Goal: Communication & Community: Answer question/provide support

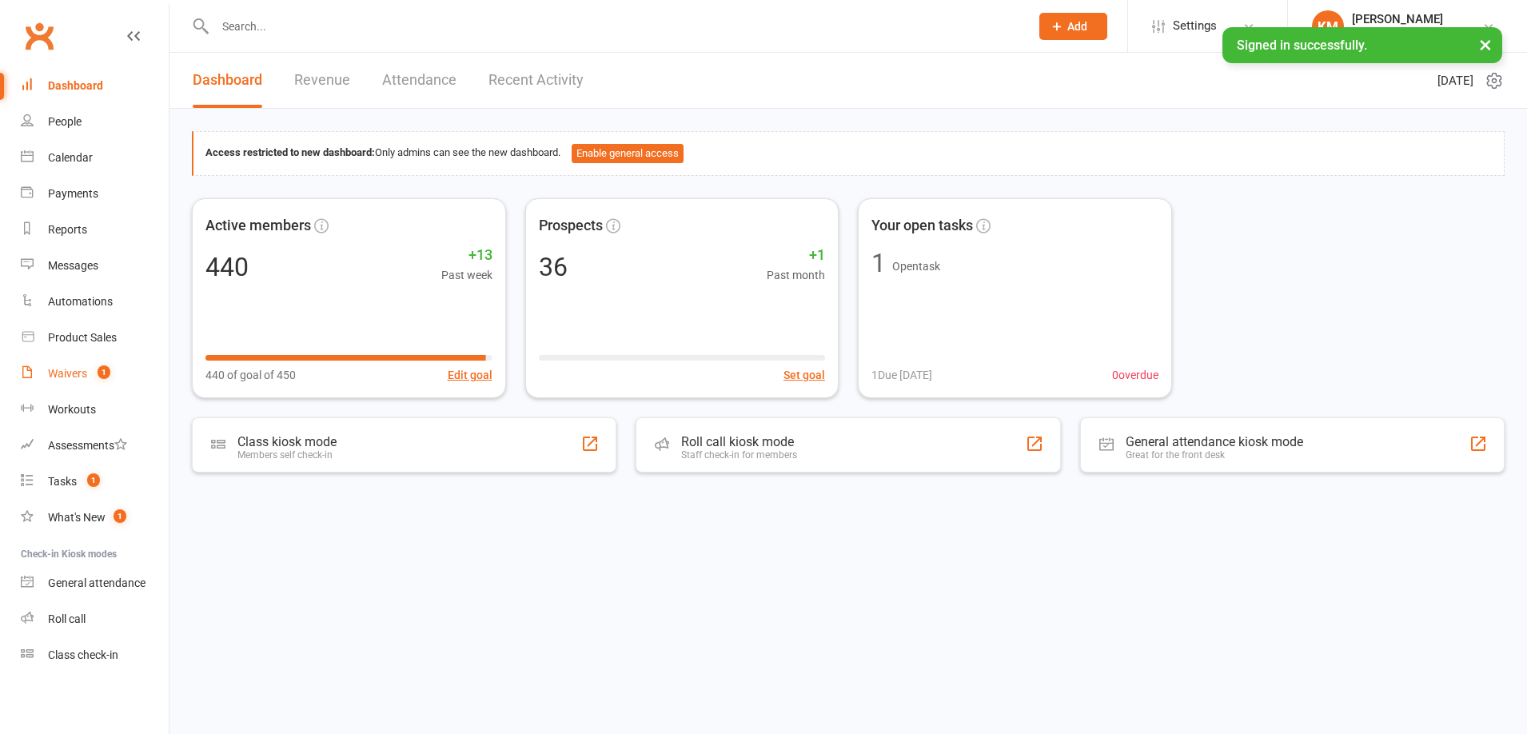
click at [82, 375] on div "Waivers" at bounding box center [67, 373] width 39 height 13
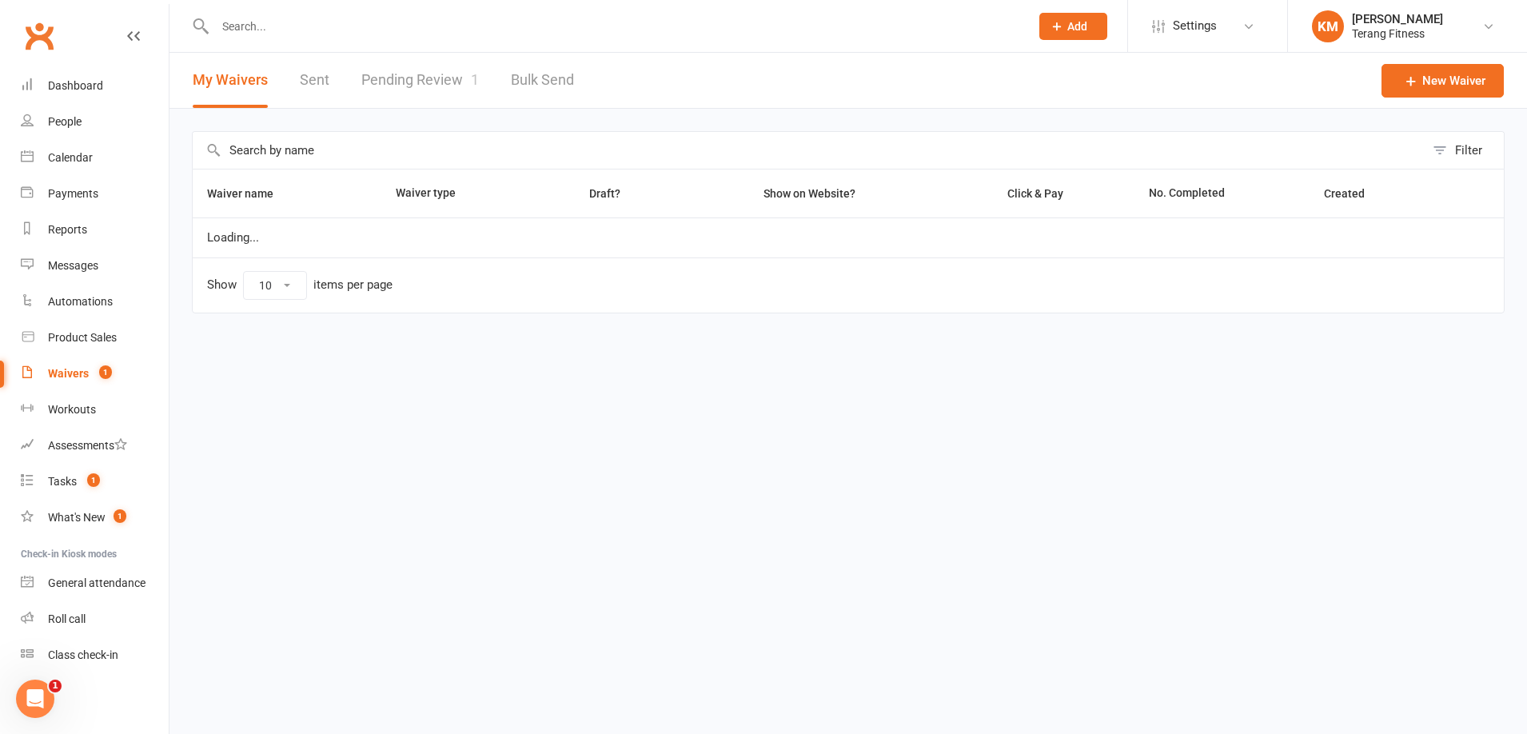
click at [373, 73] on link "Pending Review 1" at bounding box center [420, 80] width 118 height 55
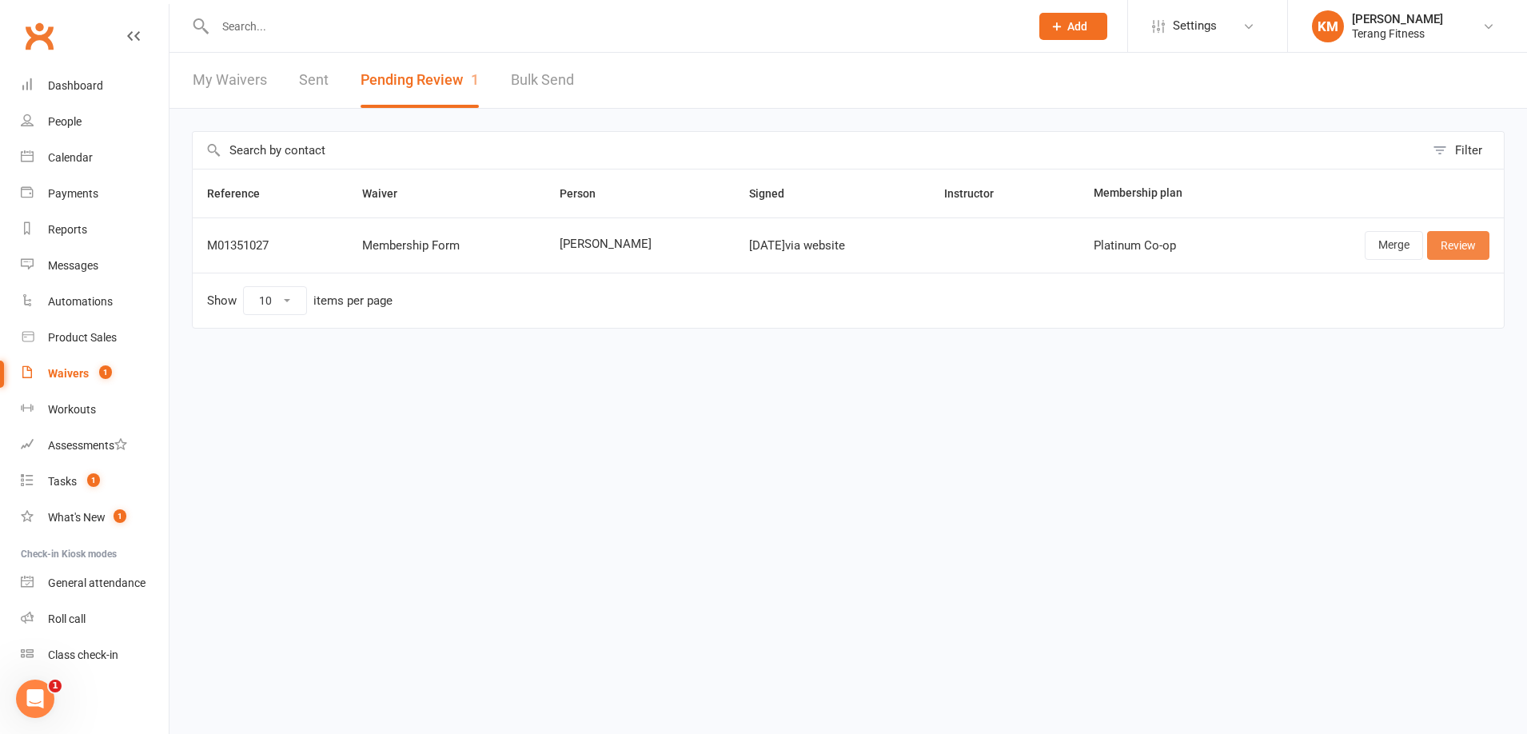
click at [1450, 244] on link "Review" at bounding box center [1458, 245] width 62 height 29
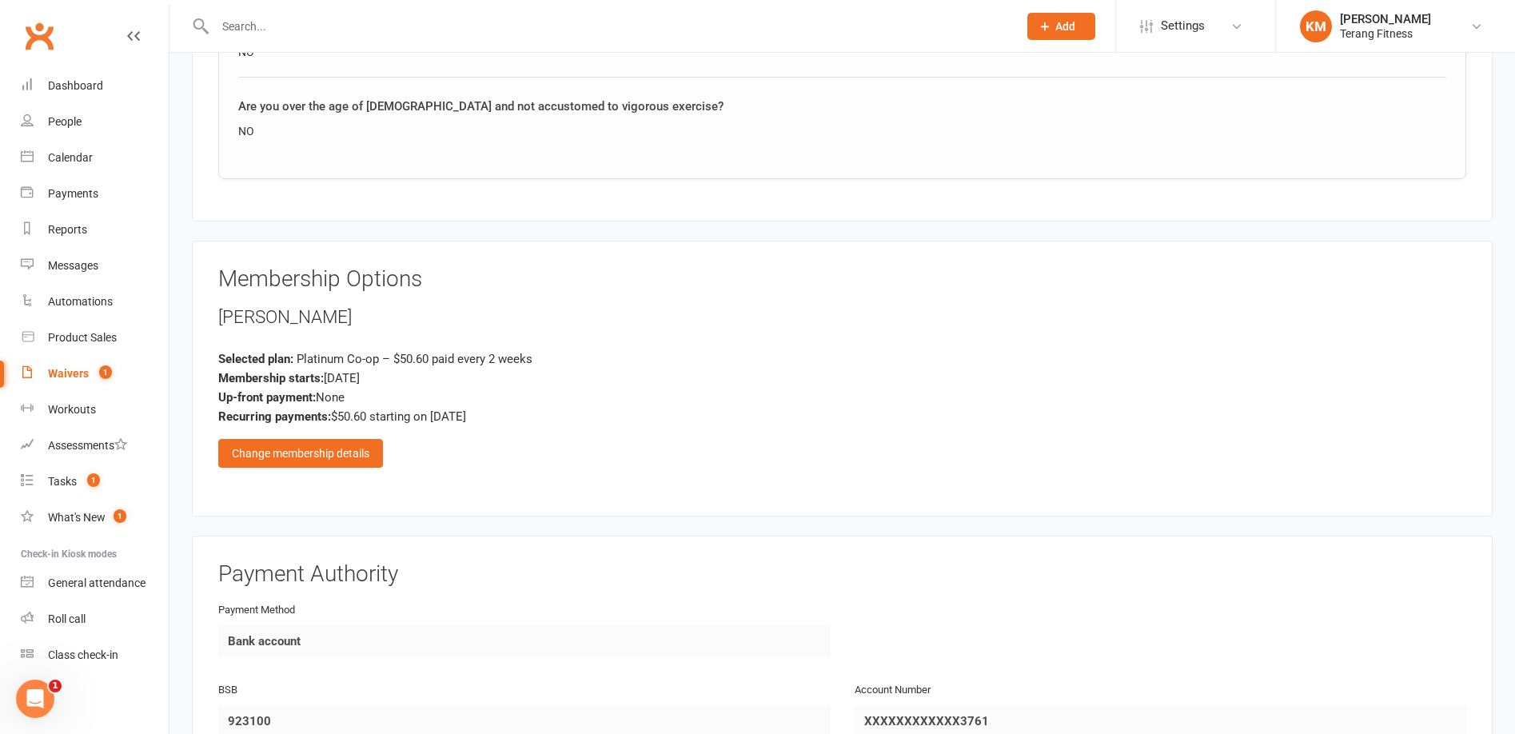
scroll to position [1759, 0]
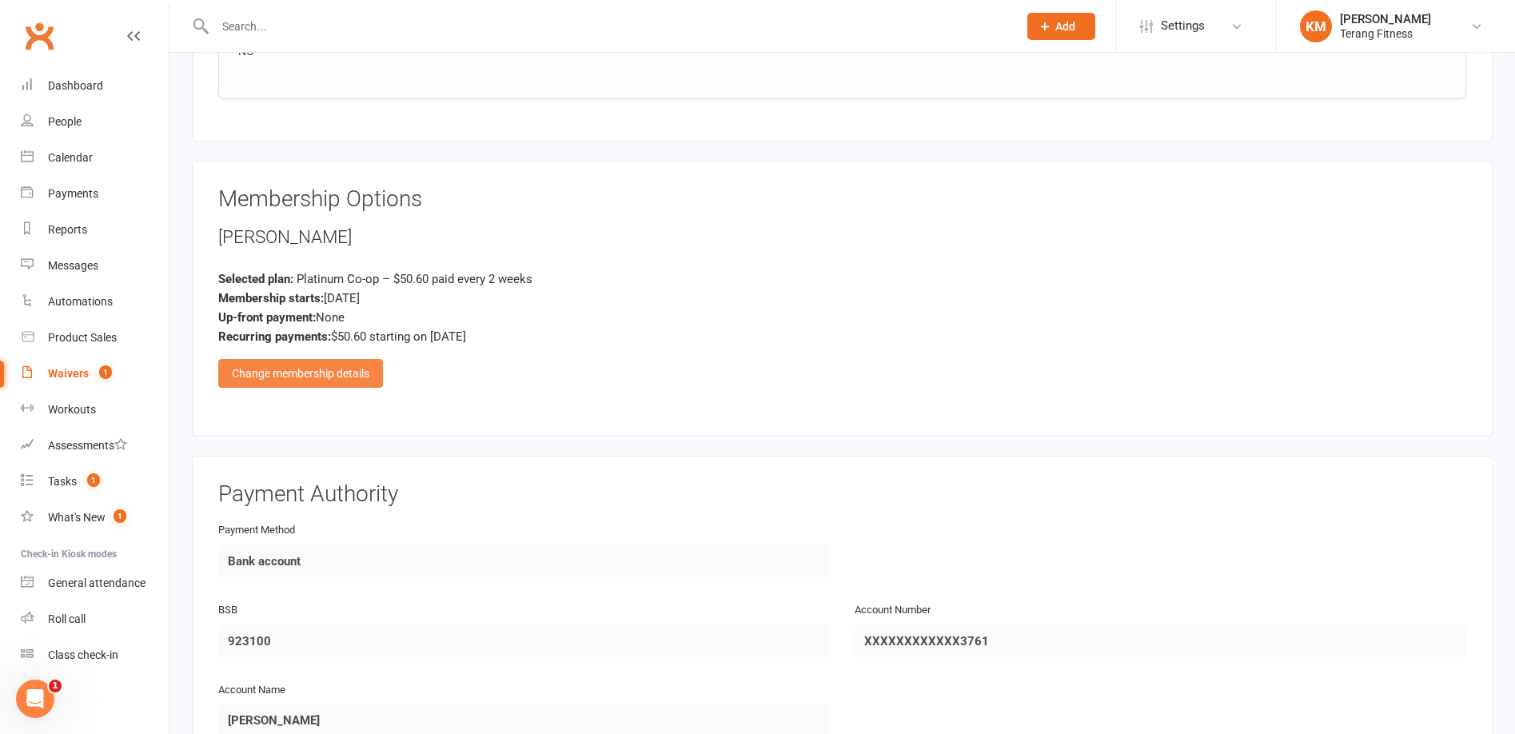
click at [374, 381] on div "Change membership details" at bounding box center [300, 373] width 165 height 29
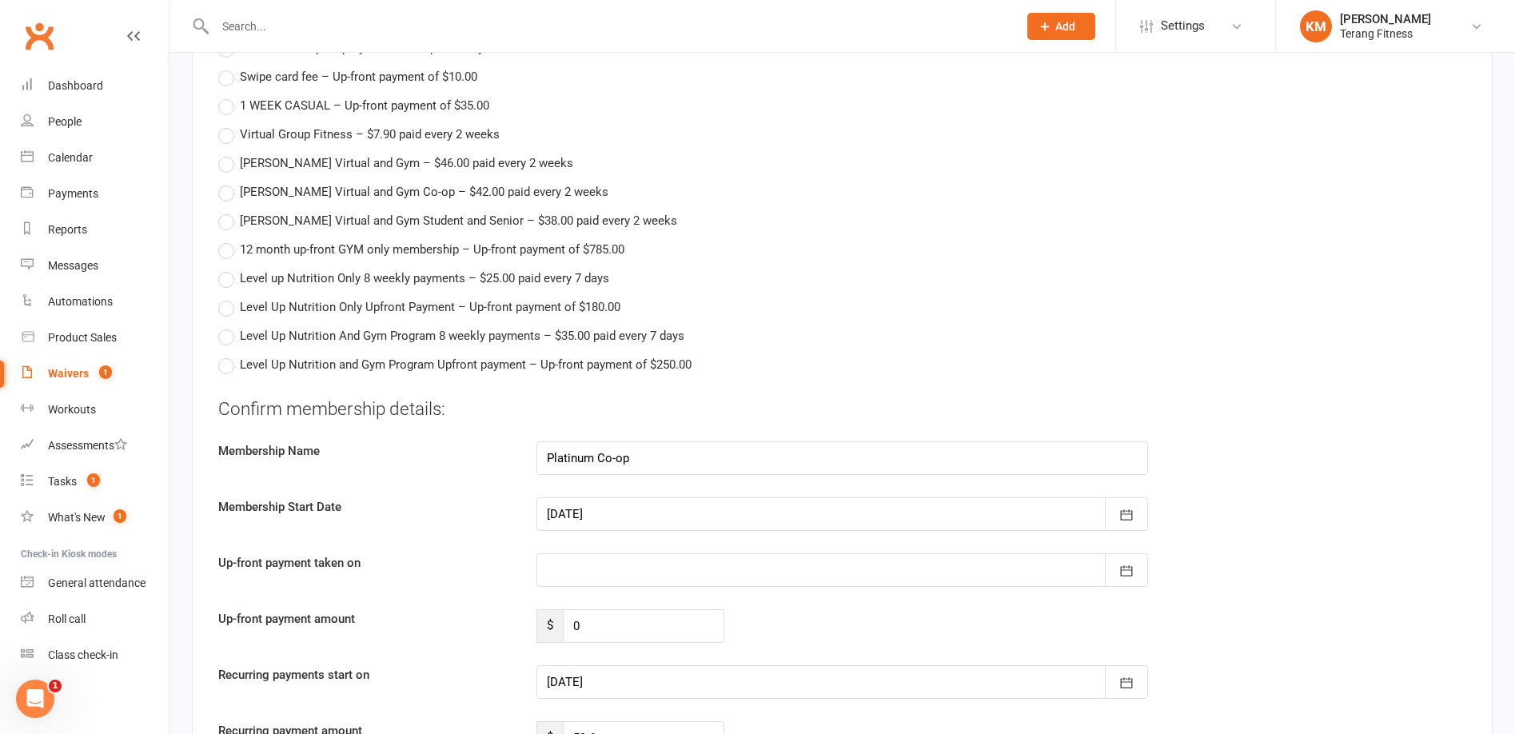
scroll to position [2559, 0]
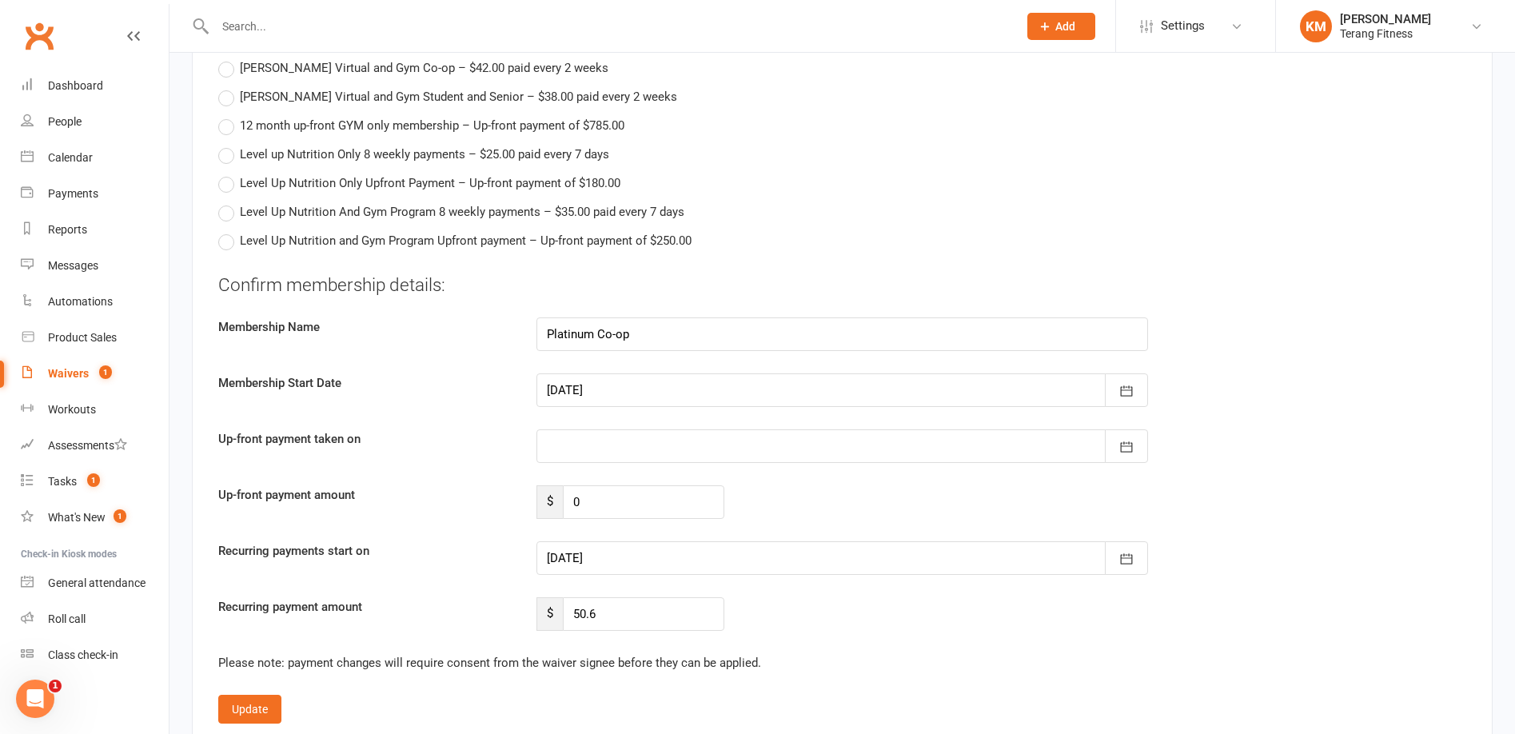
click at [569, 391] on div at bounding box center [843, 390] width 612 height 34
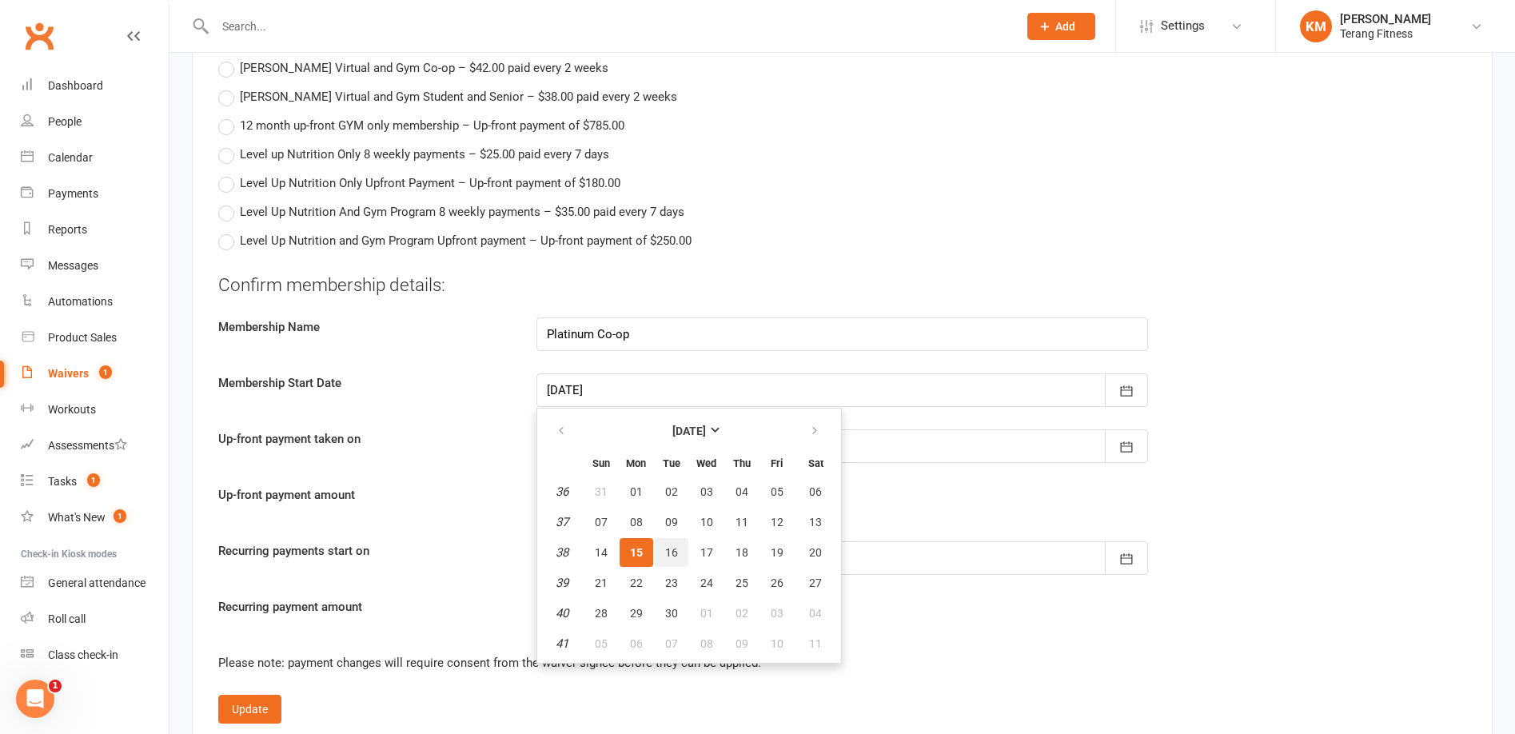
click at [673, 549] on span "16" at bounding box center [671, 552] width 13 height 13
type input "[DATE]"
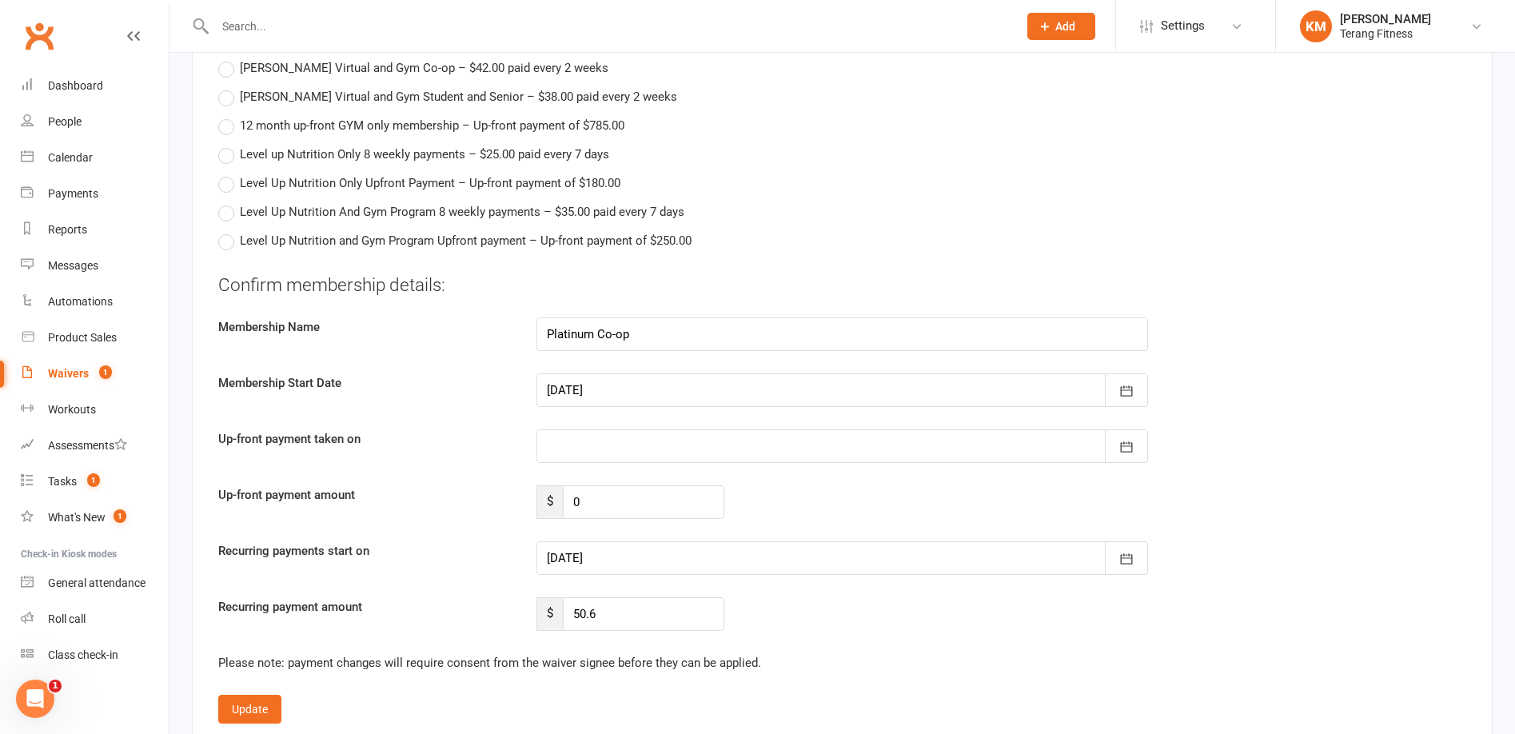
type input "[DATE]"
click at [581, 448] on div at bounding box center [843, 446] width 612 height 34
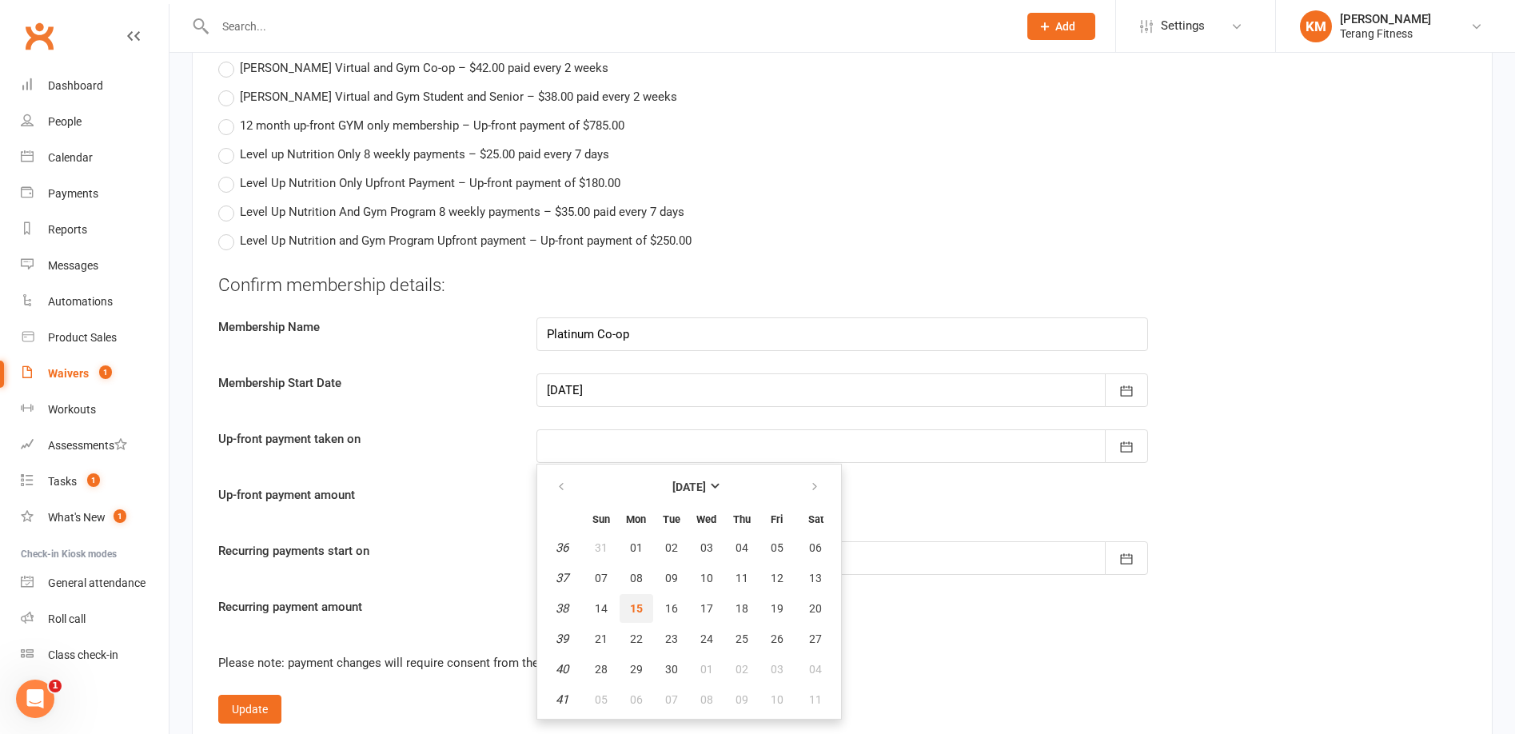
click at [641, 606] on span "15" at bounding box center [636, 608] width 13 height 13
type input "[DATE]"
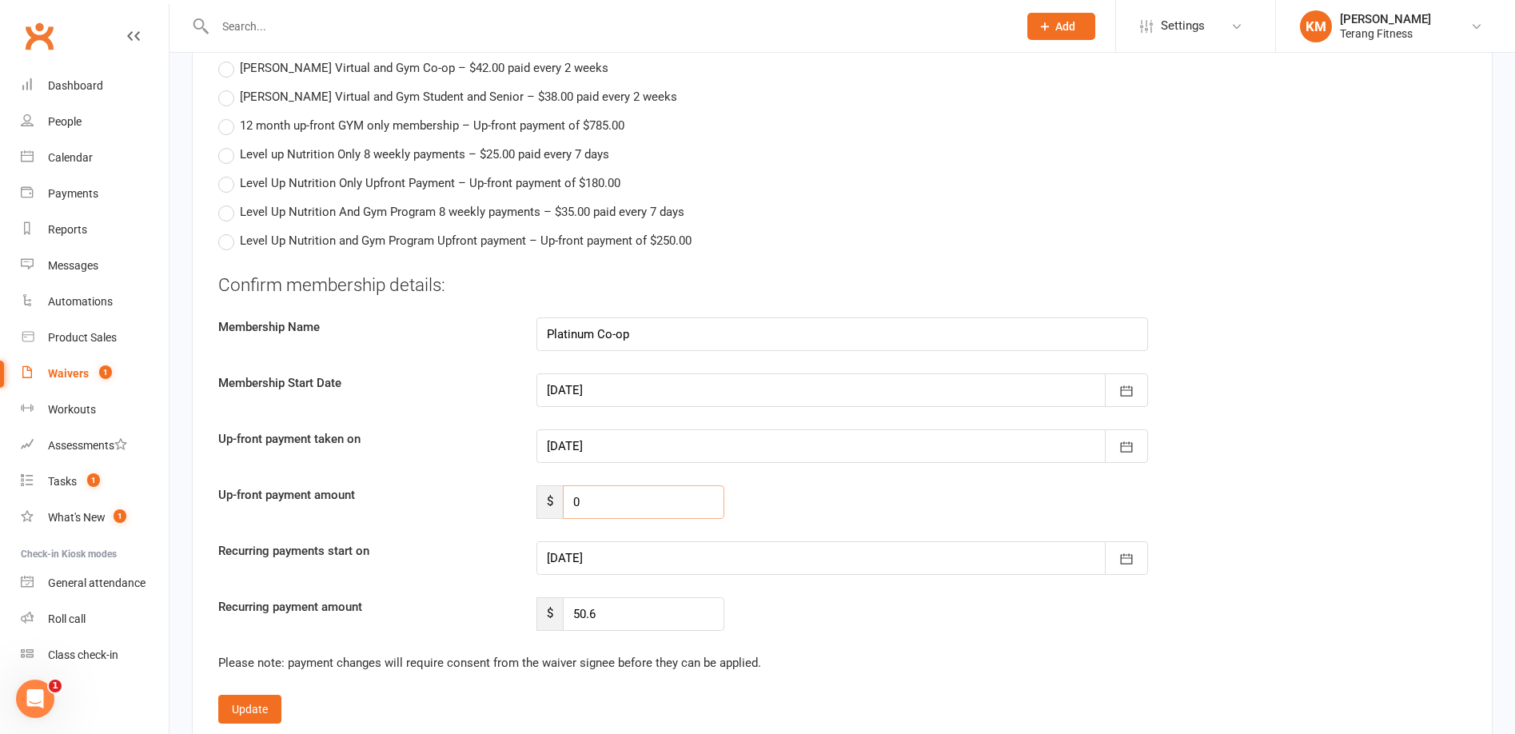
drag, startPoint x: 581, startPoint y: 505, endPoint x: 521, endPoint y: 498, distance: 60.4
click at [521, 498] on div "Up-front payment amount $ 0" at bounding box center [842, 502] width 1272 height 34
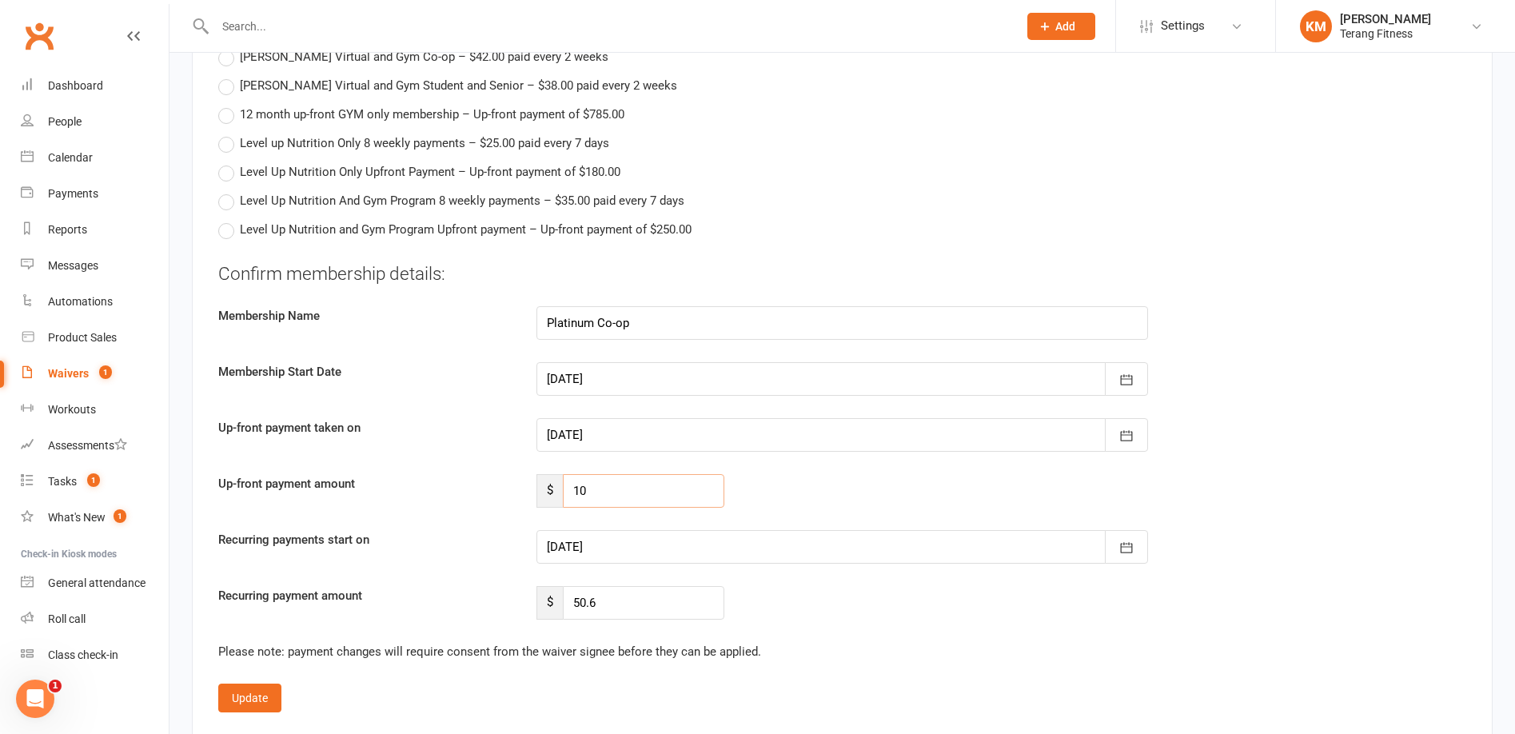
scroll to position [2719, 0]
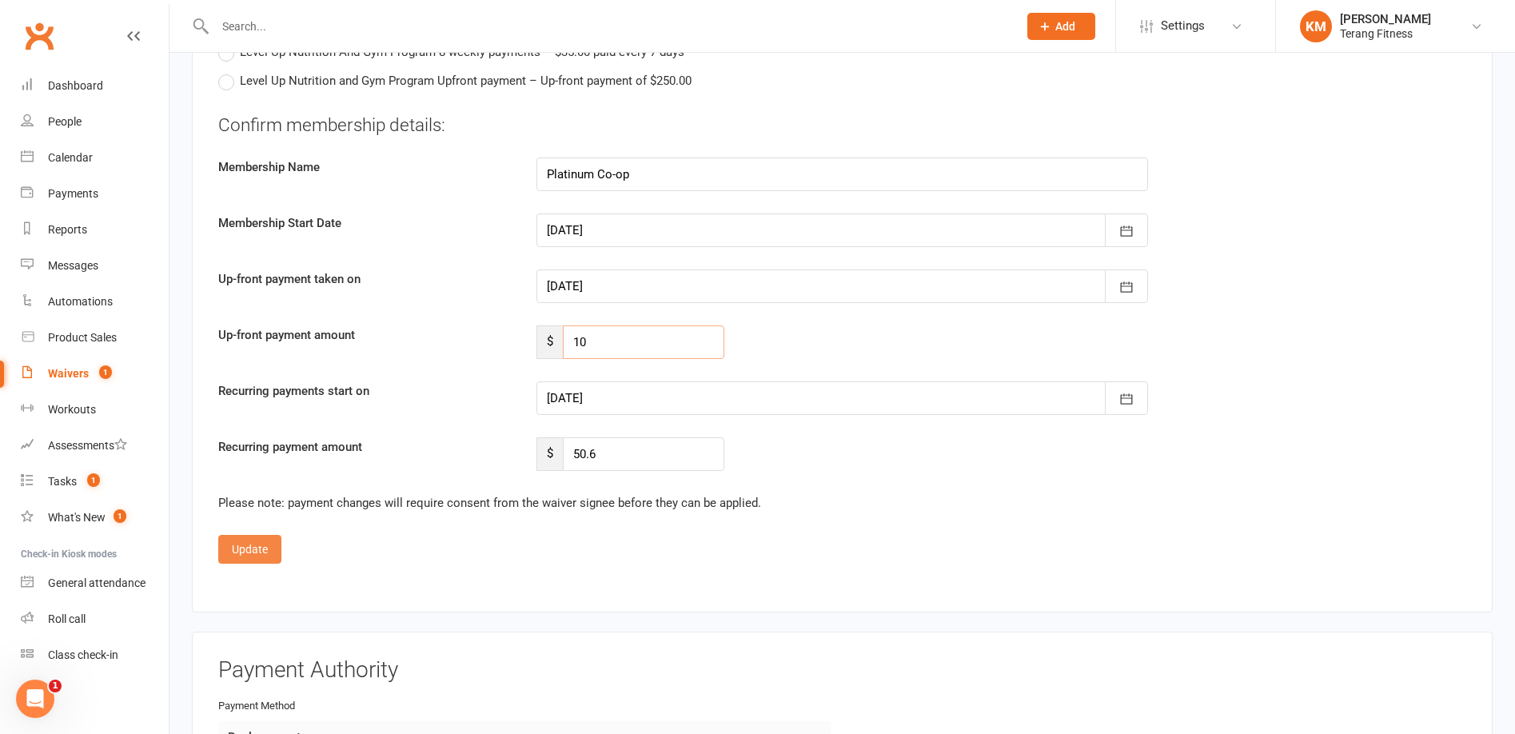
type input "10"
click at [265, 553] on button "Update" at bounding box center [249, 549] width 63 height 29
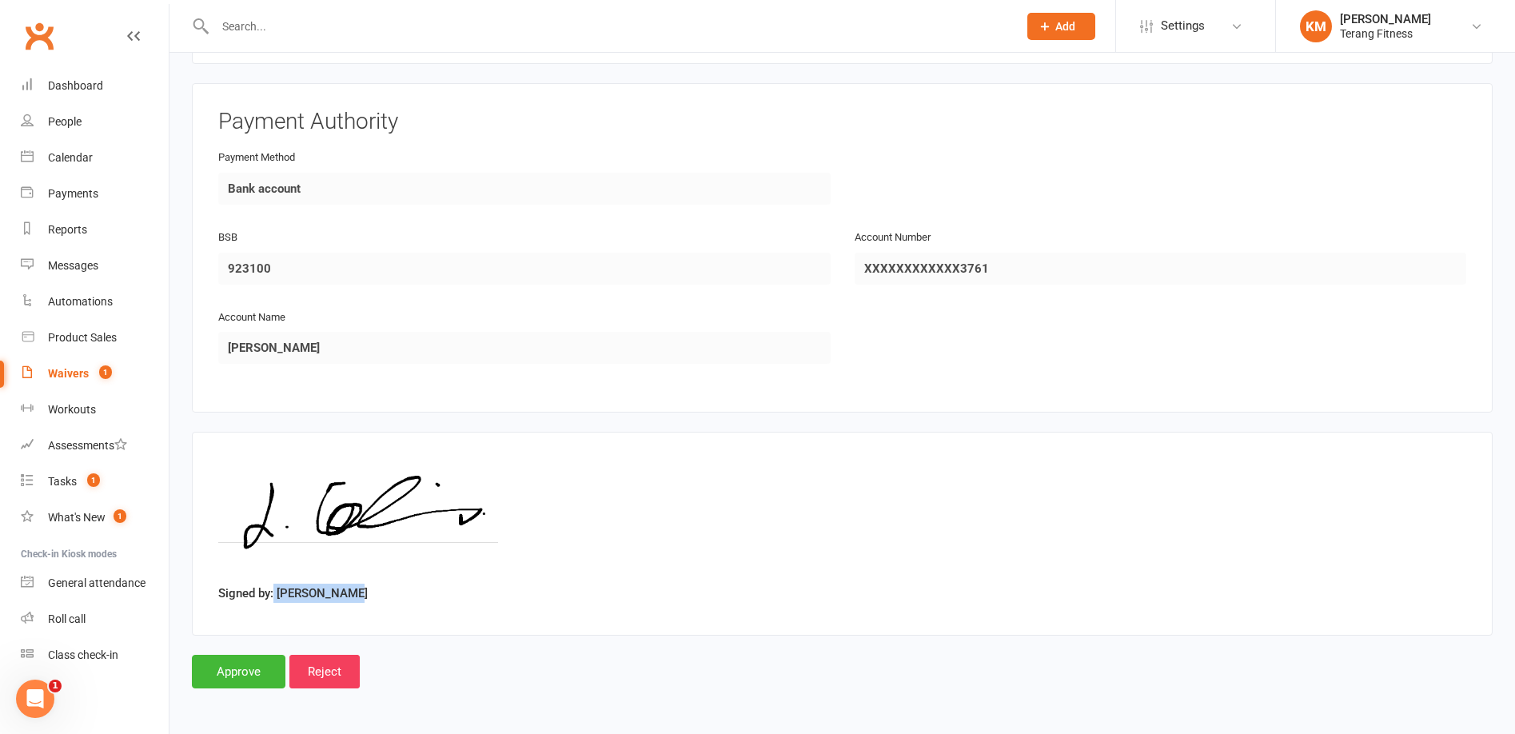
drag, startPoint x: 333, startPoint y: 595, endPoint x: 273, endPoint y: 599, distance: 60.1
click at [273, 599] on div "Signed by: [PERSON_NAME]" at bounding box center [842, 533] width 1248 height 151
copy label "[PERSON_NAME]"
click at [253, 670] on input "Approve" at bounding box center [239, 672] width 94 height 34
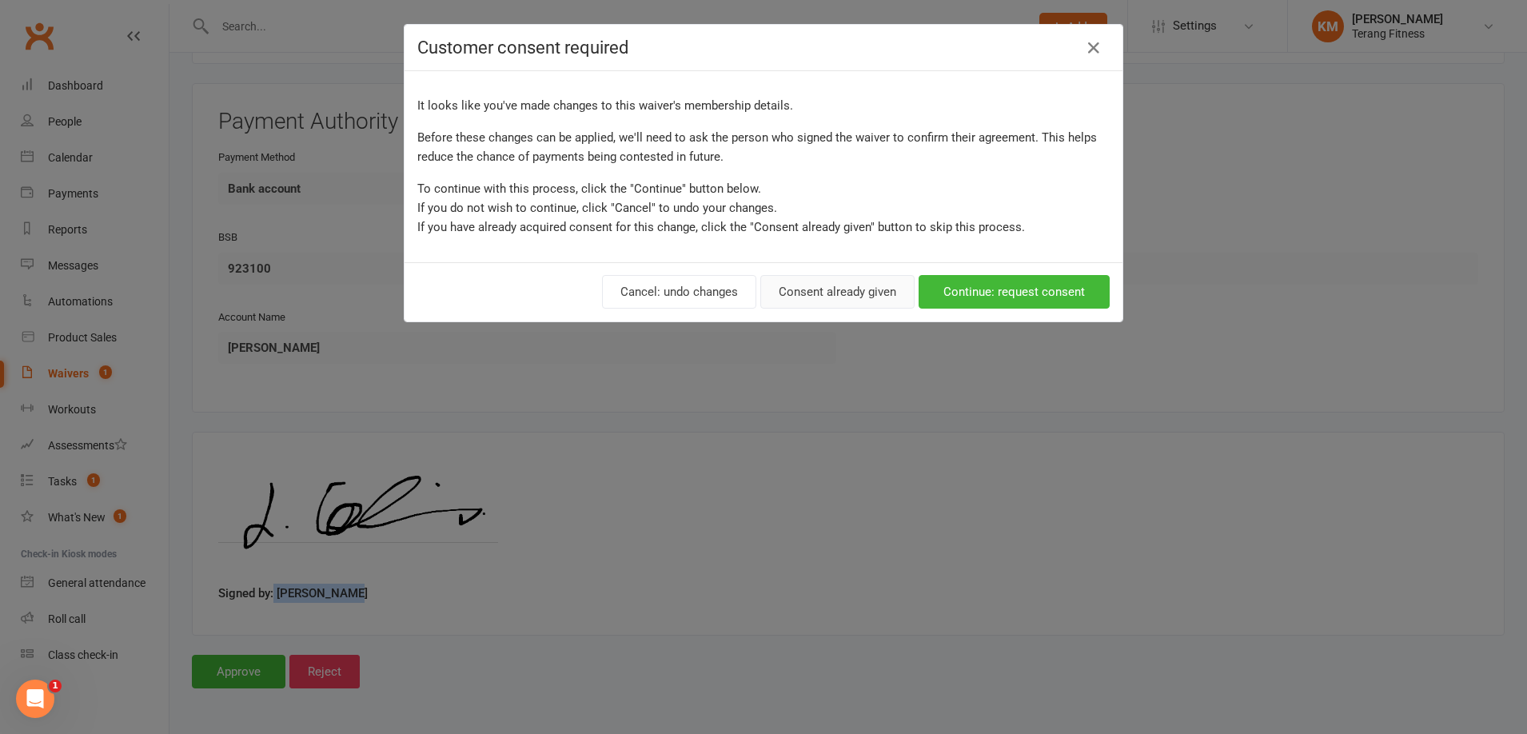
click at [852, 297] on button "Consent already given" at bounding box center [837, 292] width 154 height 34
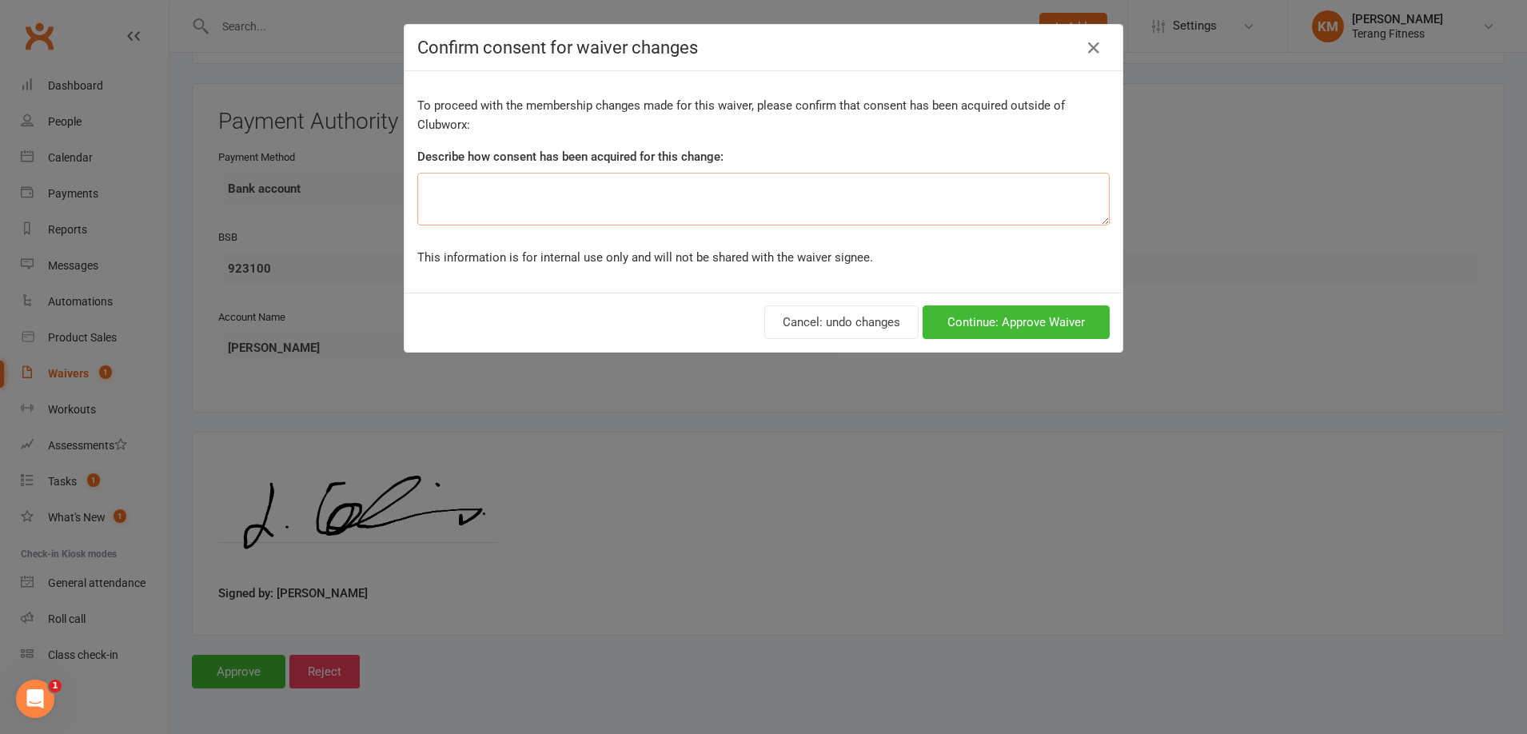
click at [614, 185] on textarea at bounding box center [763, 199] width 692 height 53
type textarea "CC"
click at [978, 321] on button "Continue: Approve Waiver" at bounding box center [1016, 322] width 187 height 34
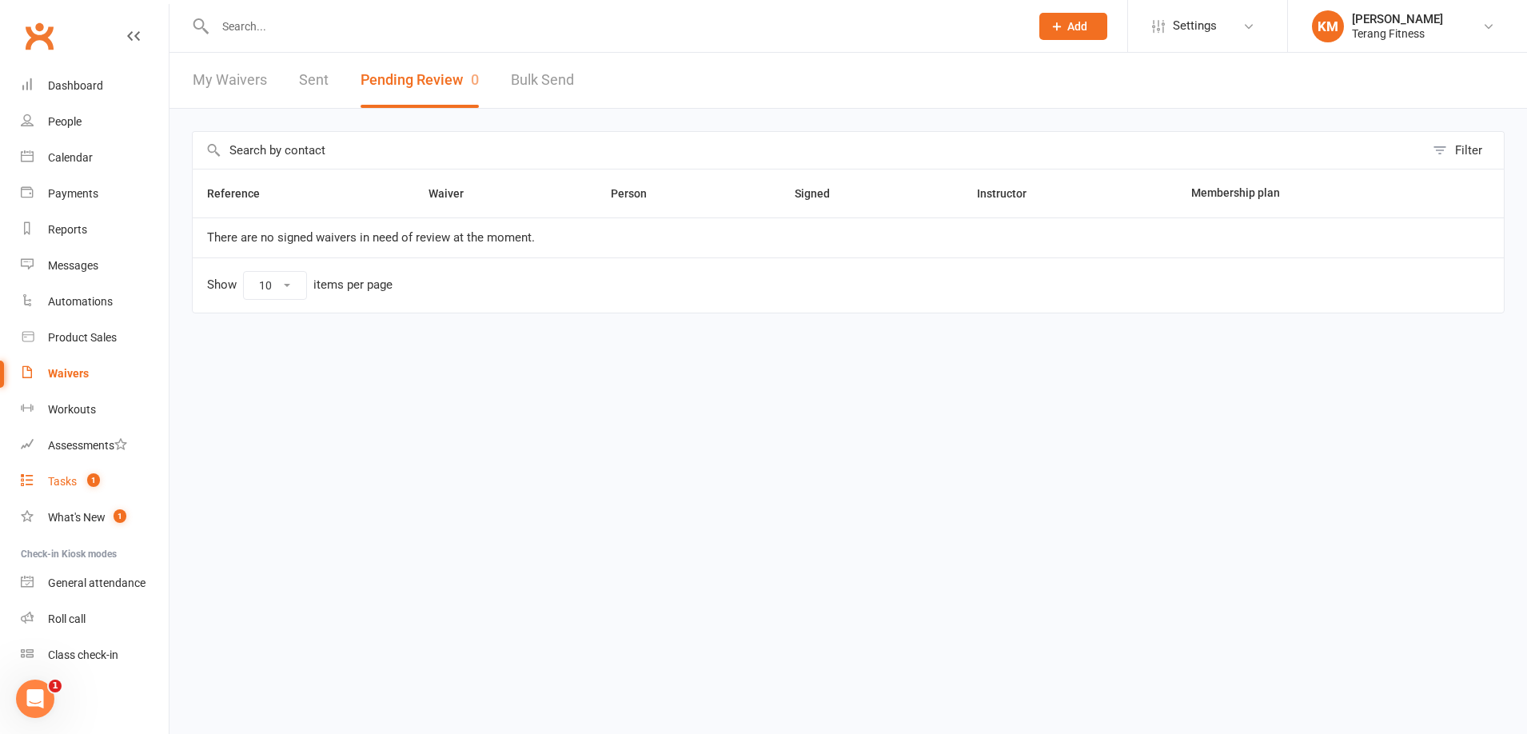
click at [62, 482] on div "Tasks" at bounding box center [62, 481] width 29 height 13
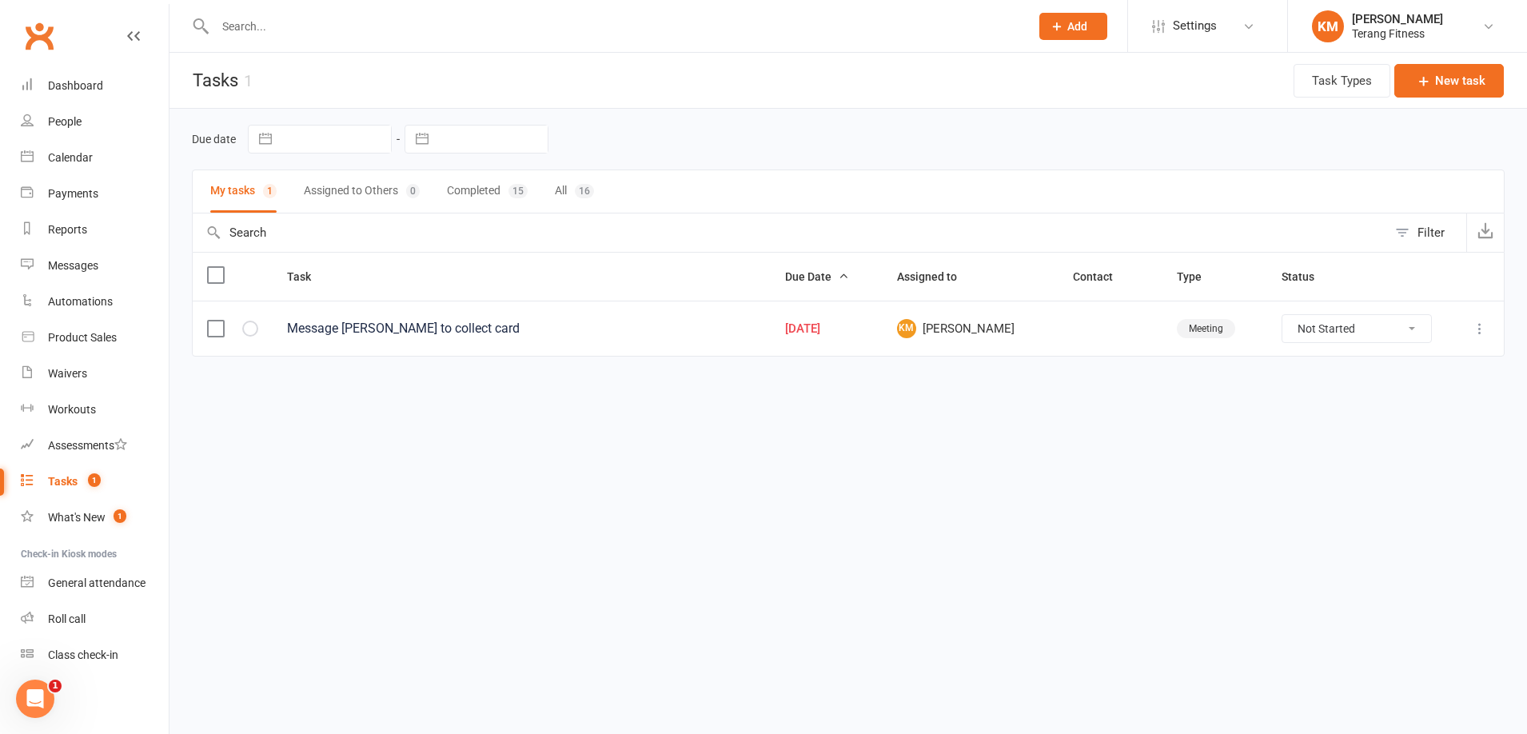
click at [364, 321] on div "Message [PERSON_NAME] to collect card" at bounding box center [521, 329] width 469 height 16
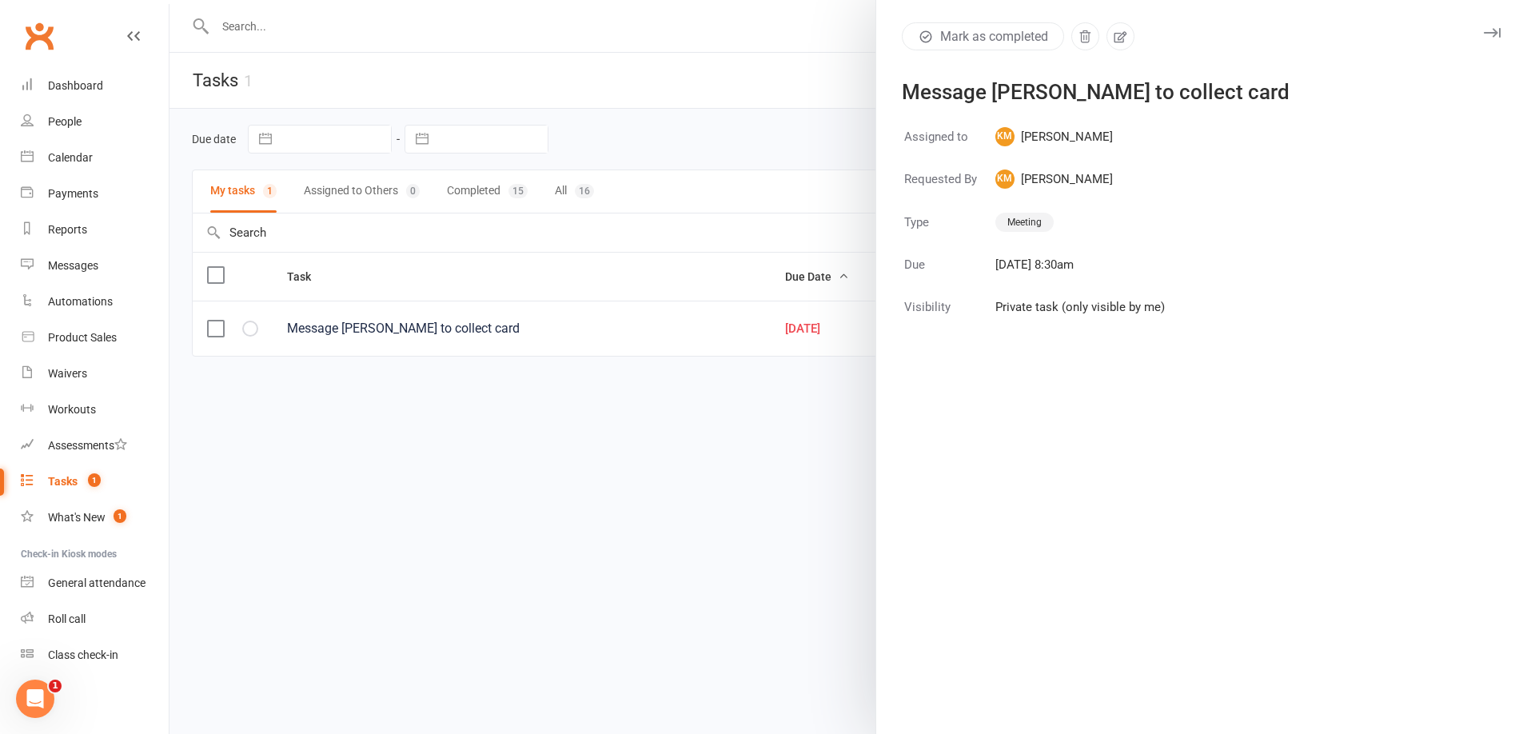
click at [1484, 34] on icon "button" at bounding box center [1492, 33] width 17 height 10
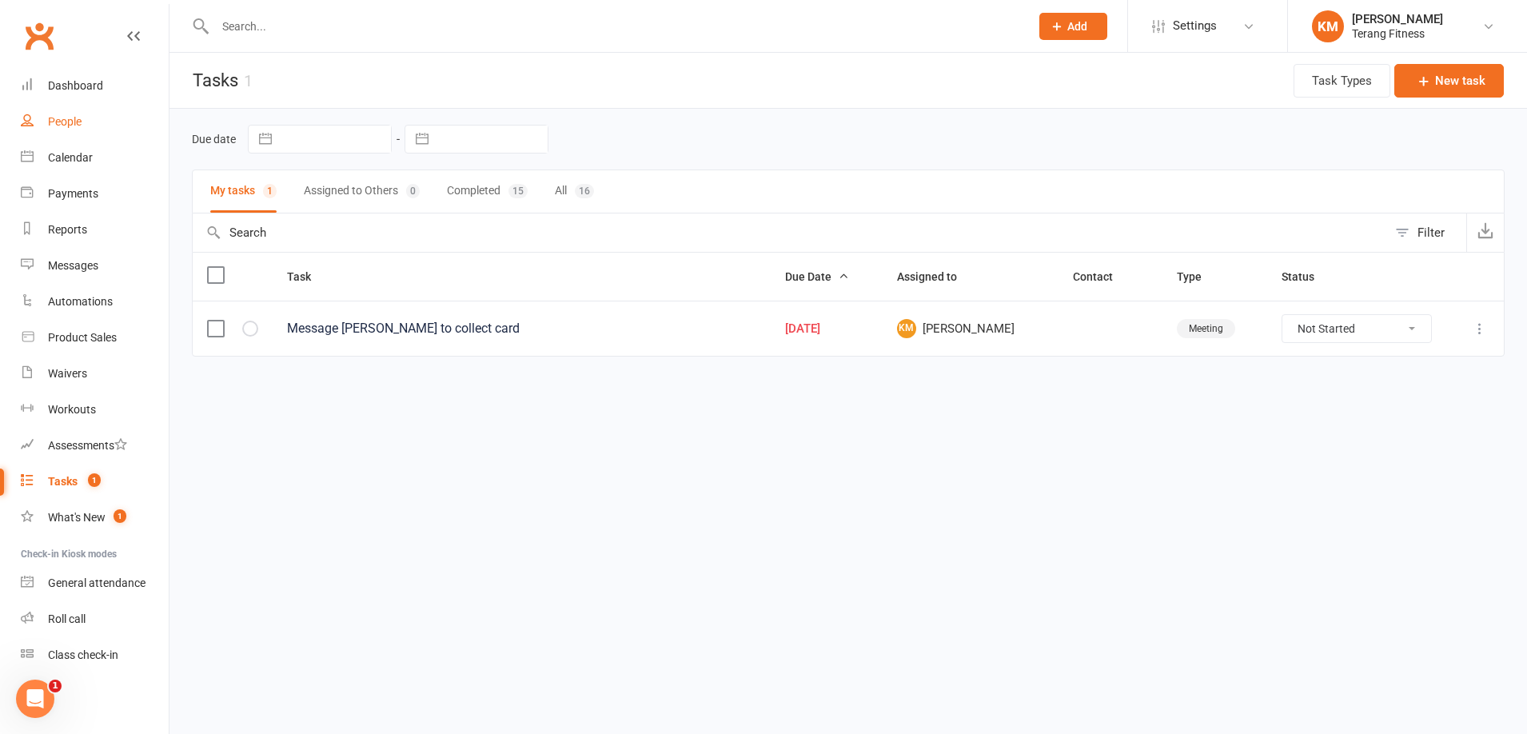
click at [78, 124] on div "People" at bounding box center [65, 121] width 34 height 13
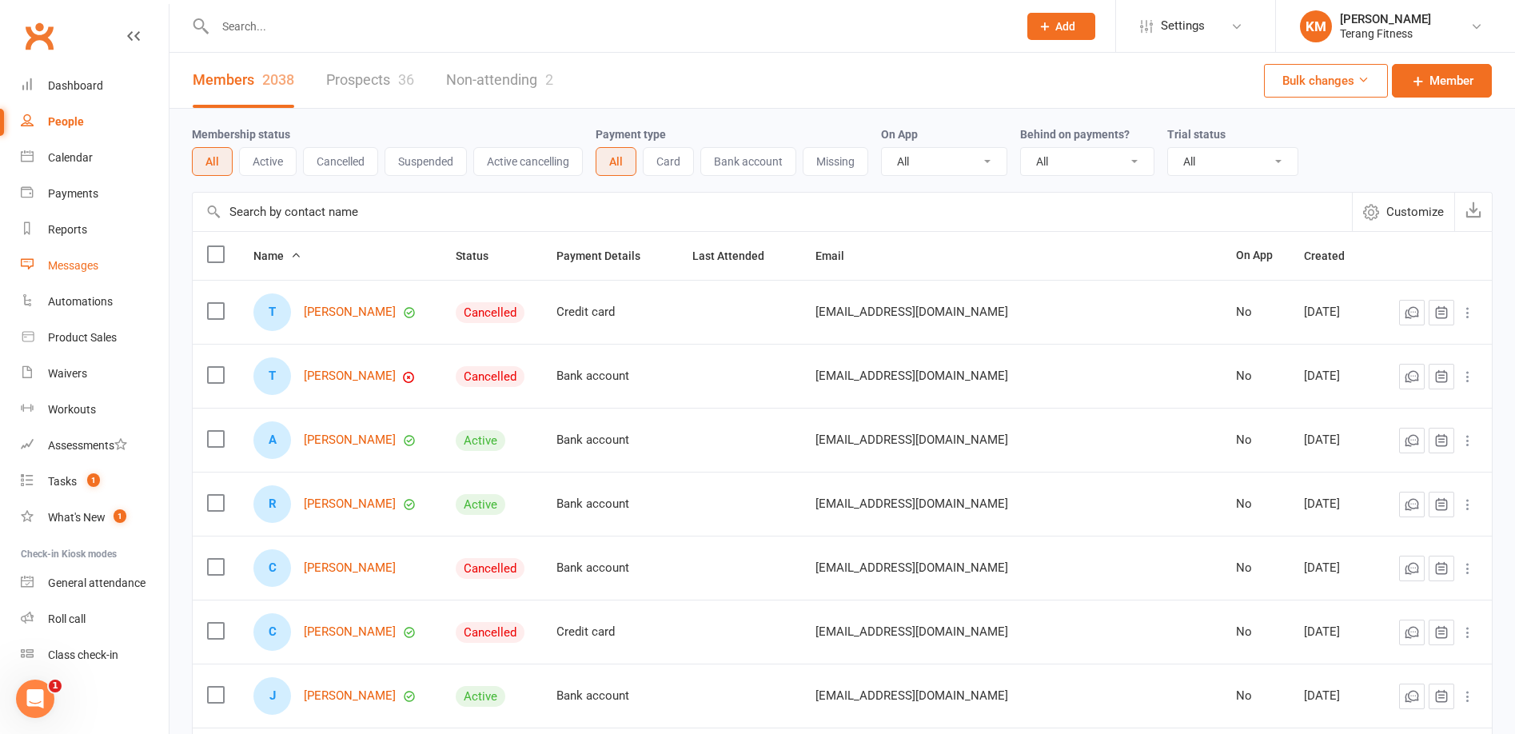
click at [83, 268] on div "Messages" at bounding box center [73, 265] width 50 height 13
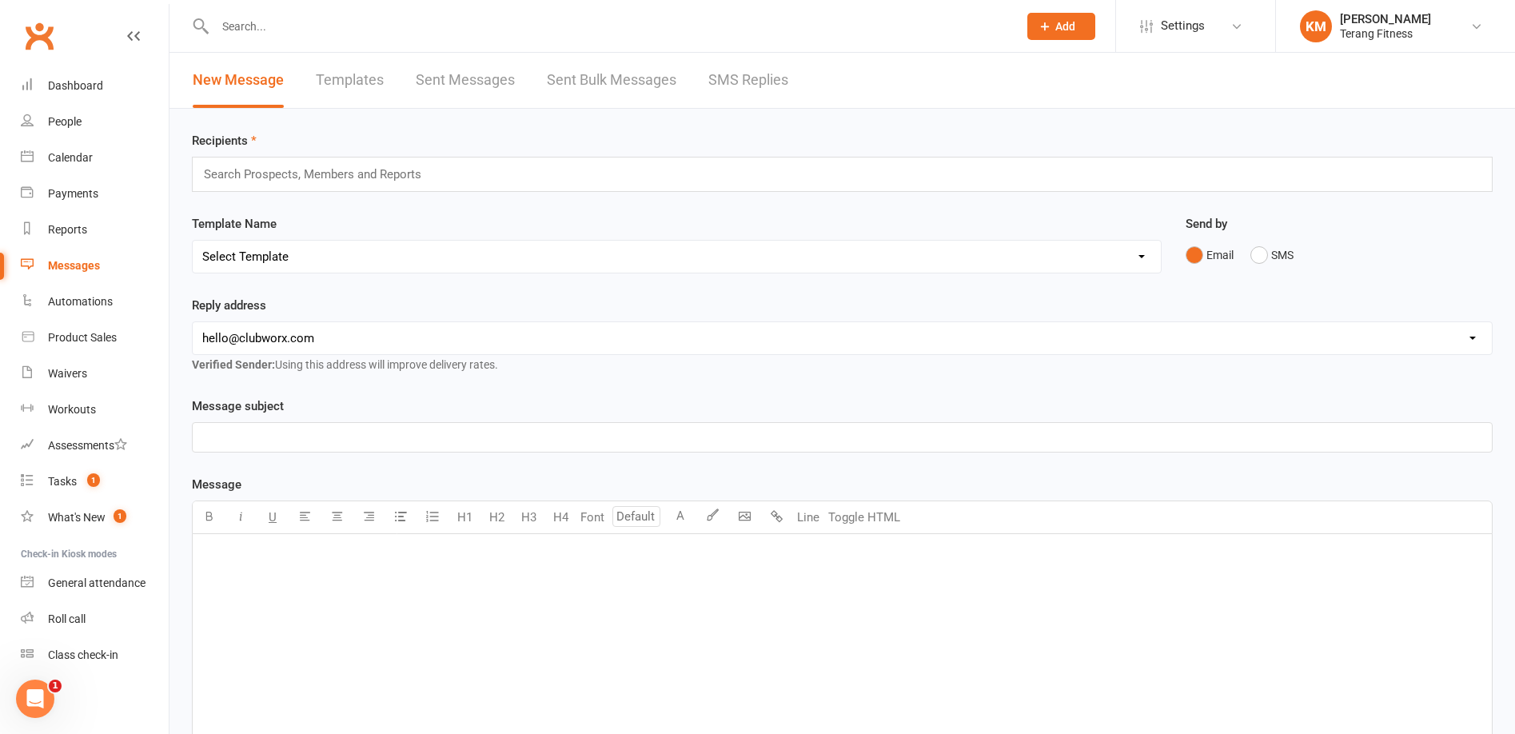
click at [465, 69] on link "Sent Messages" at bounding box center [465, 80] width 99 height 55
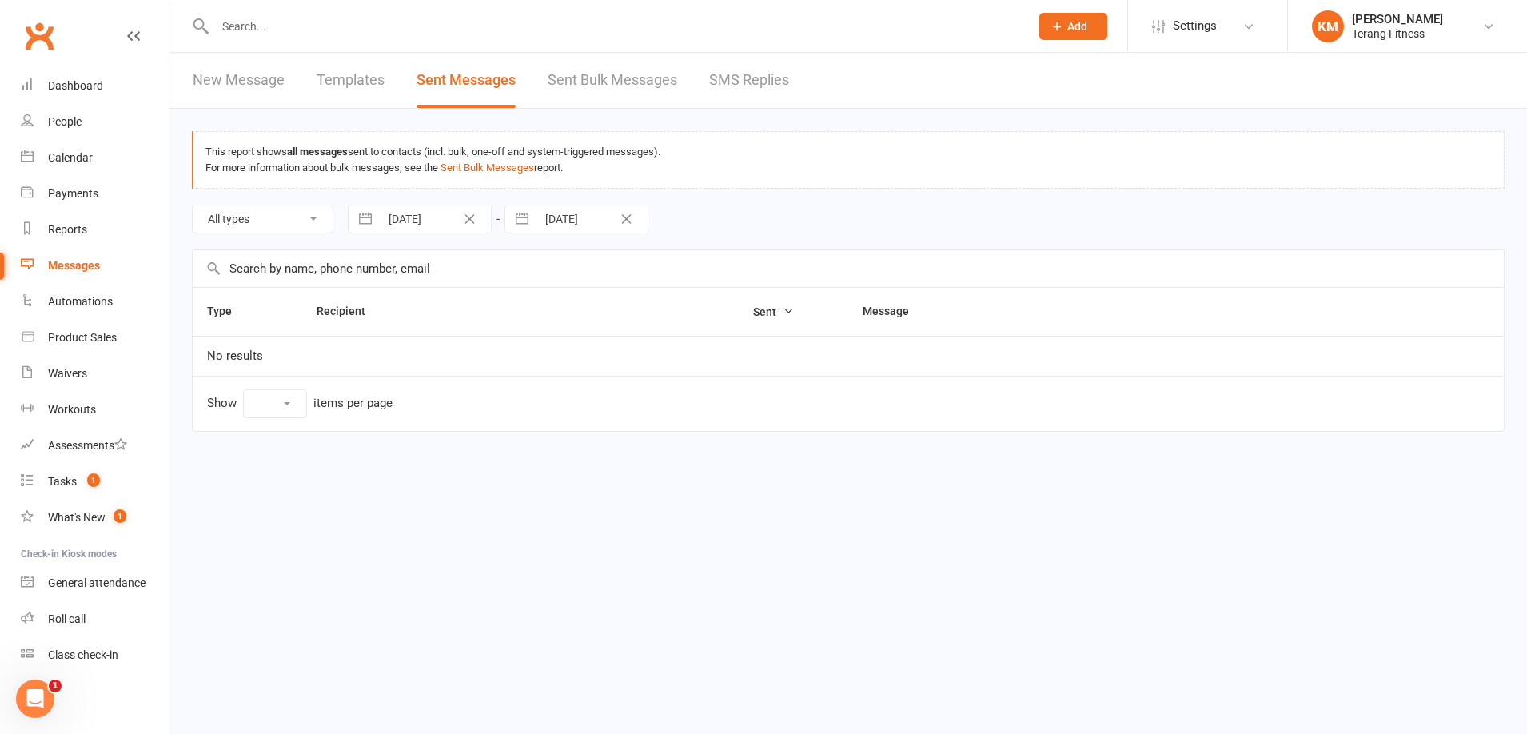
select select "10"
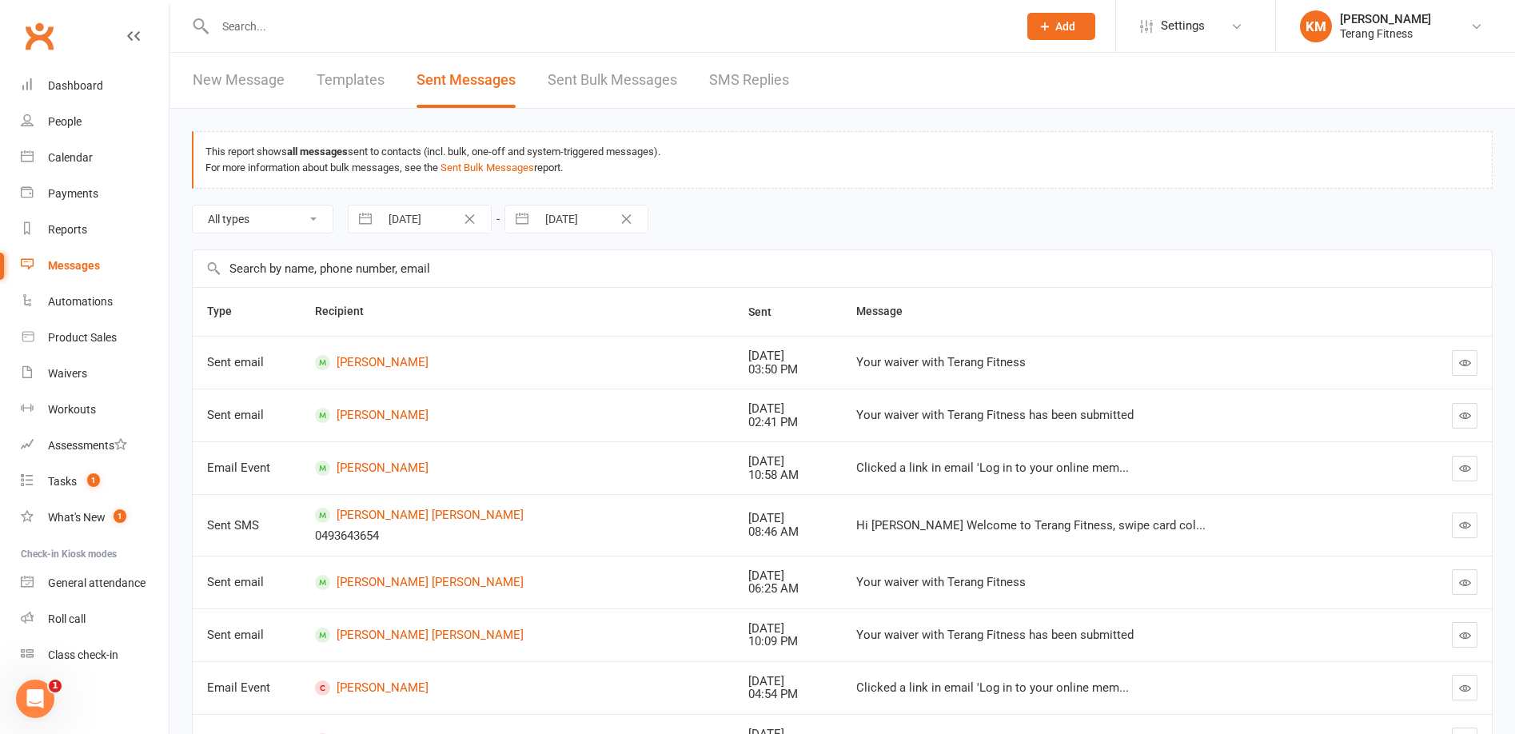
drag, startPoint x: 1056, startPoint y: 521, endPoint x: 828, endPoint y: 518, distance: 227.9
click at [1049, 523] on div "Hi [PERSON_NAME] Welcome to Terang Fitness, swipe card col..." at bounding box center [1112, 526] width 513 height 14
click at [1462, 525] on icon "button" at bounding box center [1465, 525] width 12 height 12
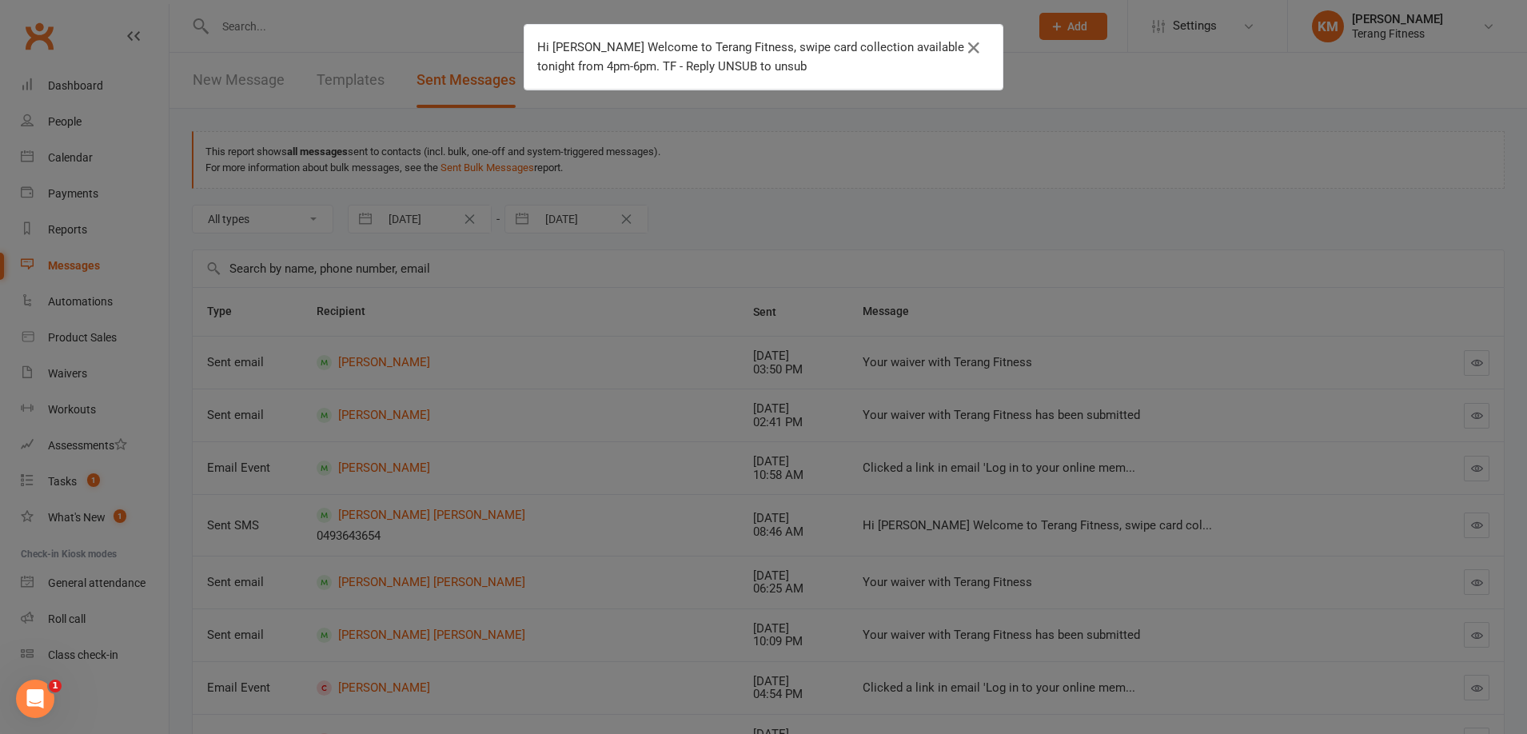
click at [904, 660] on div "Hi [PERSON_NAME] Welcome to Terang Fitness, swipe card collection available ton…" at bounding box center [763, 367] width 1527 height 734
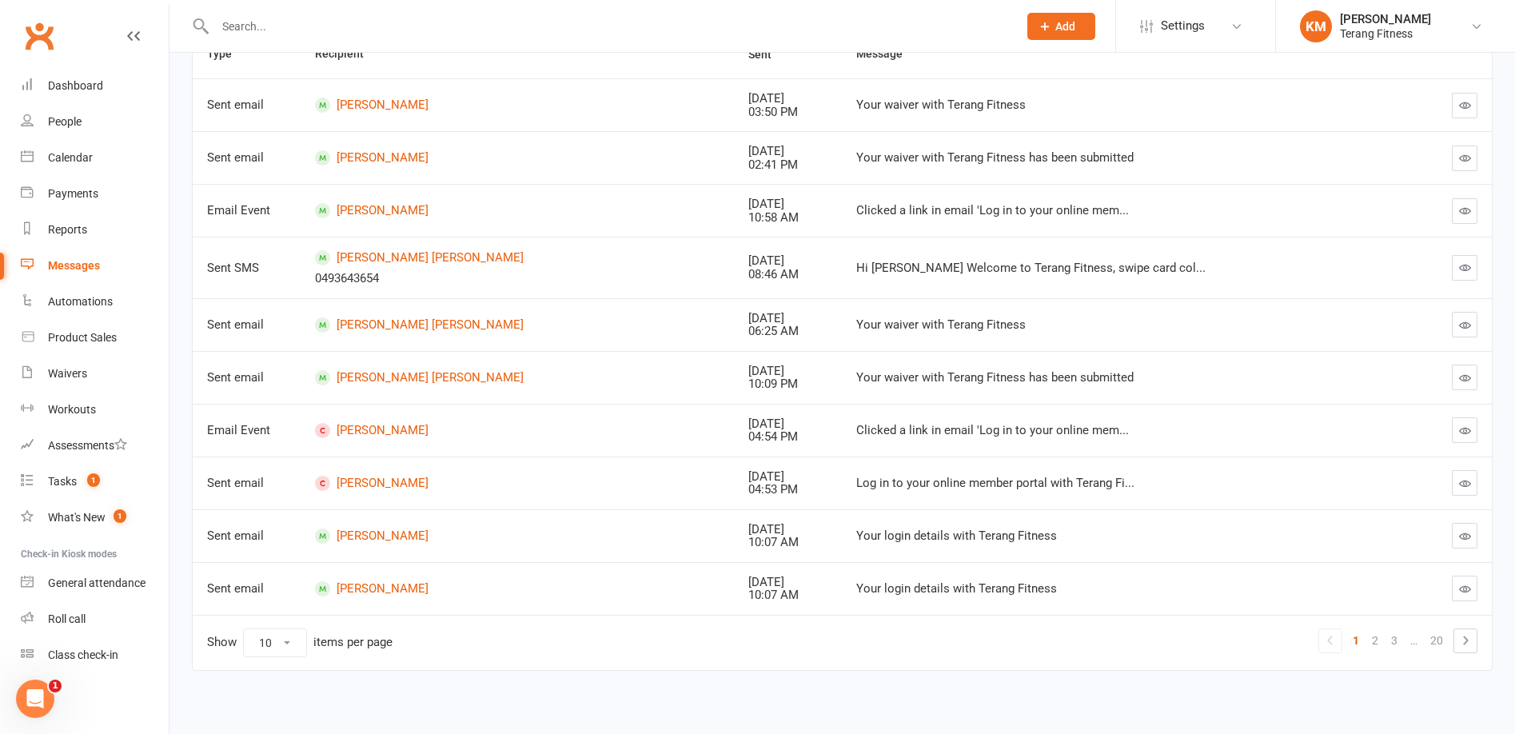
scroll to position [262, 0]
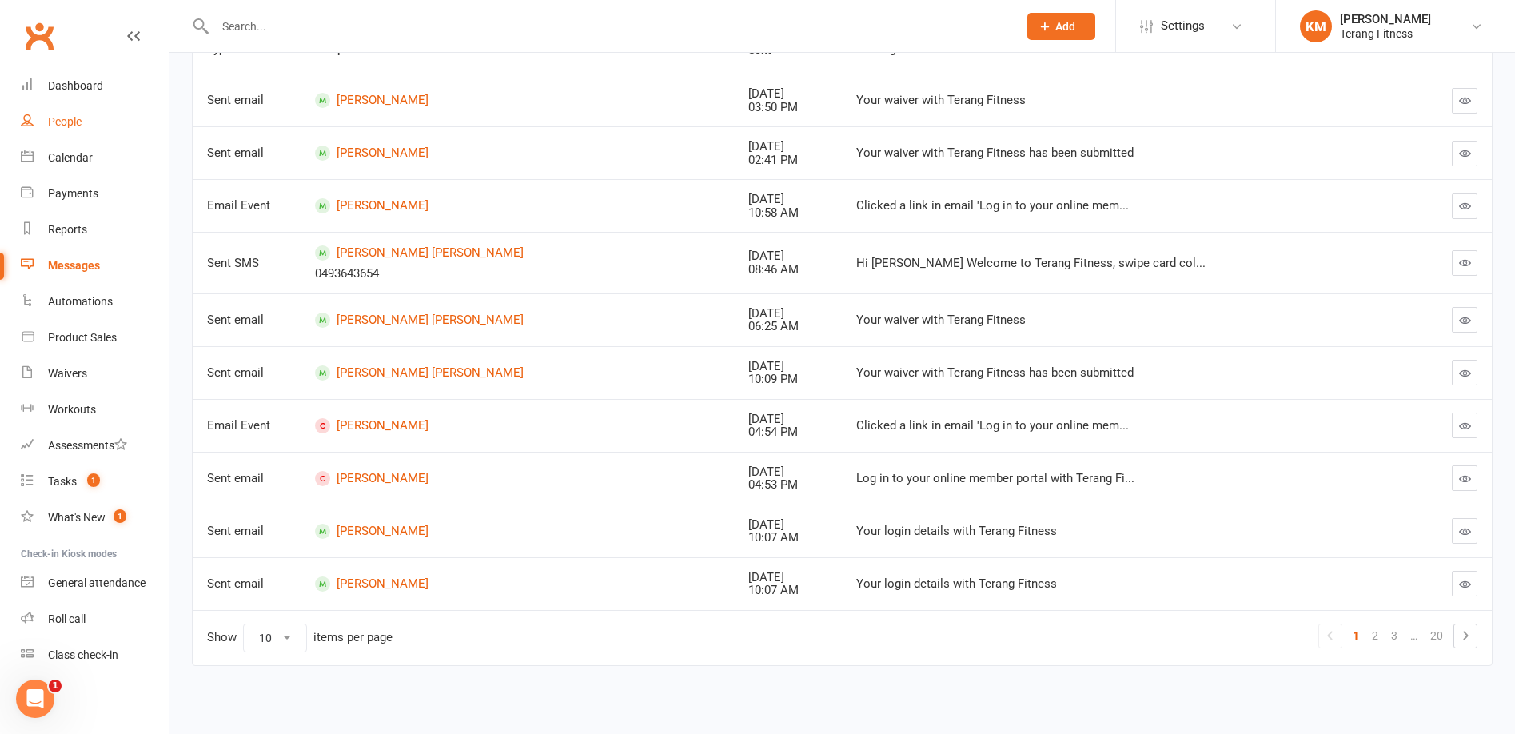
click at [76, 114] on link "People" at bounding box center [95, 122] width 148 height 36
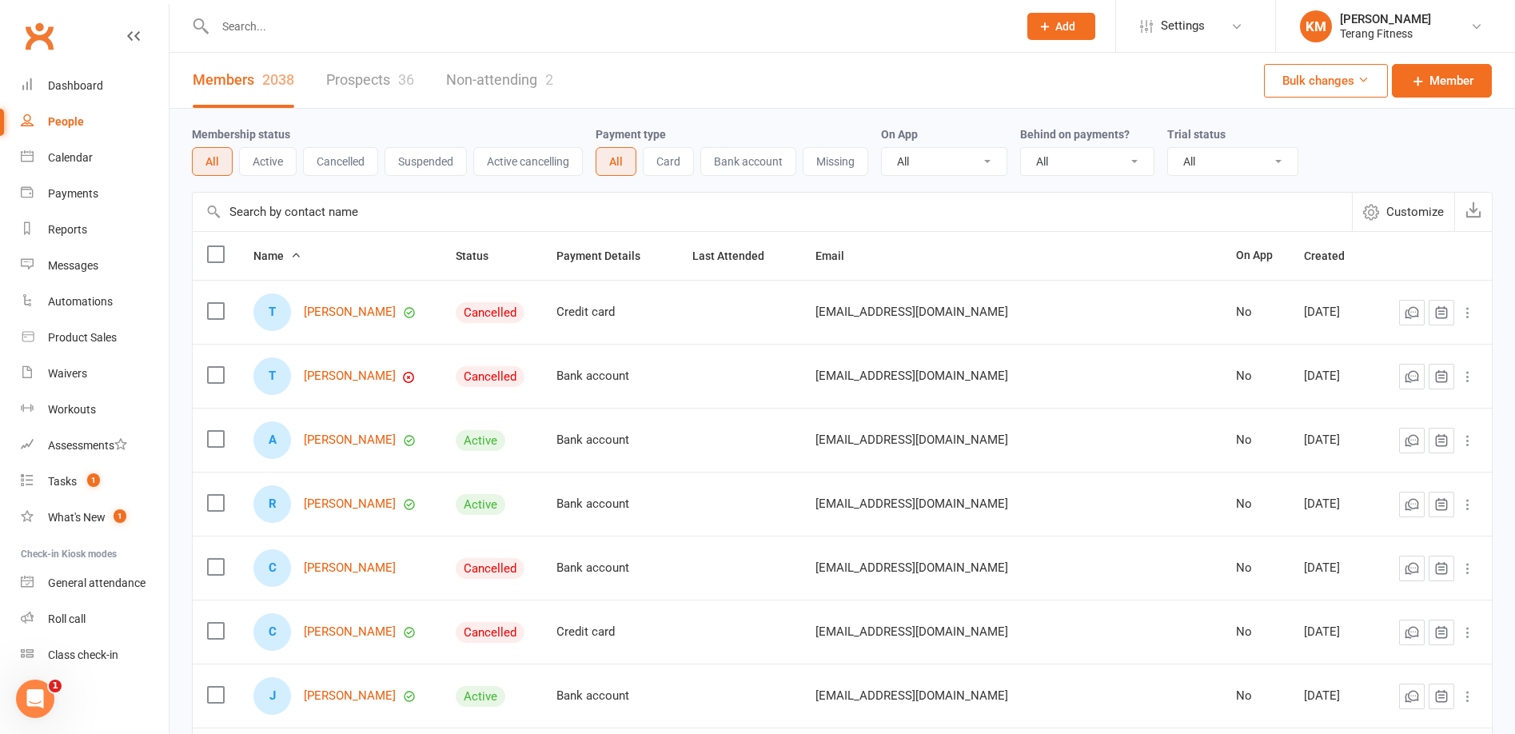
click at [301, 33] on input "text" at bounding box center [608, 26] width 796 height 22
type input ";"
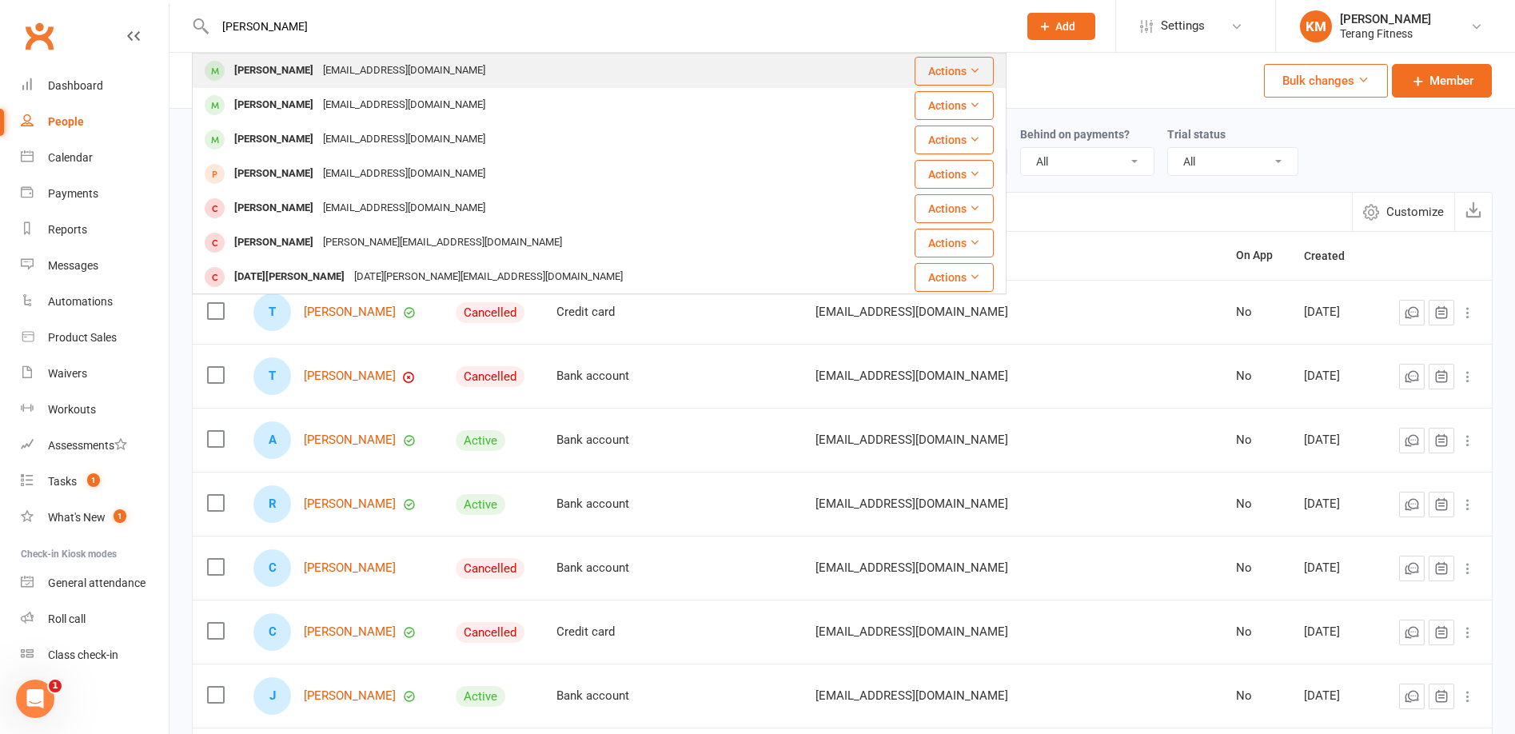
type input "[PERSON_NAME]"
click at [940, 75] on button "Actions" at bounding box center [954, 71] width 79 height 29
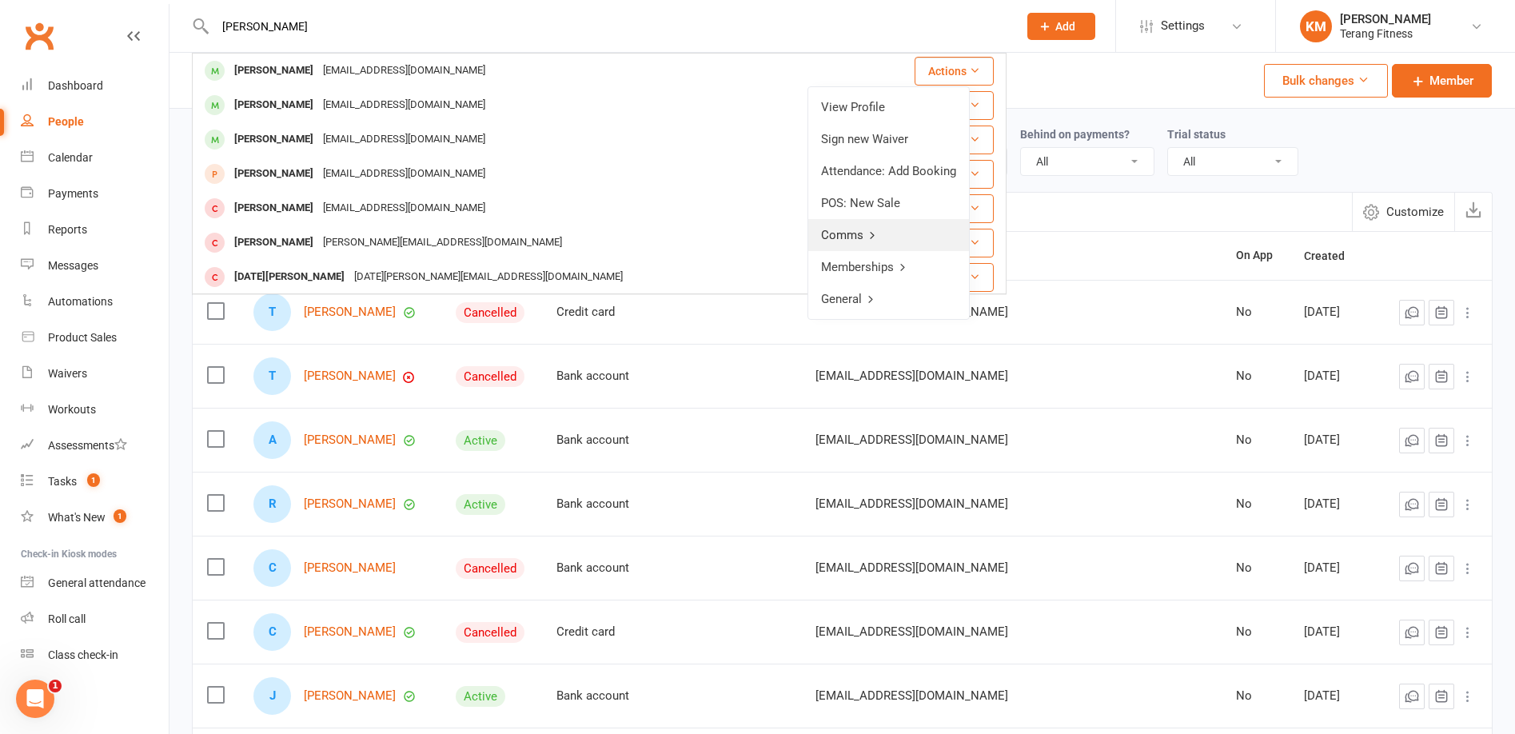
click at [858, 236] on link "Comms" at bounding box center [888, 235] width 161 height 32
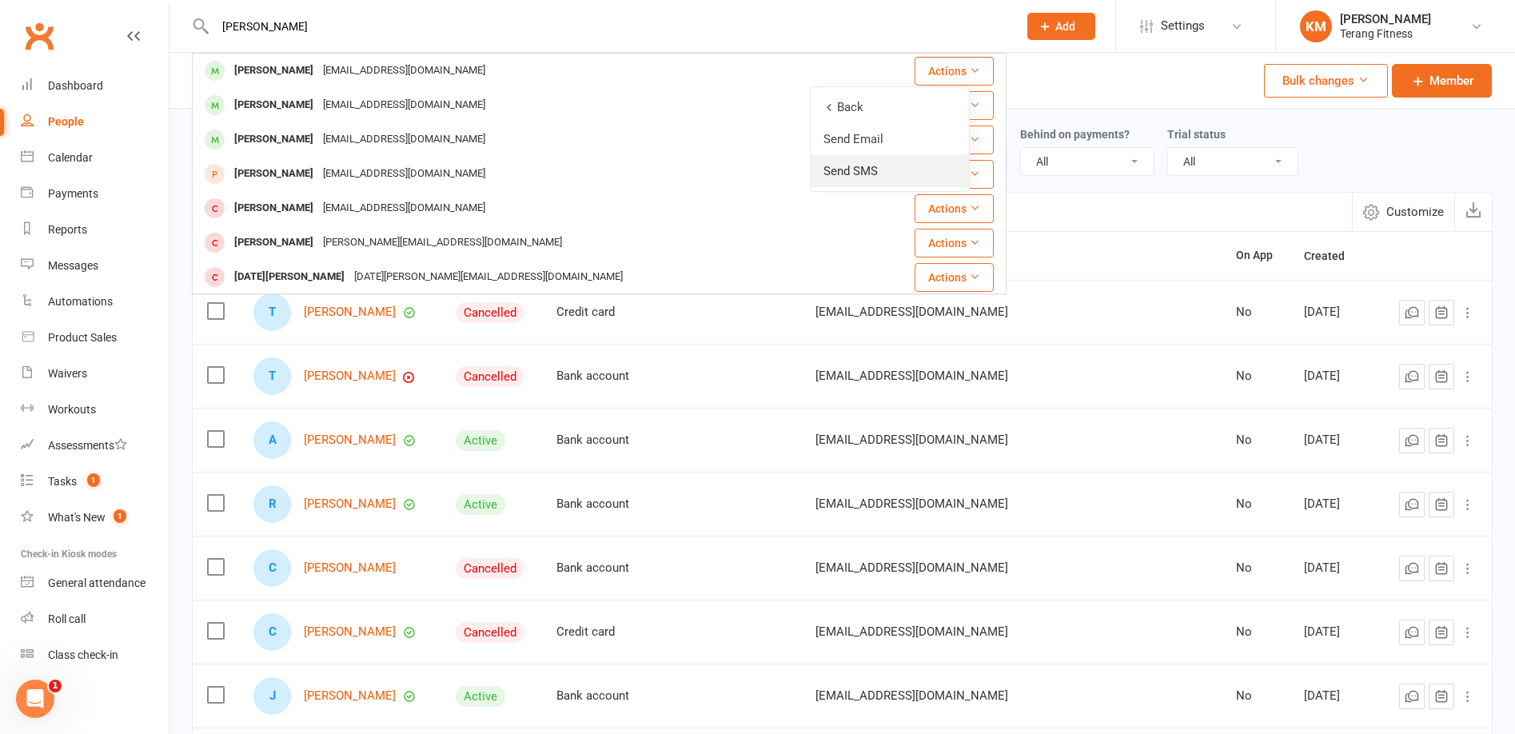
click at [871, 172] on link "Send SMS" at bounding box center [890, 171] width 158 height 32
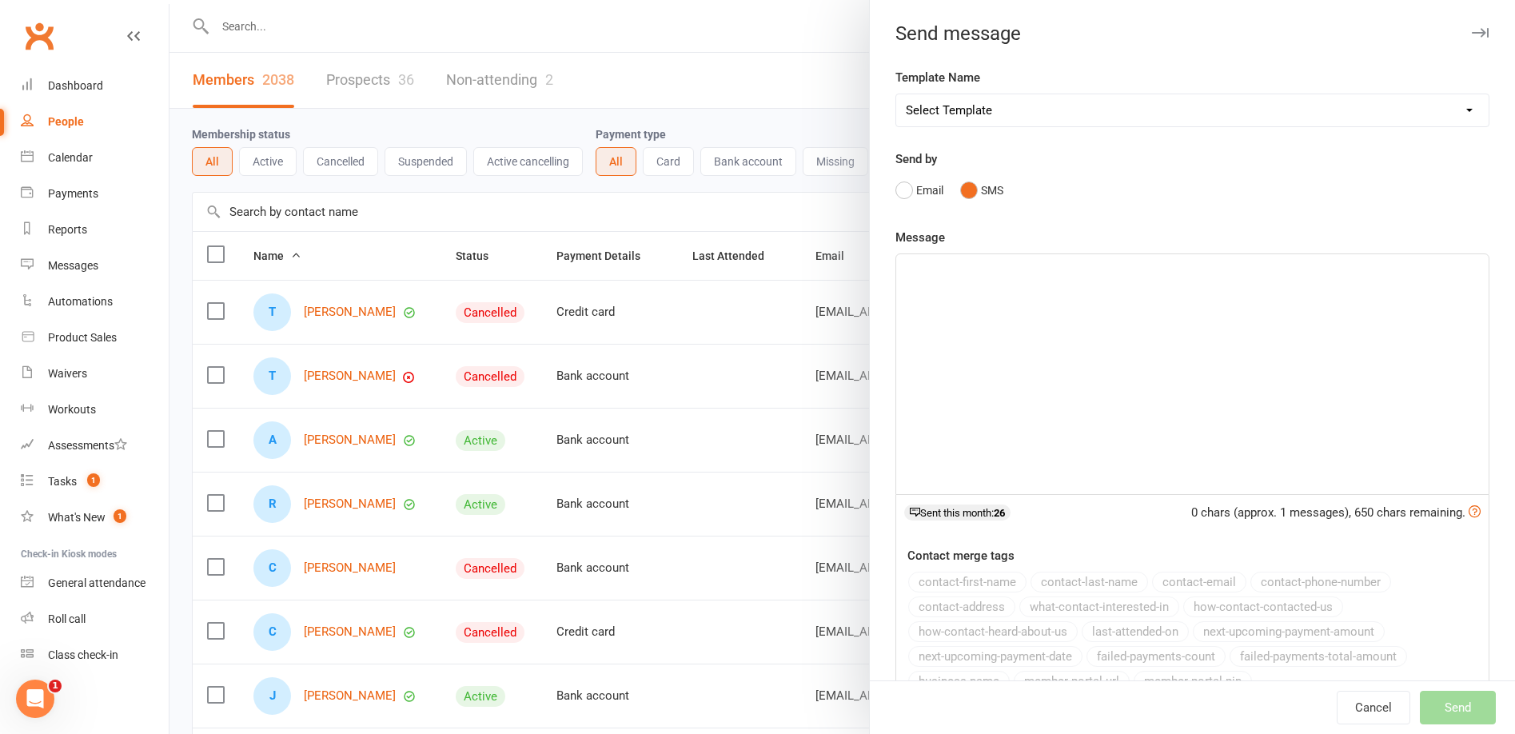
click at [948, 118] on select "Select Template [SMS] Swipe card issue [Email] Terang Fitness – Membership Paus…" at bounding box center [1192, 110] width 593 height 32
select select "0"
click at [896, 94] on select "Select Template [SMS] Swipe card issue [Email] Terang Fitness – Membership Paus…" at bounding box center [1192, 110] width 593 height 32
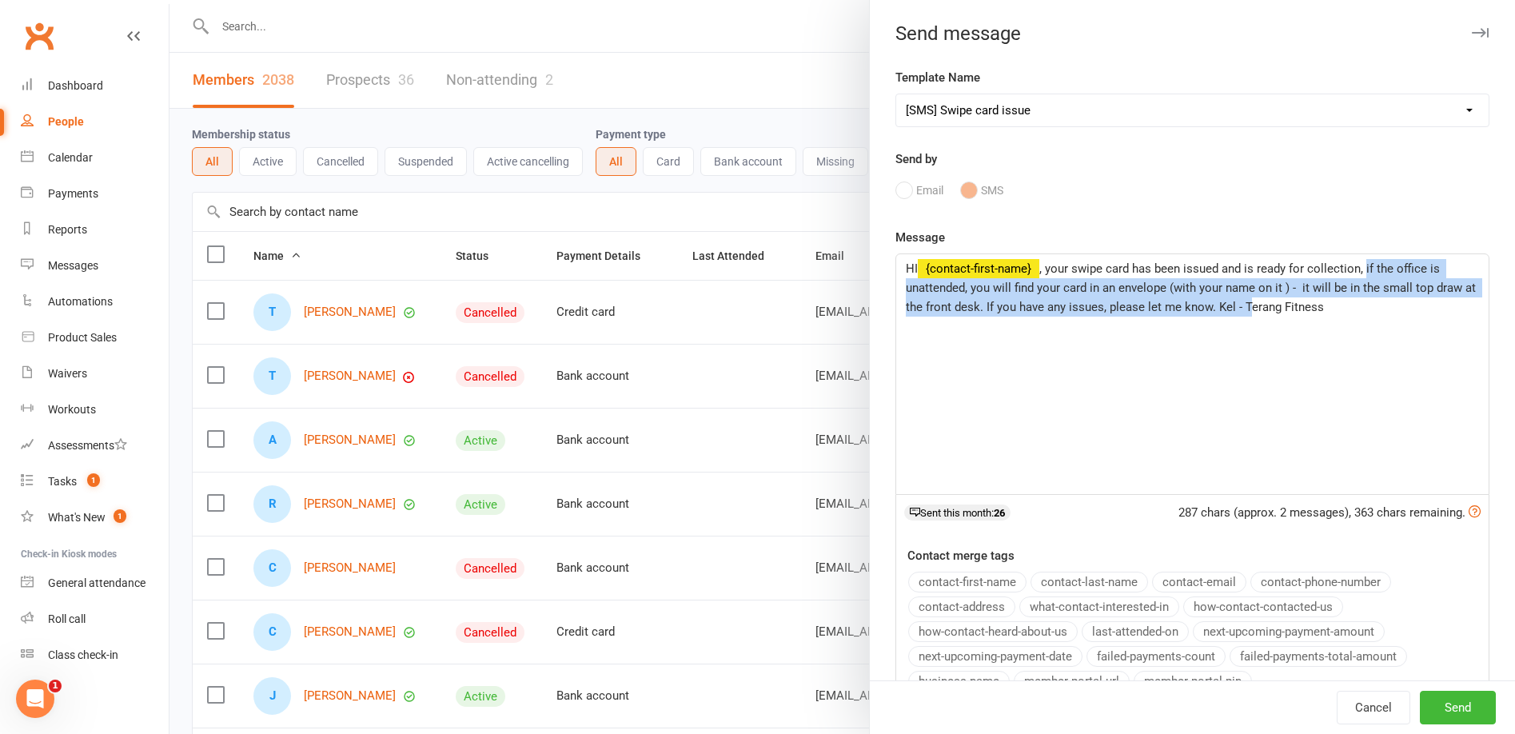
drag, startPoint x: 1358, startPoint y: 272, endPoint x: 1248, endPoint y: 319, distance: 119.3
click at [1248, 319] on div "HI ﻿ {contact-first-name} , your swipe card has been issued and is ready for co…" at bounding box center [1192, 374] width 593 height 240
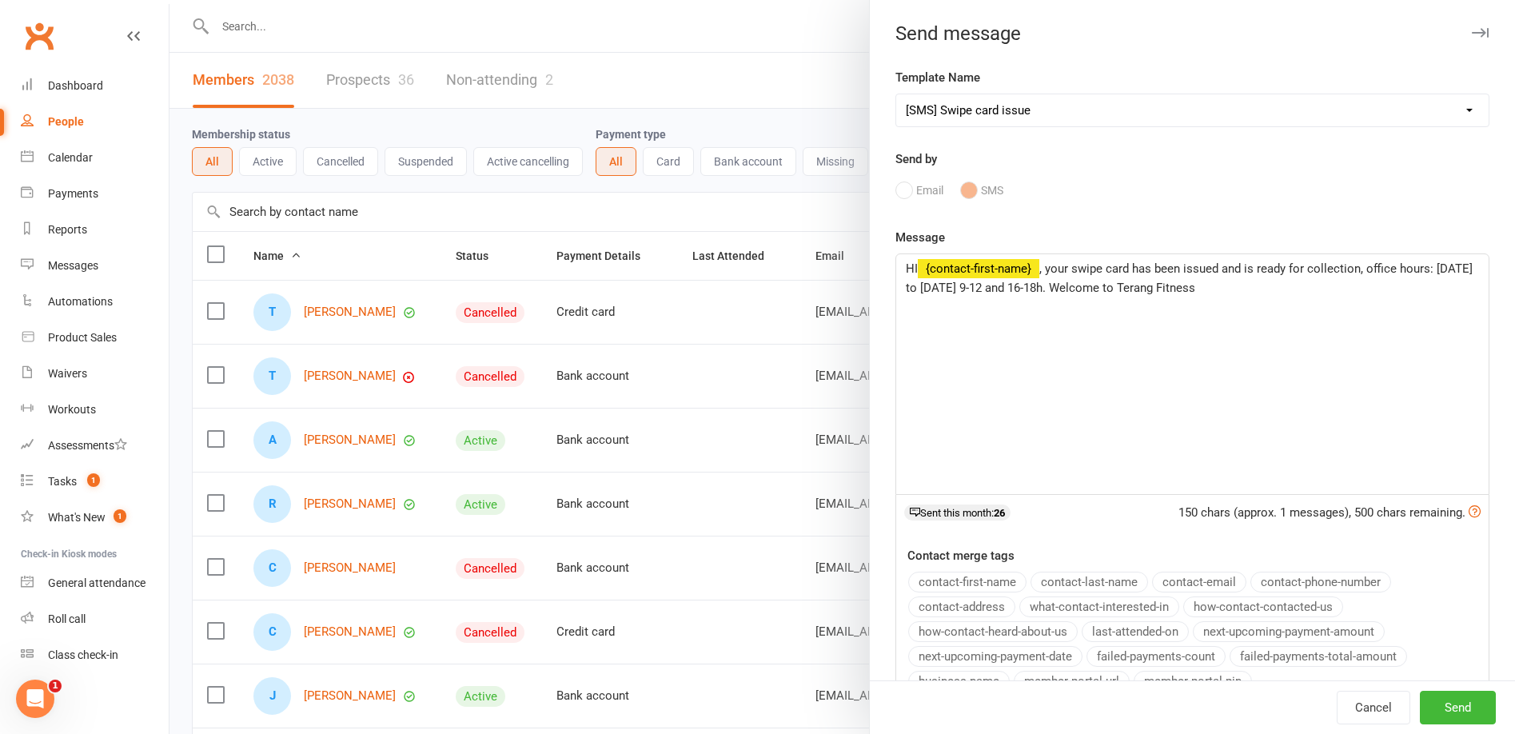
click at [918, 289] on span ", your swipe card has been issued and is ready for collection, office hours: [D…" at bounding box center [1191, 278] width 570 height 34
click at [1445, 709] on span "Send" at bounding box center [1458, 707] width 26 height 14
select select
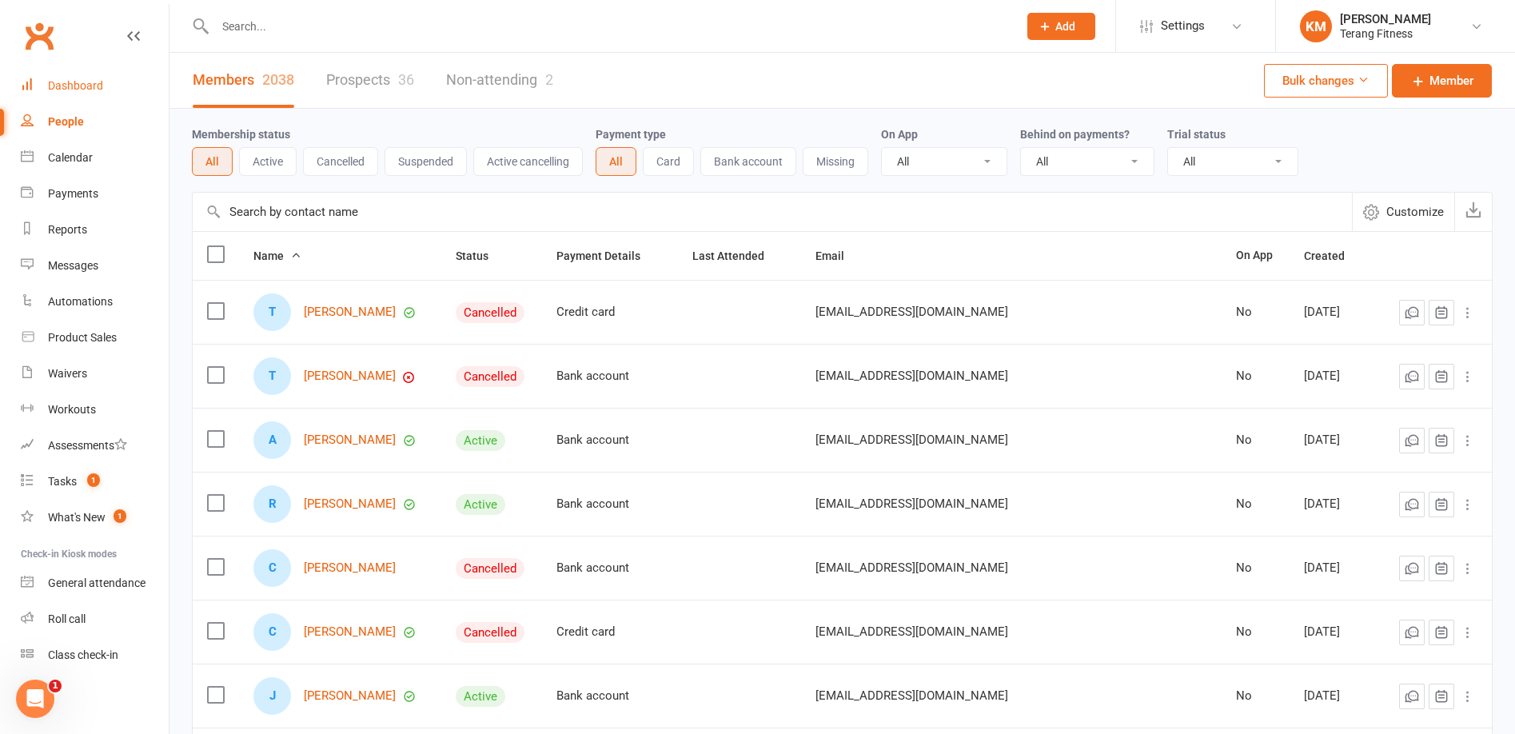
click at [71, 72] on link "Dashboard" at bounding box center [95, 86] width 148 height 36
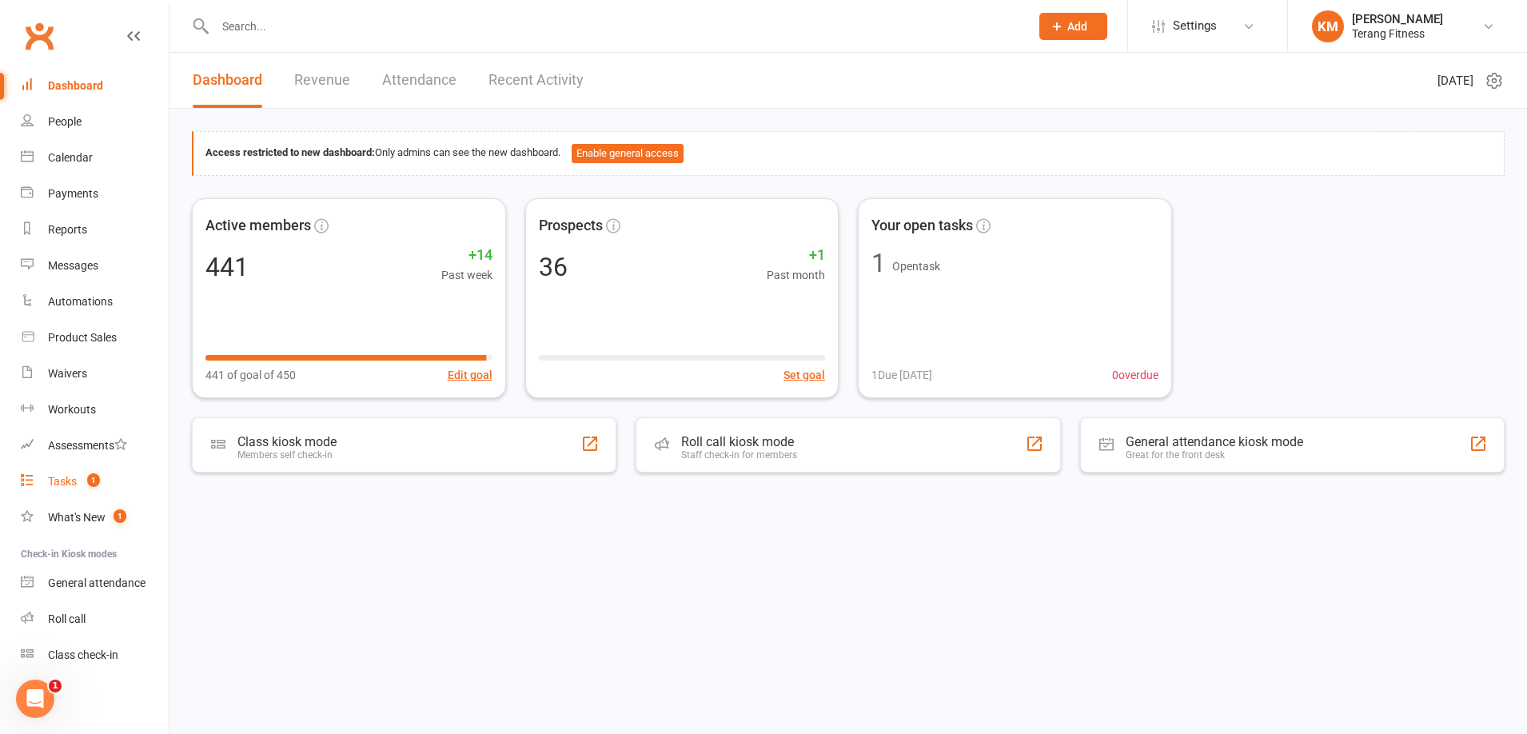
click at [70, 473] on link "Tasks 1" at bounding box center [95, 482] width 148 height 36
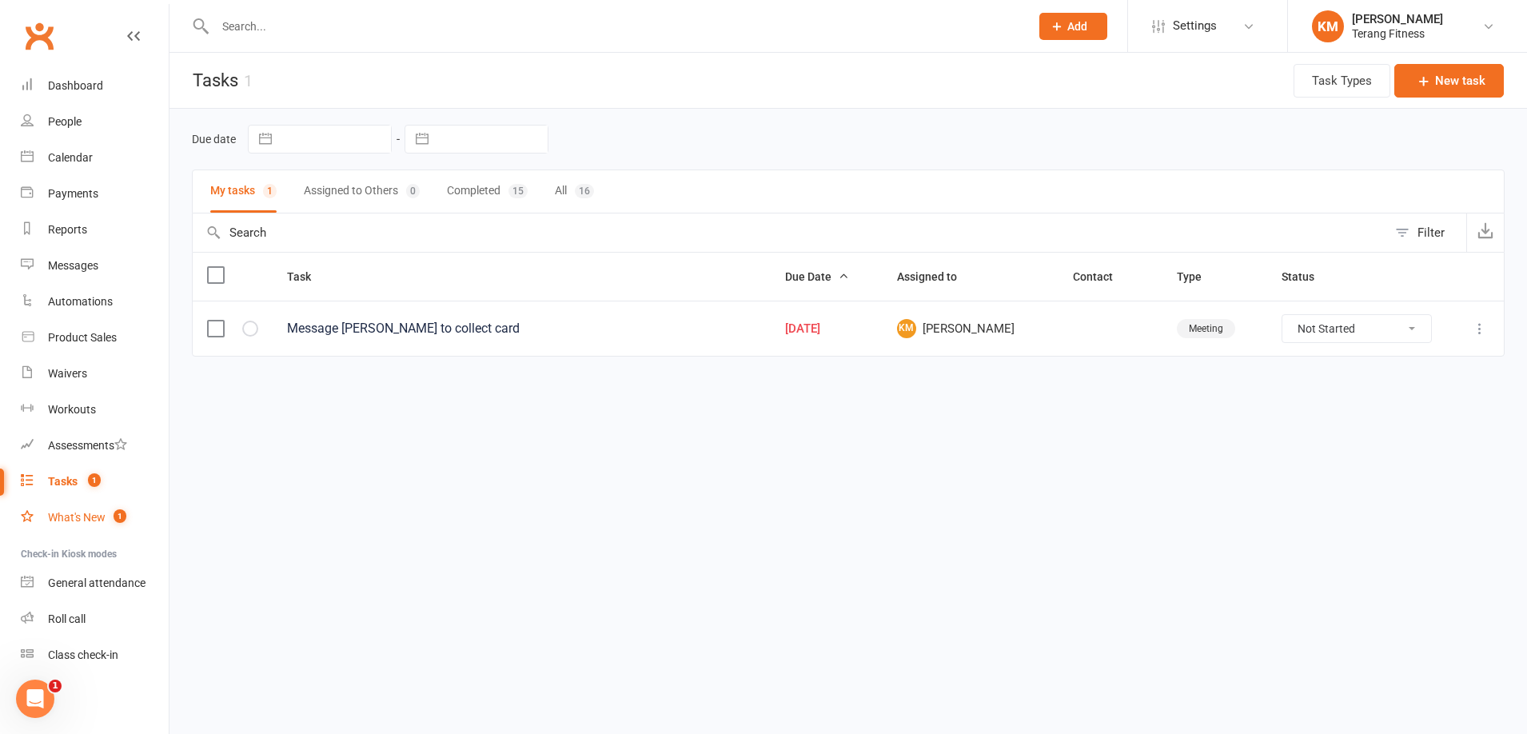
click at [79, 529] on link "What's New 1" at bounding box center [95, 518] width 148 height 36
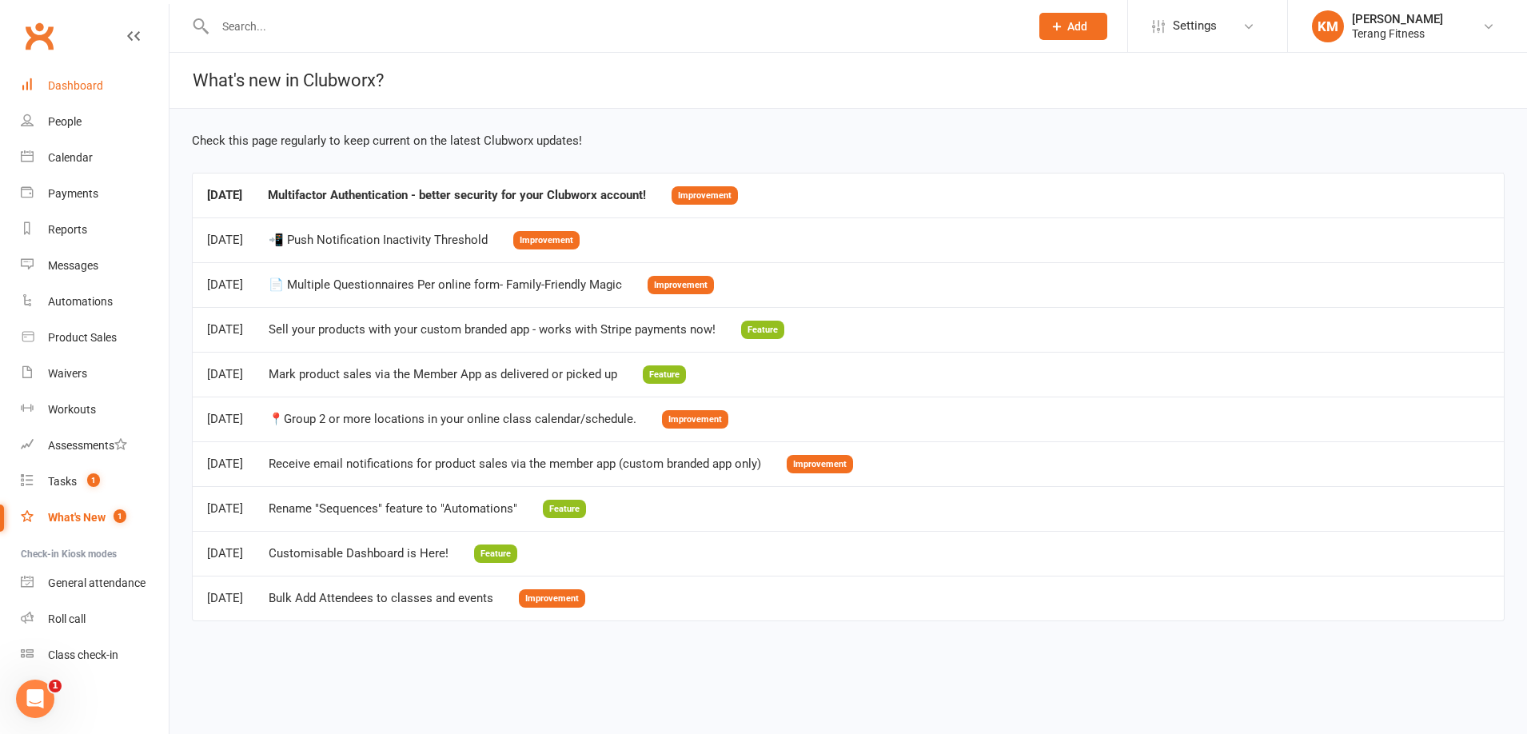
click at [78, 90] on div "Dashboard" at bounding box center [75, 85] width 55 height 13
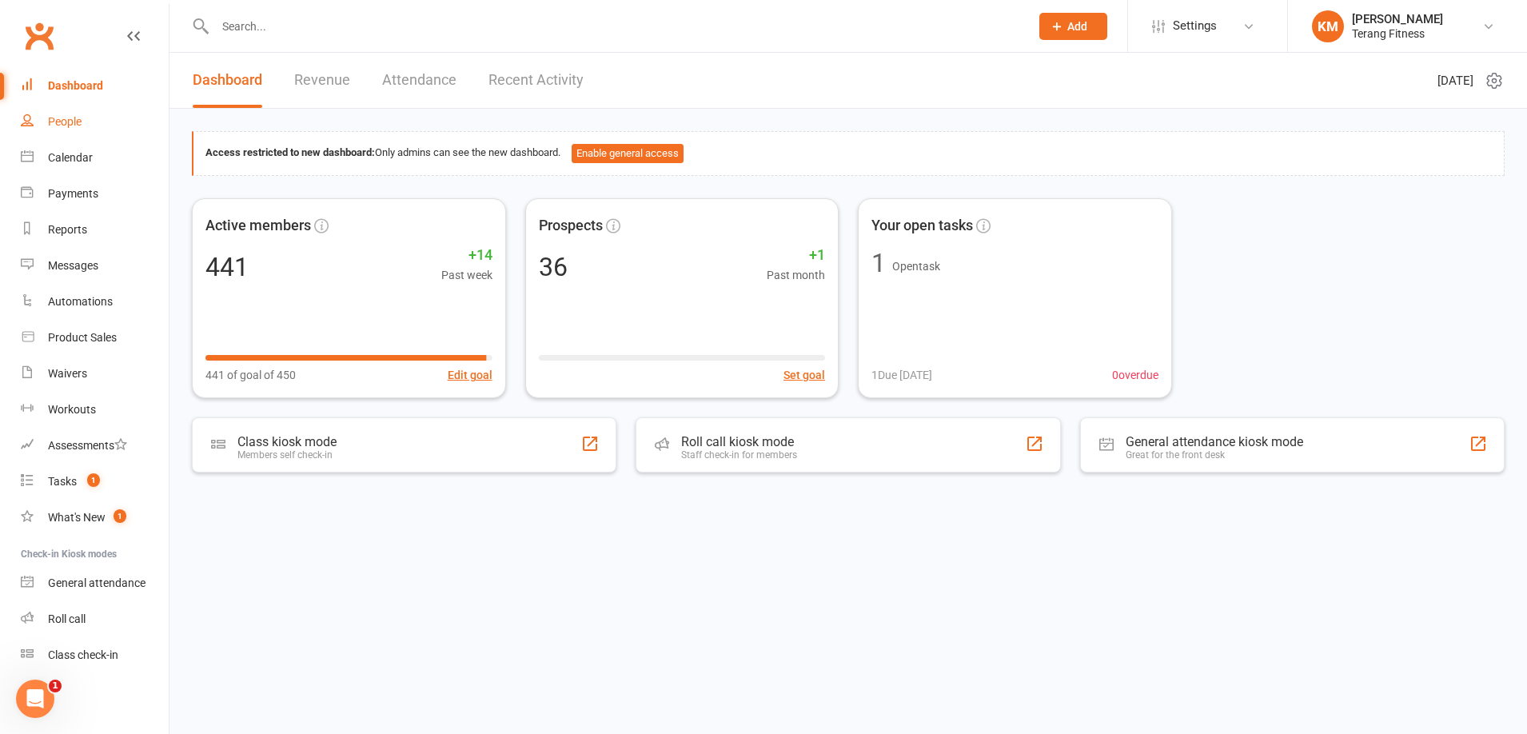
click at [77, 115] on div "People" at bounding box center [65, 121] width 34 height 13
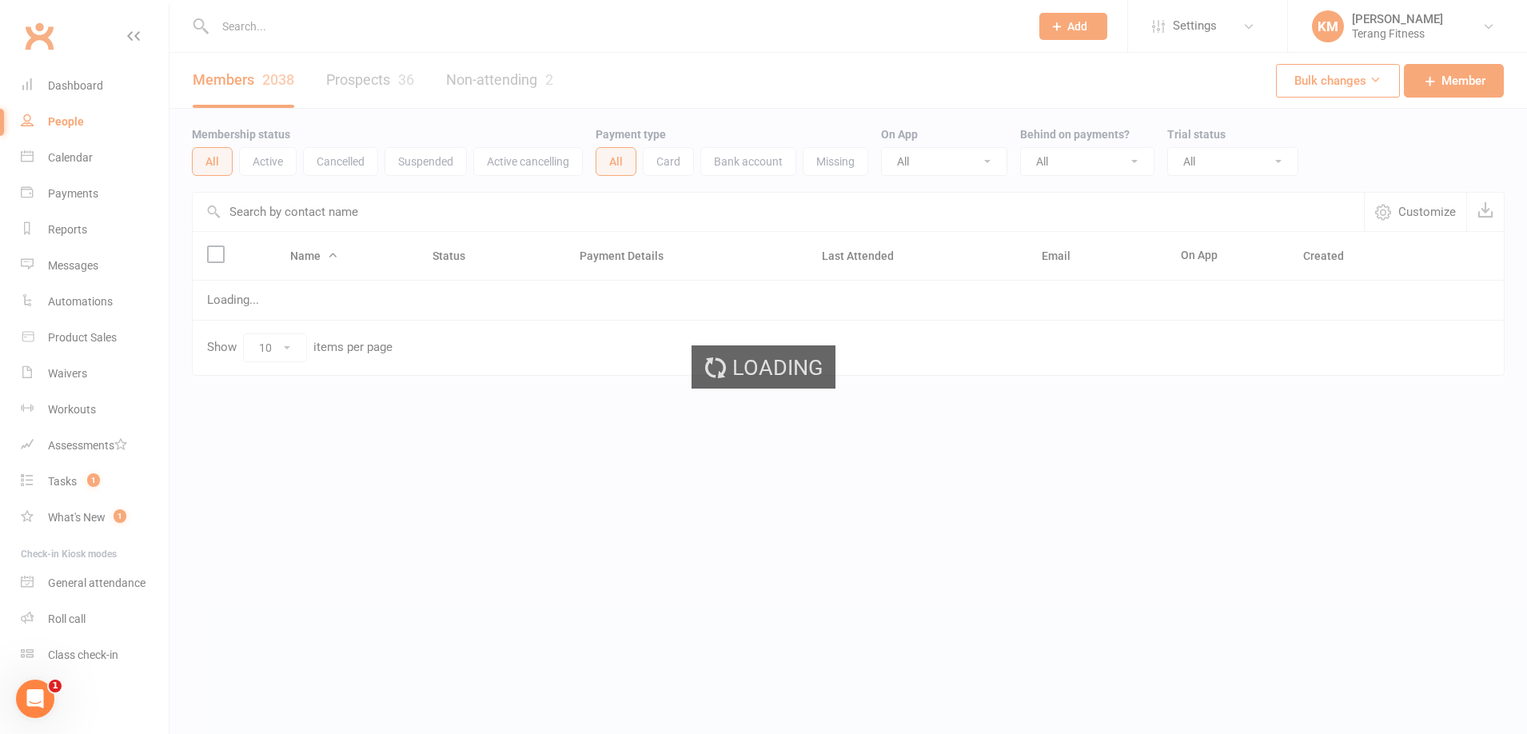
click at [256, 28] on input "text" at bounding box center [614, 26] width 808 height 22
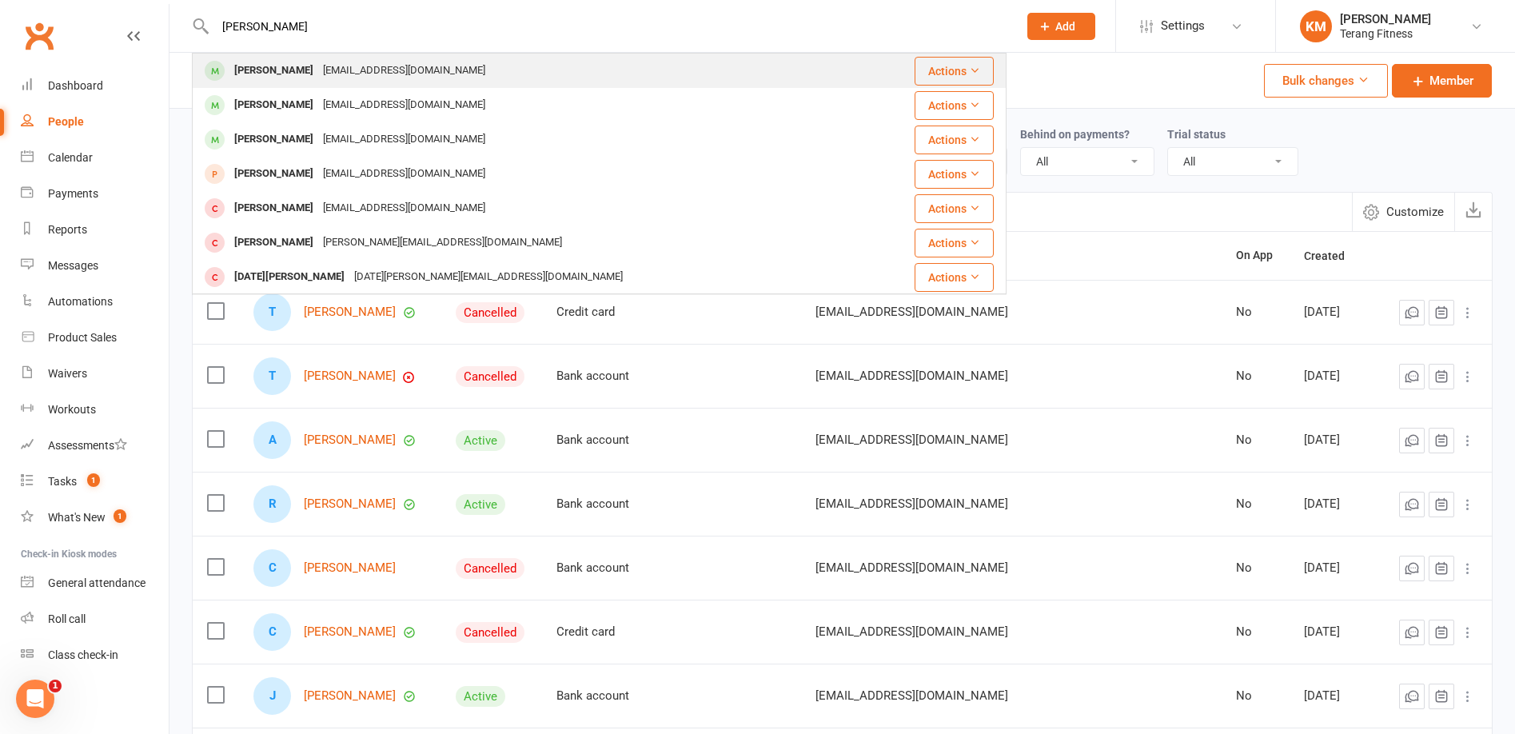
type input "[PERSON_NAME]"
click at [955, 71] on button "Actions" at bounding box center [954, 71] width 79 height 29
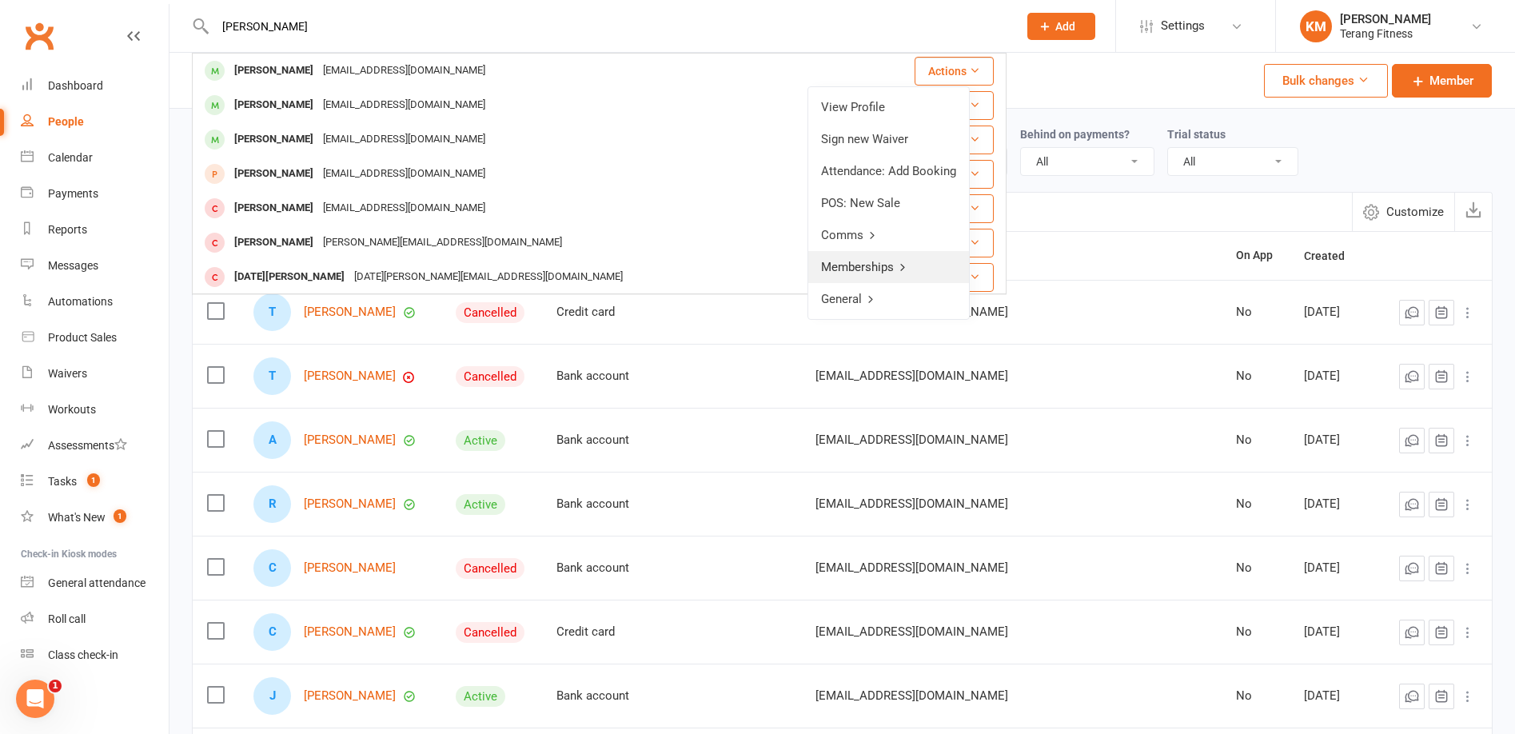
click at [883, 269] on link "Memberships" at bounding box center [888, 267] width 161 height 32
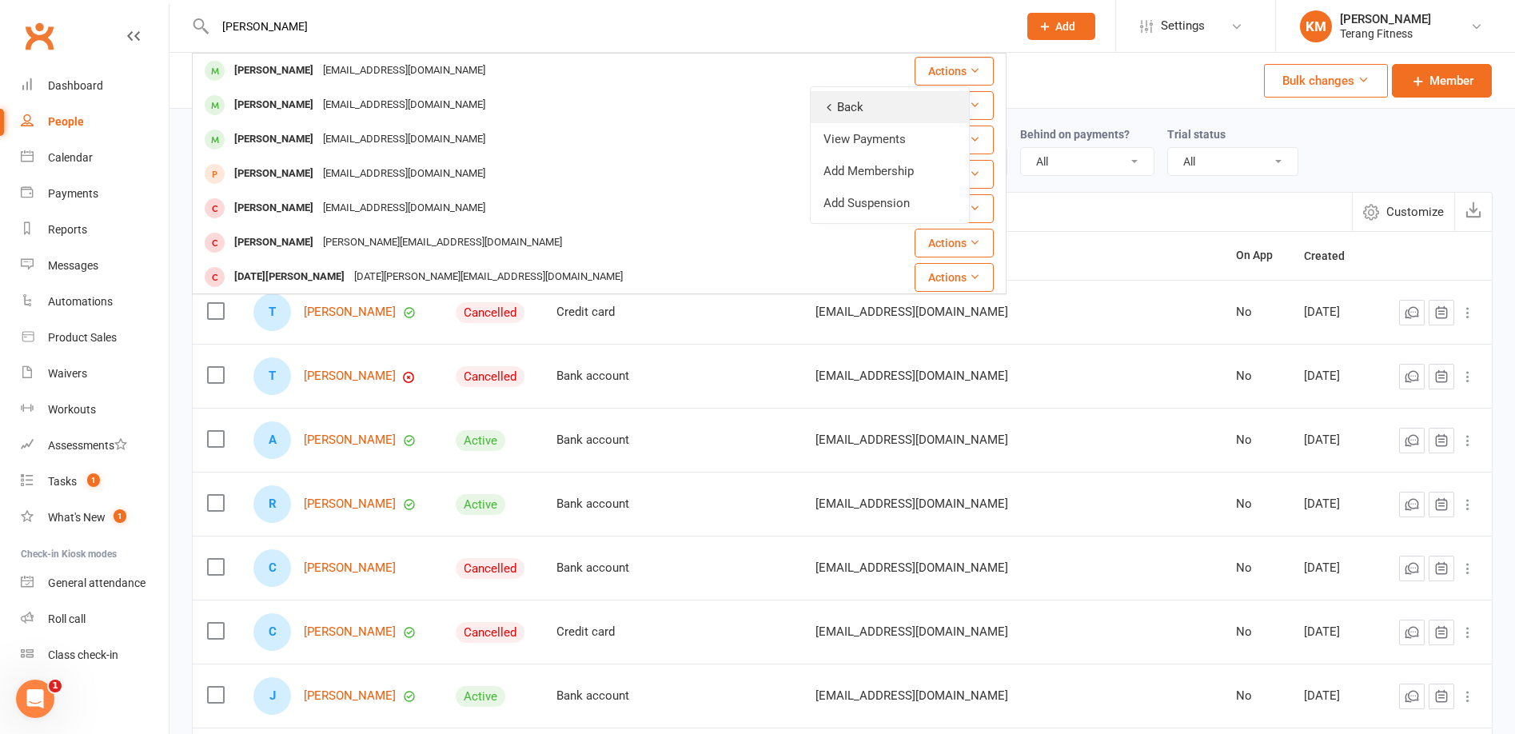
click at [836, 106] on link "Back" at bounding box center [890, 107] width 158 height 32
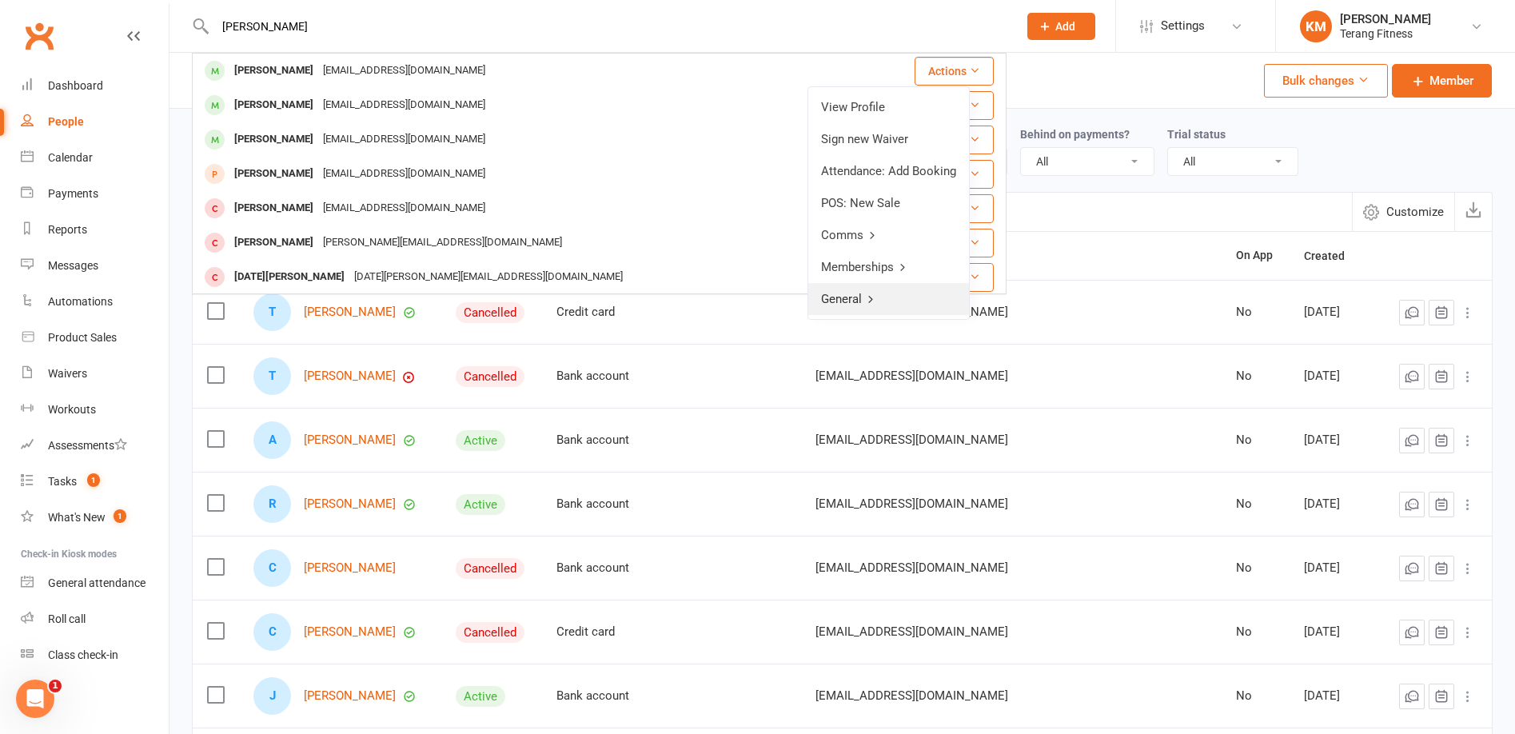
click at [874, 297] on icon at bounding box center [870, 298] width 11 height 11
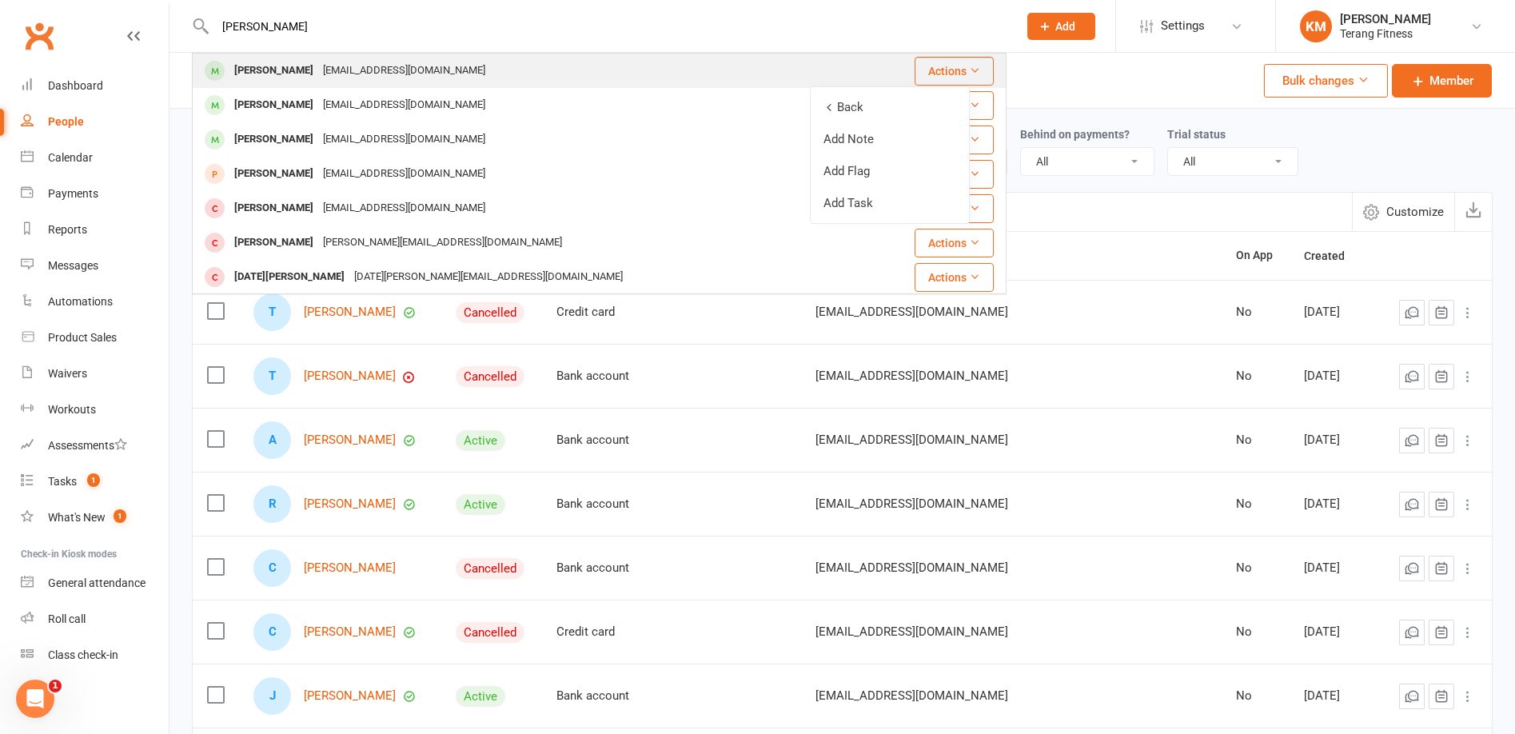
click at [361, 76] on div "[EMAIL_ADDRESS][DOMAIN_NAME]" at bounding box center [404, 70] width 172 height 23
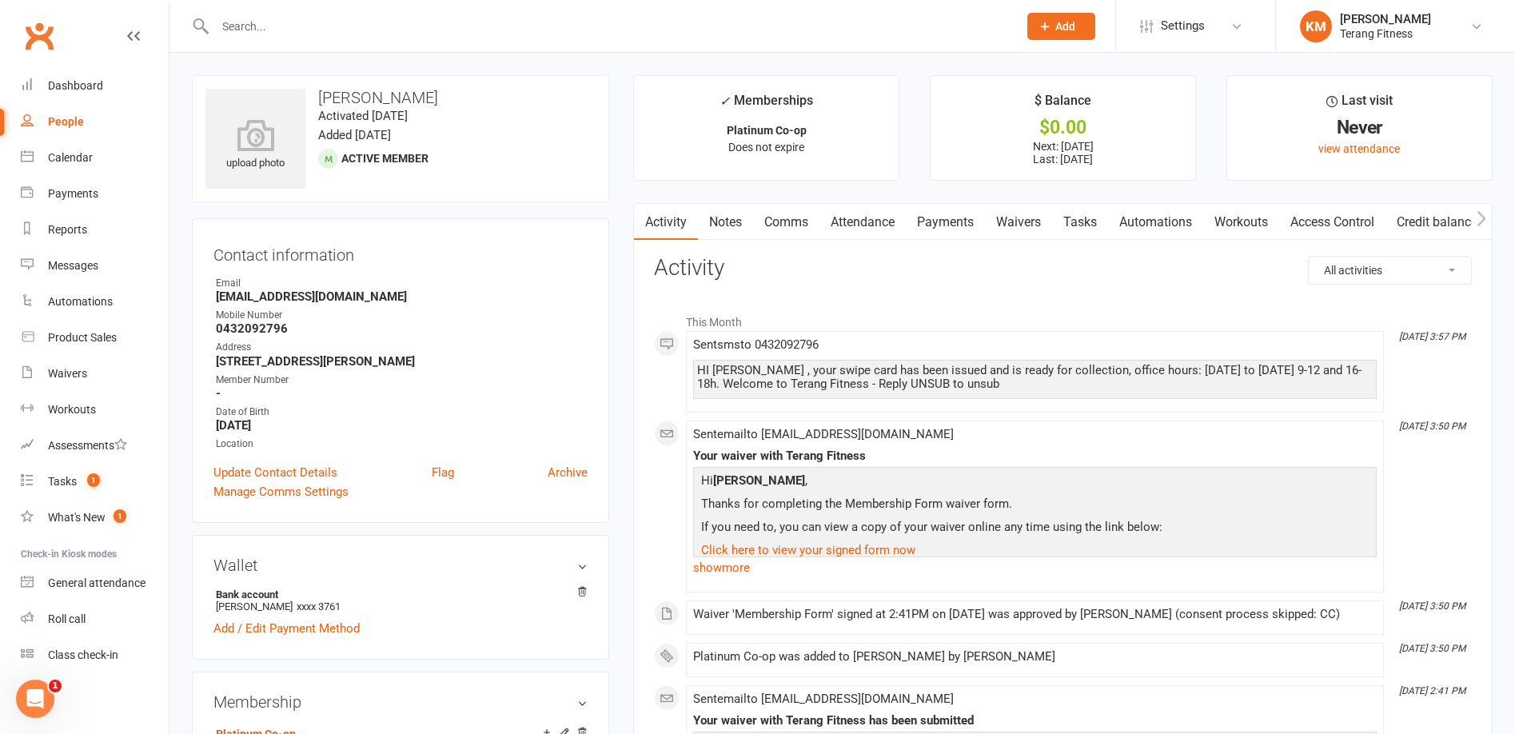
click at [1482, 220] on icon "button" at bounding box center [1482, 218] width 10 height 17
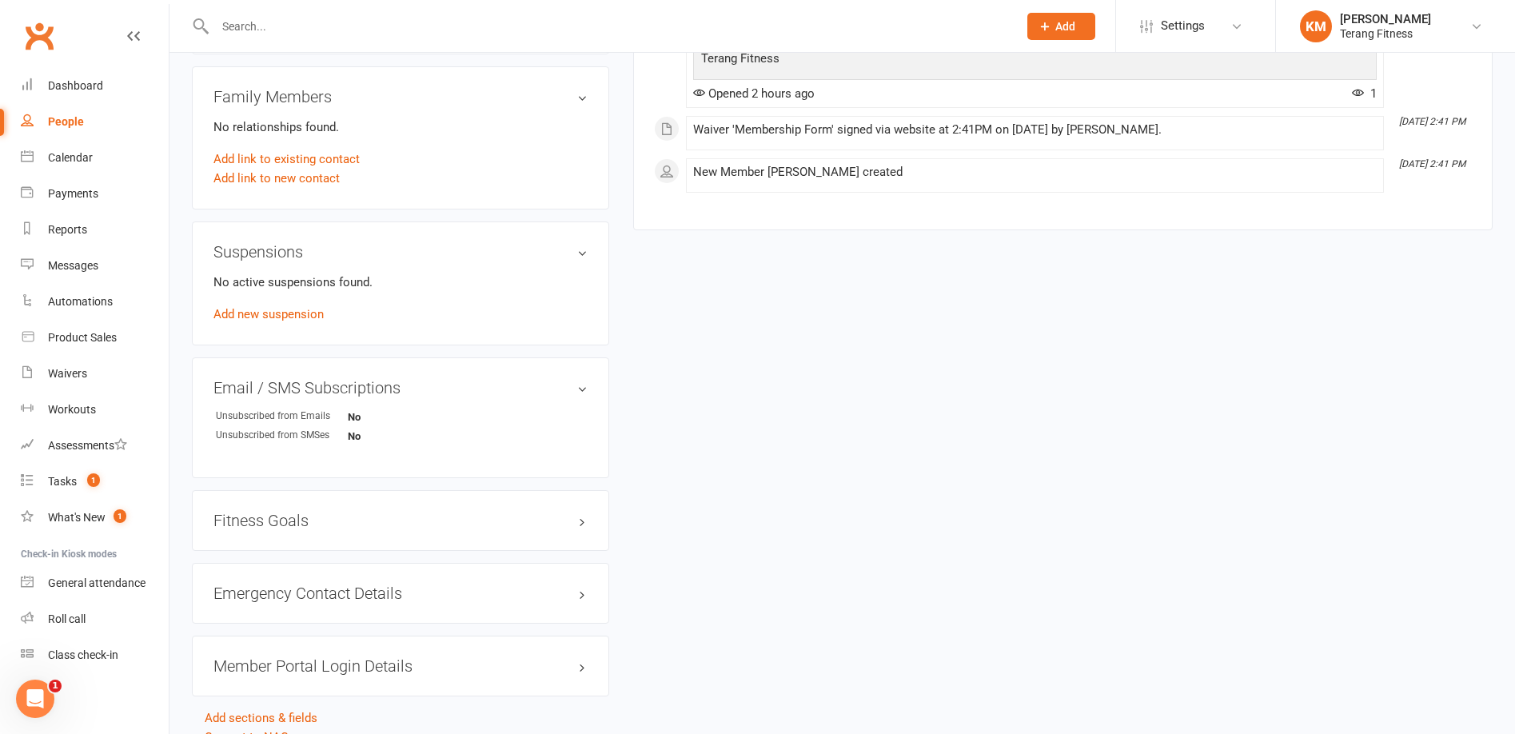
scroll to position [851, 0]
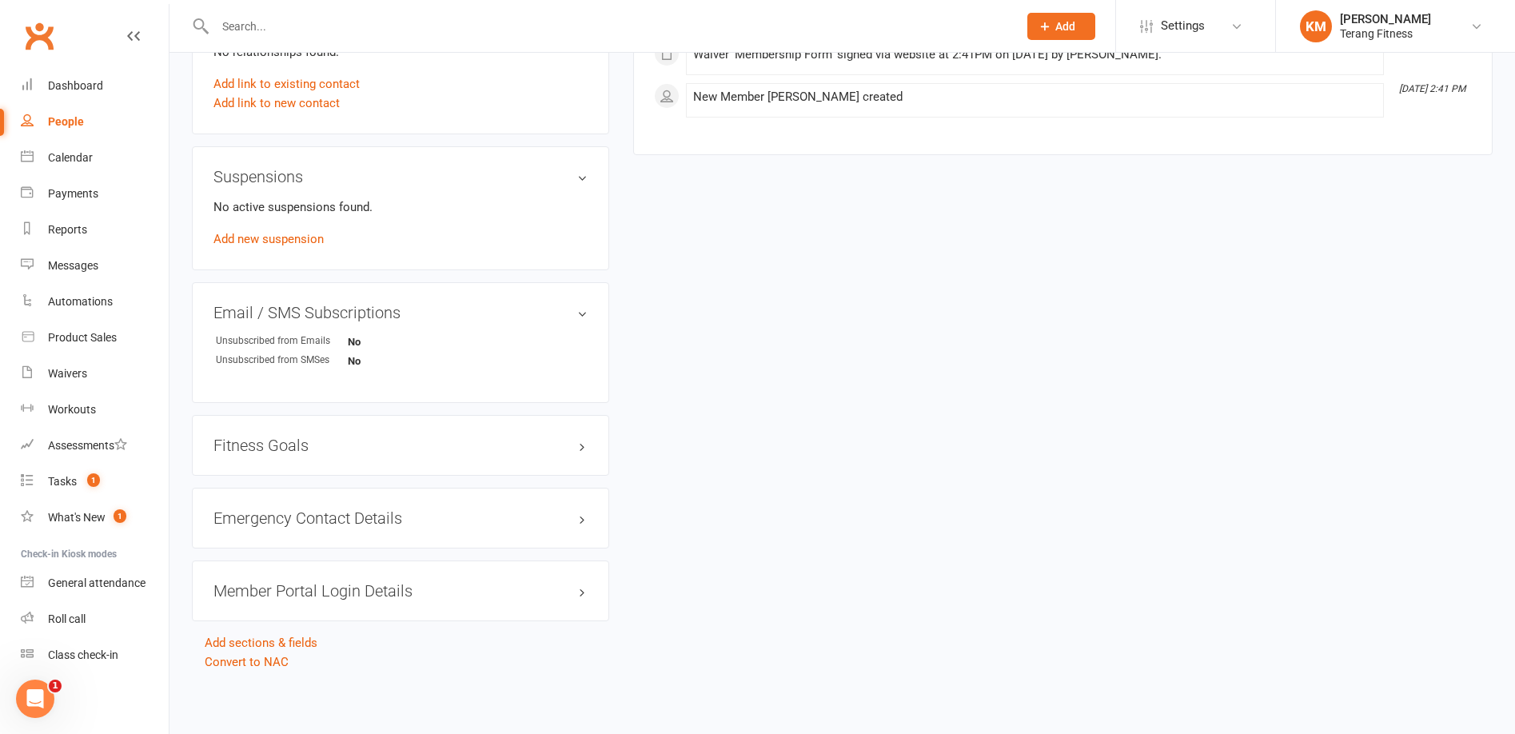
click at [382, 588] on h3 "Member Portal Login Details" at bounding box center [400, 591] width 374 height 18
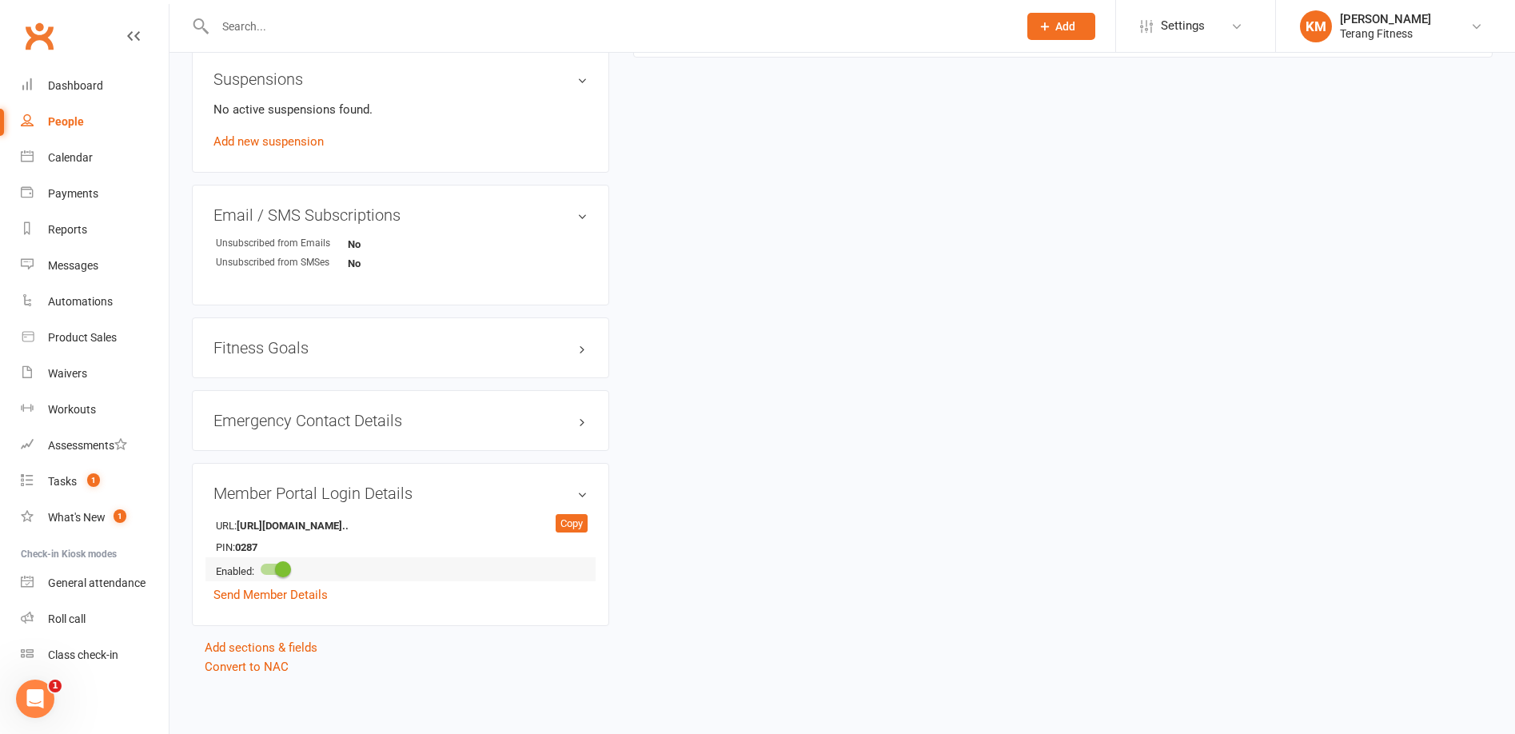
scroll to position [953, 0]
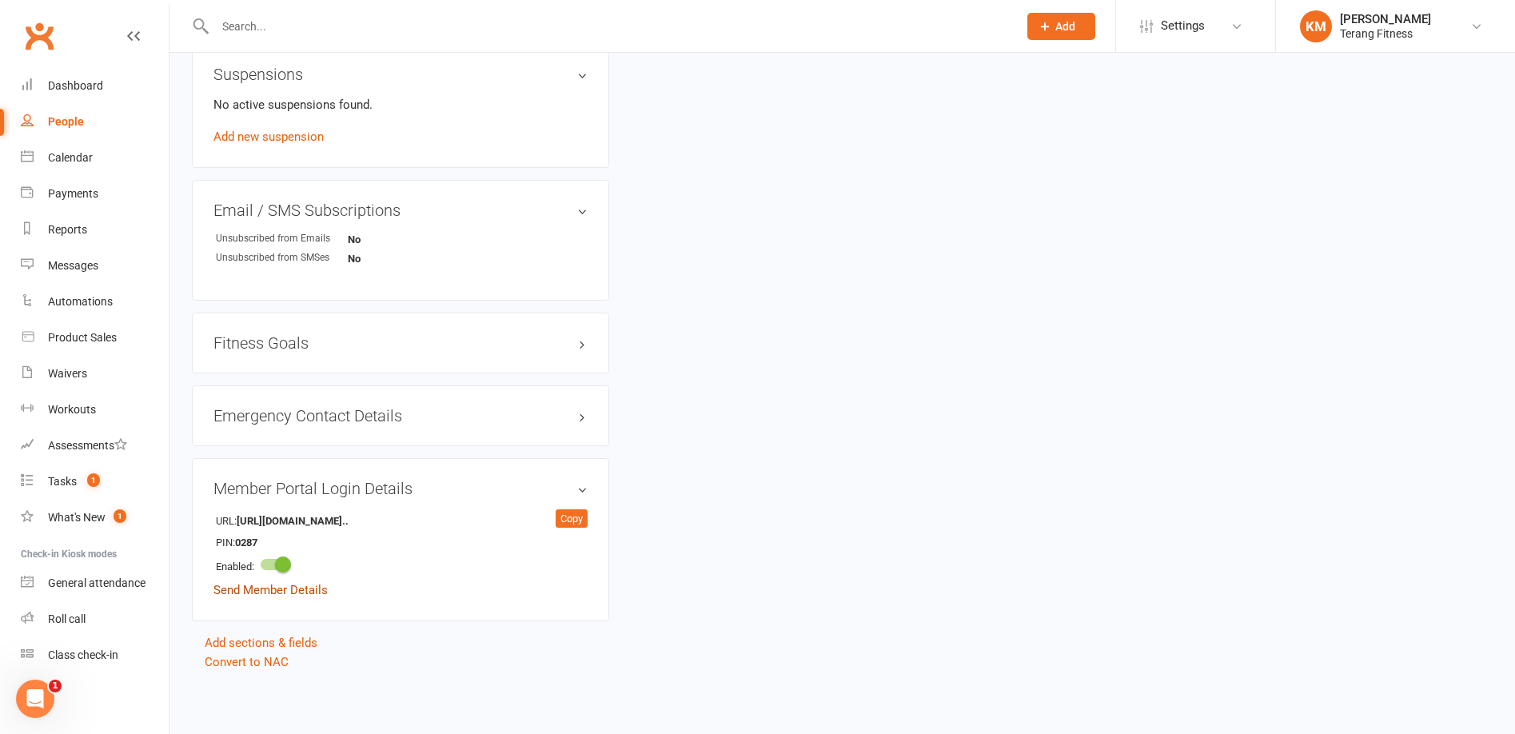
click at [293, 591] on link "Send Member Details" at bounding box center [270, 590] width 114 height 14
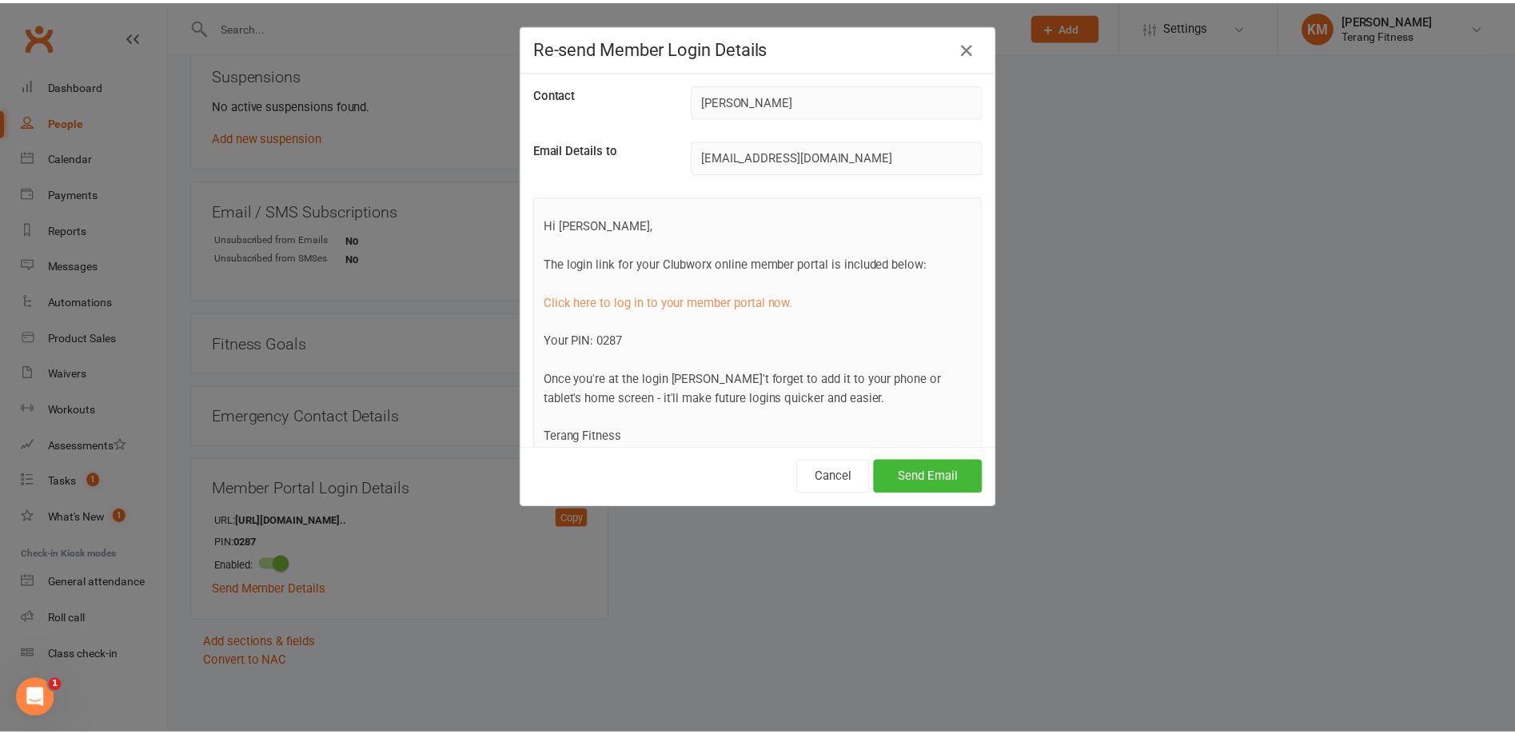
scroll to position [74, 0]
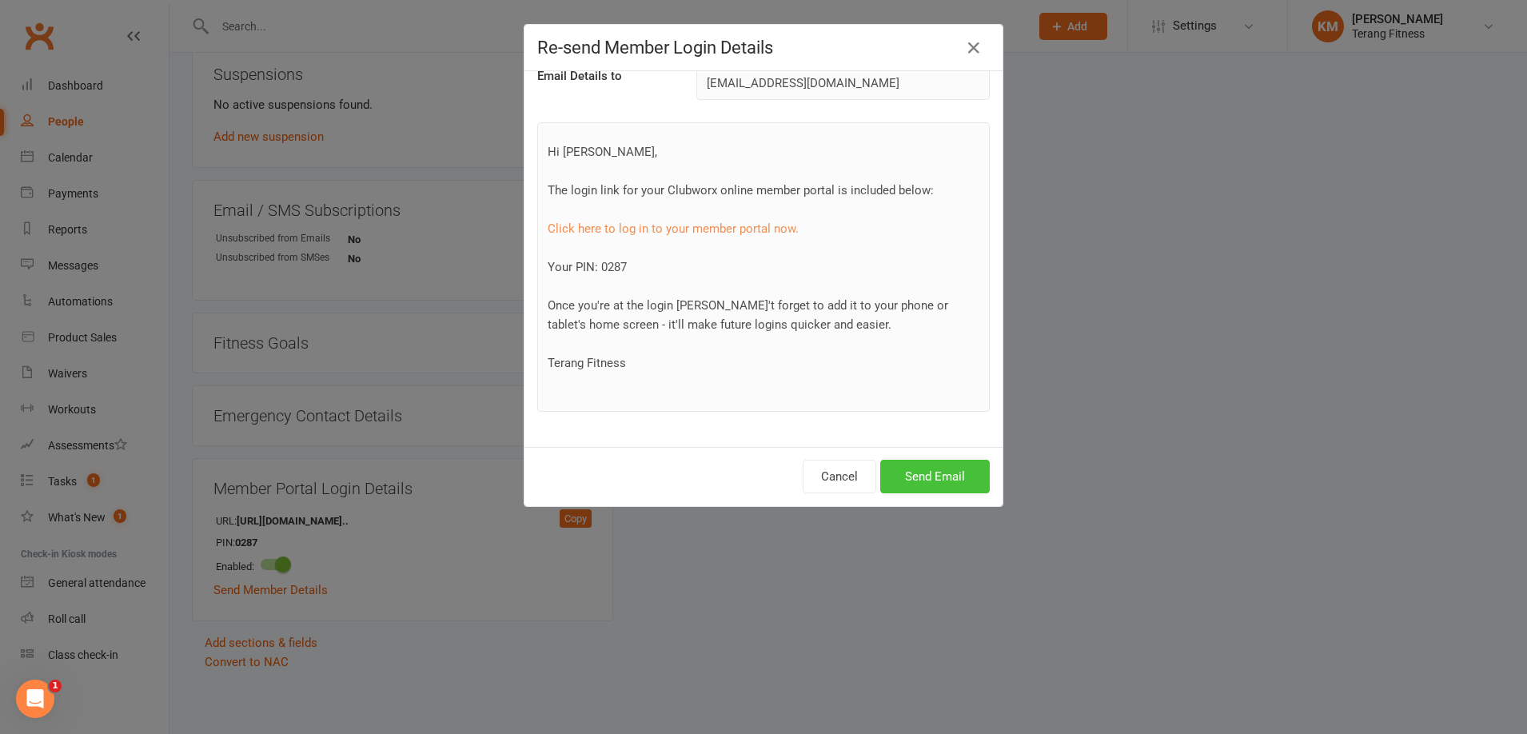
click at [932, 480] on button "Send Email" at bounding box center [935, 477] width 110 height 34
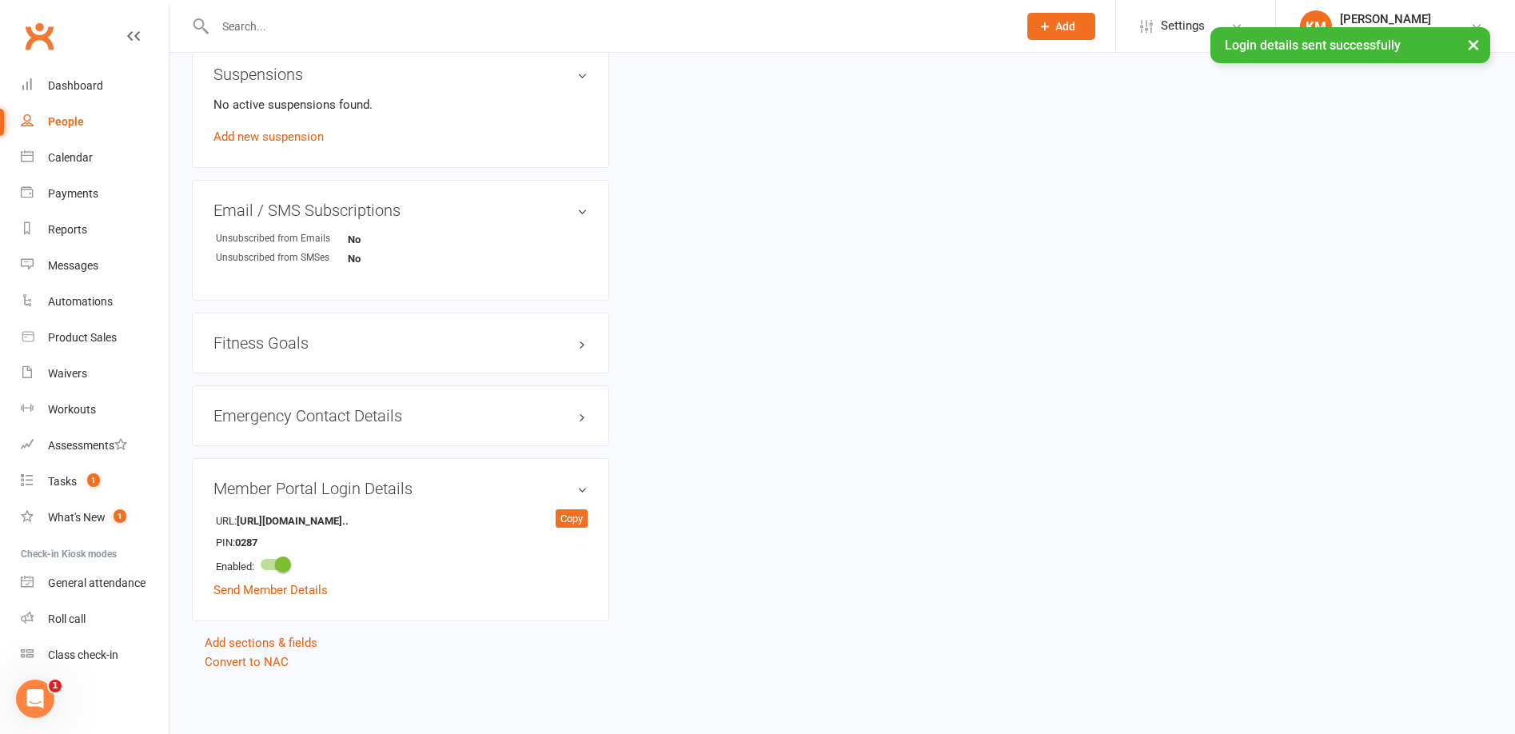
click at [256, 27] on div "× Login details sent successfully" at bounding box center [747, 27] width 1494 height 0
click at [254, 22] on input "text" at bounding box center [608, 26] width 796 height 22
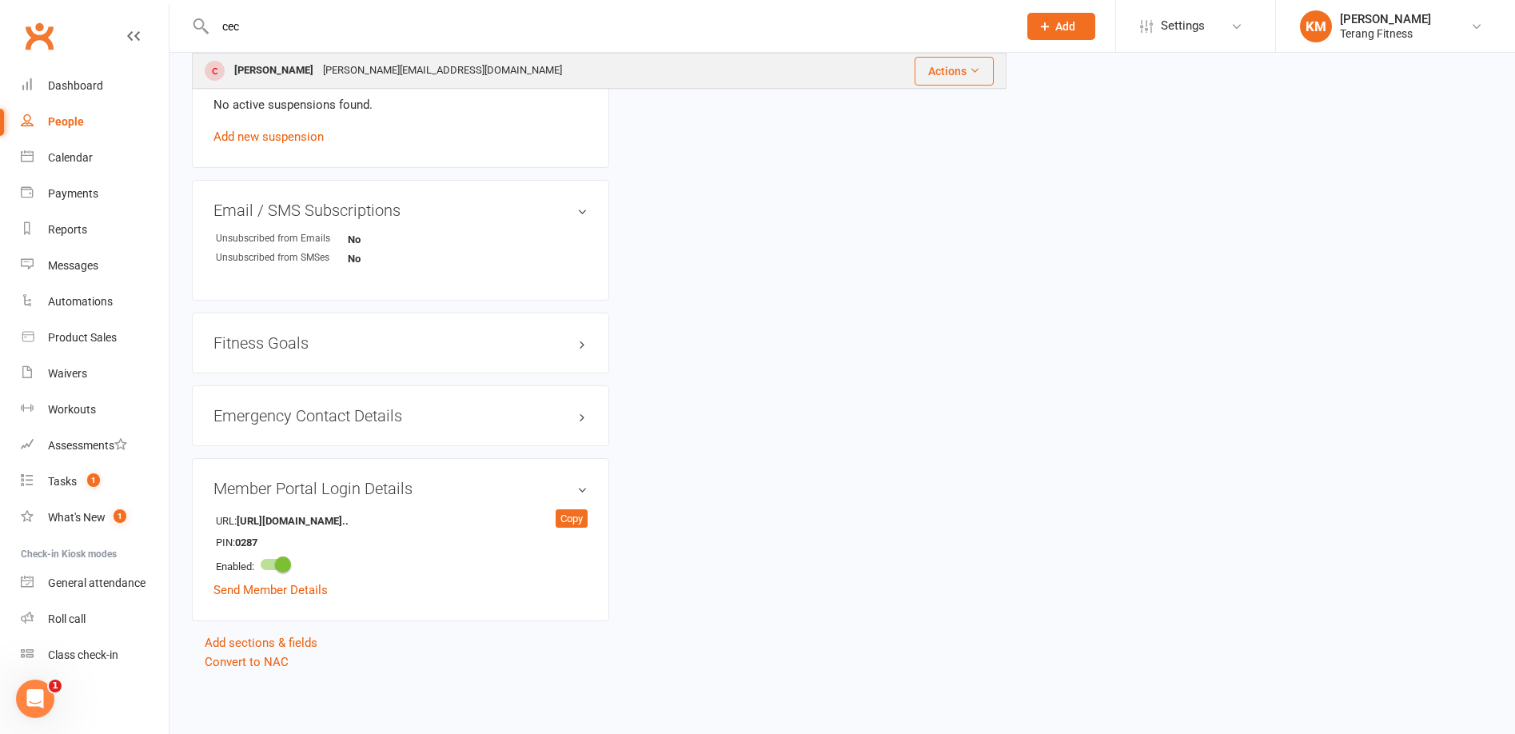
type input "cec"
click at [318, 69] on div "[PERSON_NAME][EMAIL_ADDRESS][DOMAIN_NAME]" at bounding box center [442, 70] width 249 height 23
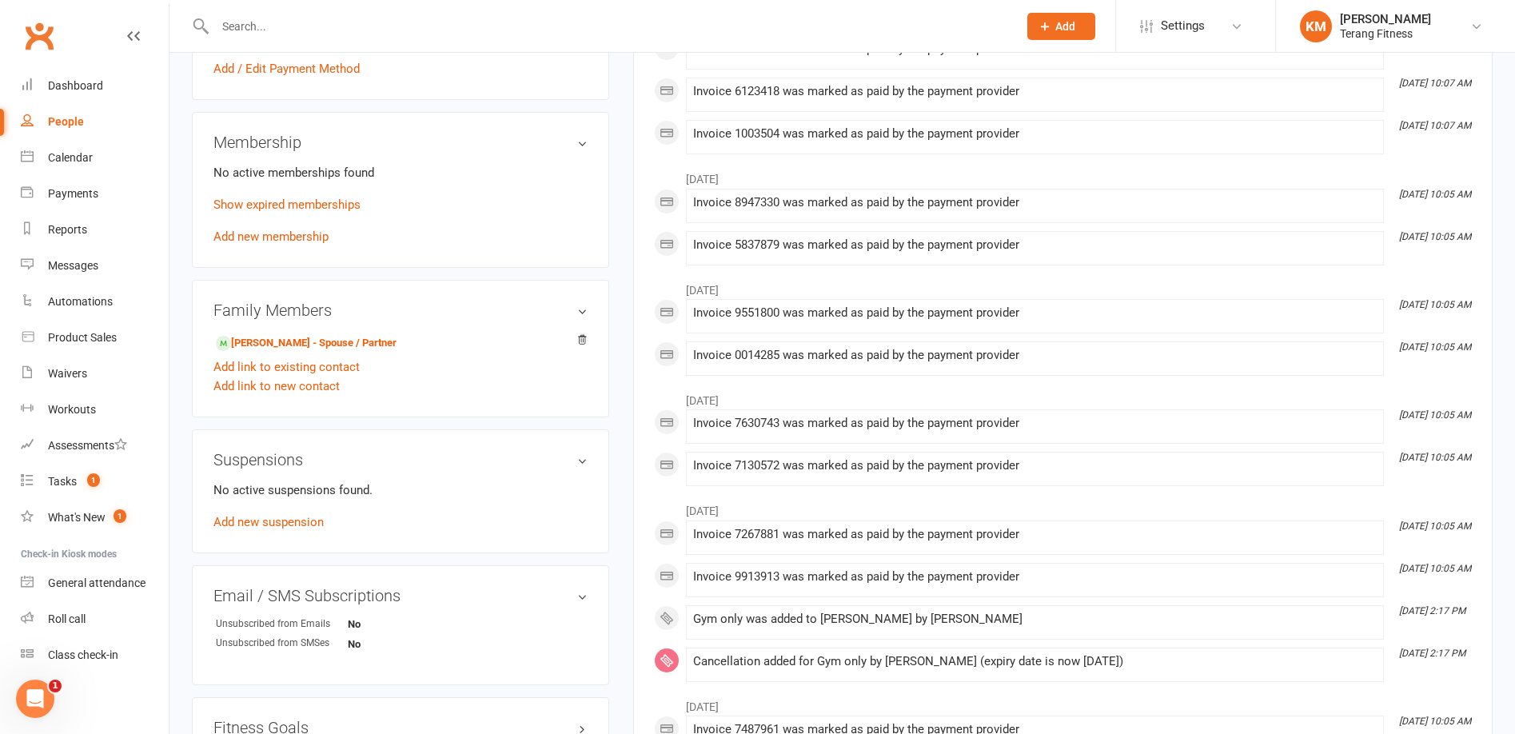
scroll to position [960, 0]
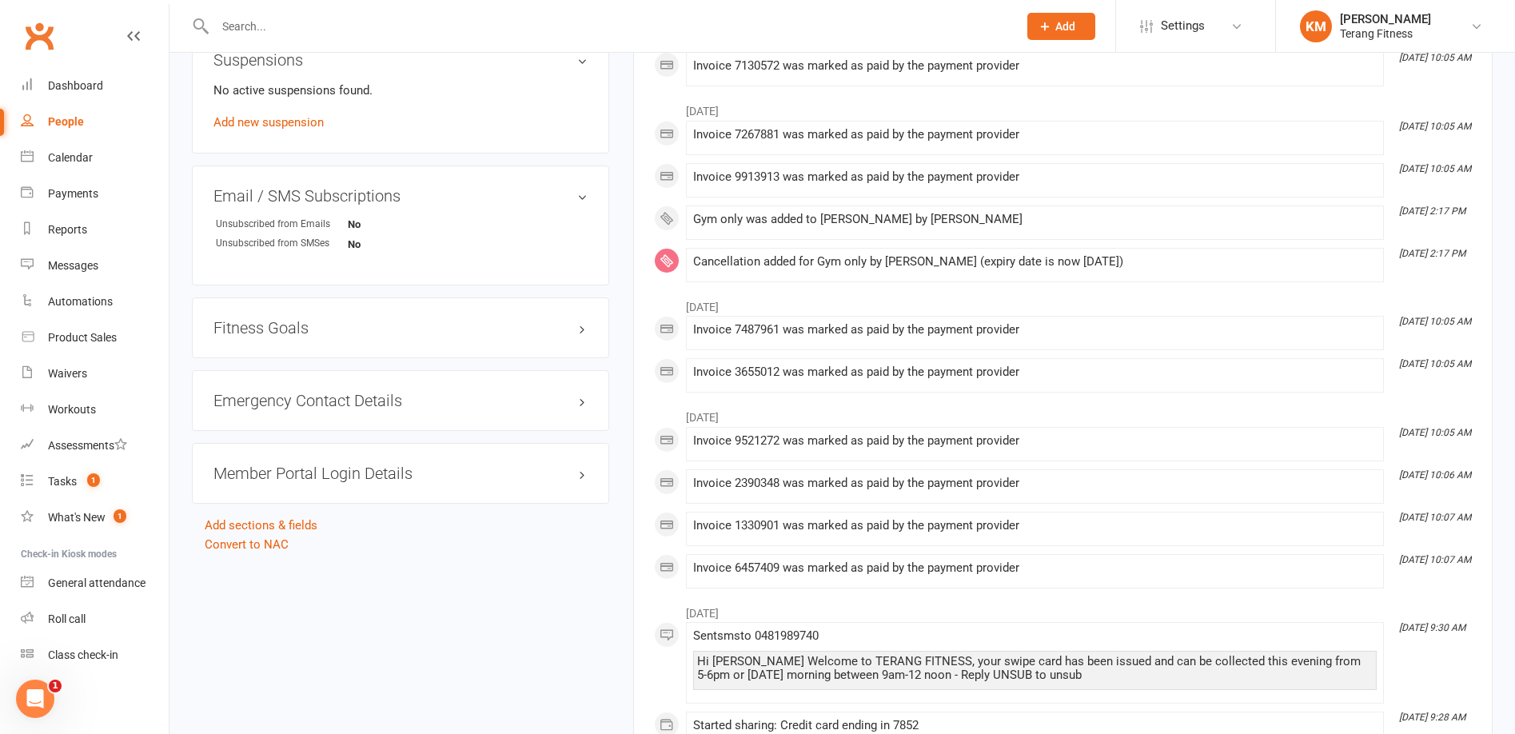
click at [399, 471] on h3 "Member Portal Login Details" at bounding box center [400, 474] width 374 height 18
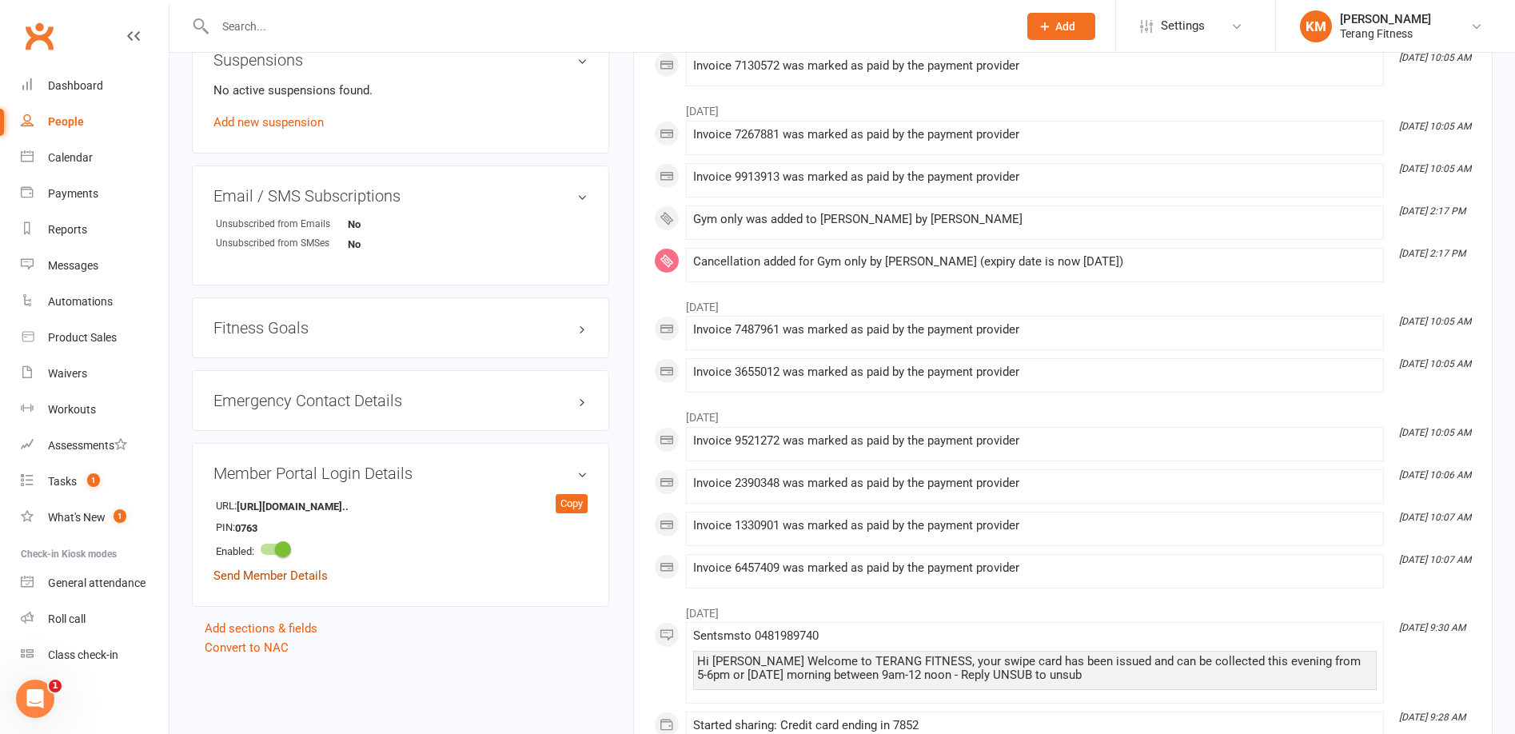
click at [277, 577] on link "Send Member Details" at bounding box center [270, 576] width 114 height 14
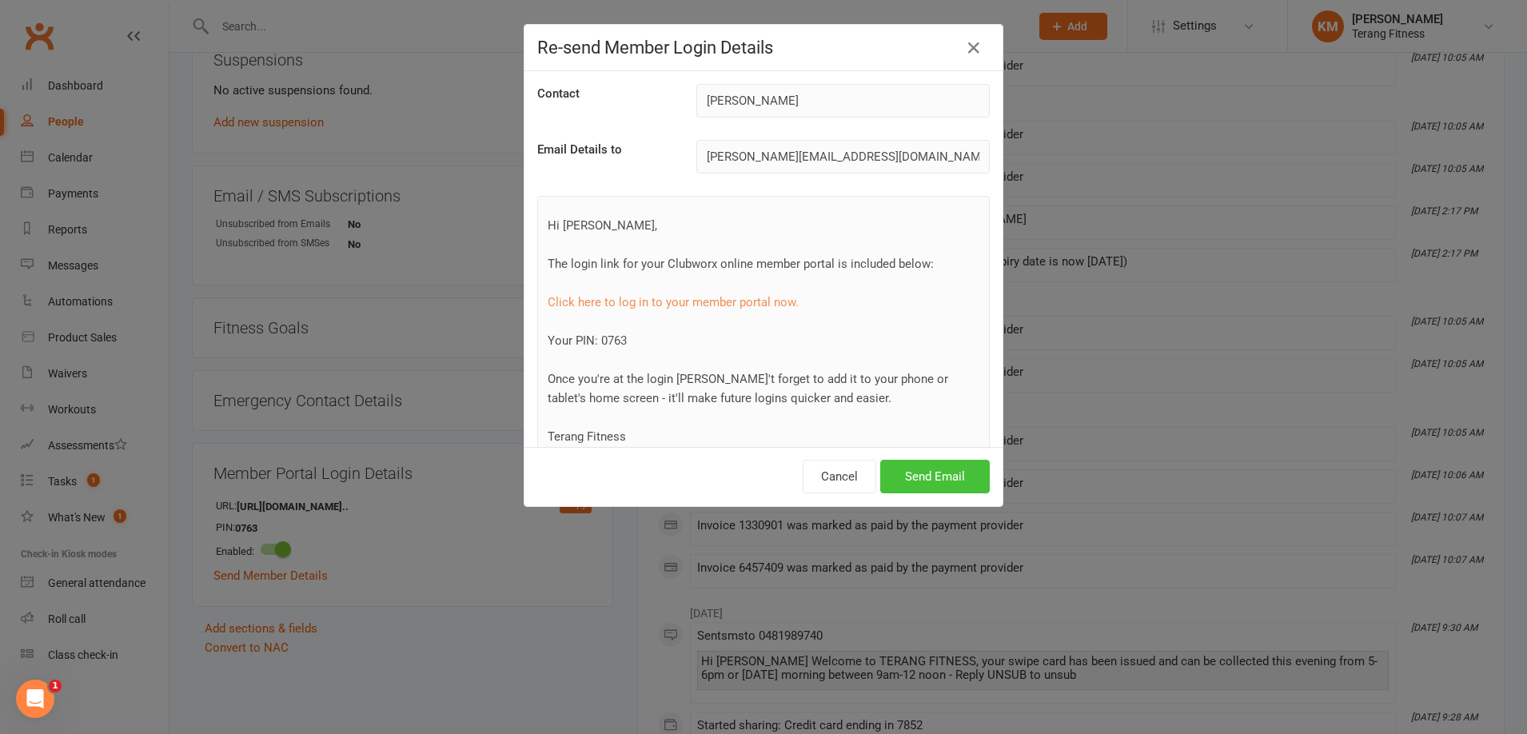
click at [944, 477] on button "Send Email" at bounding box center [935, 477] width 110 height 34
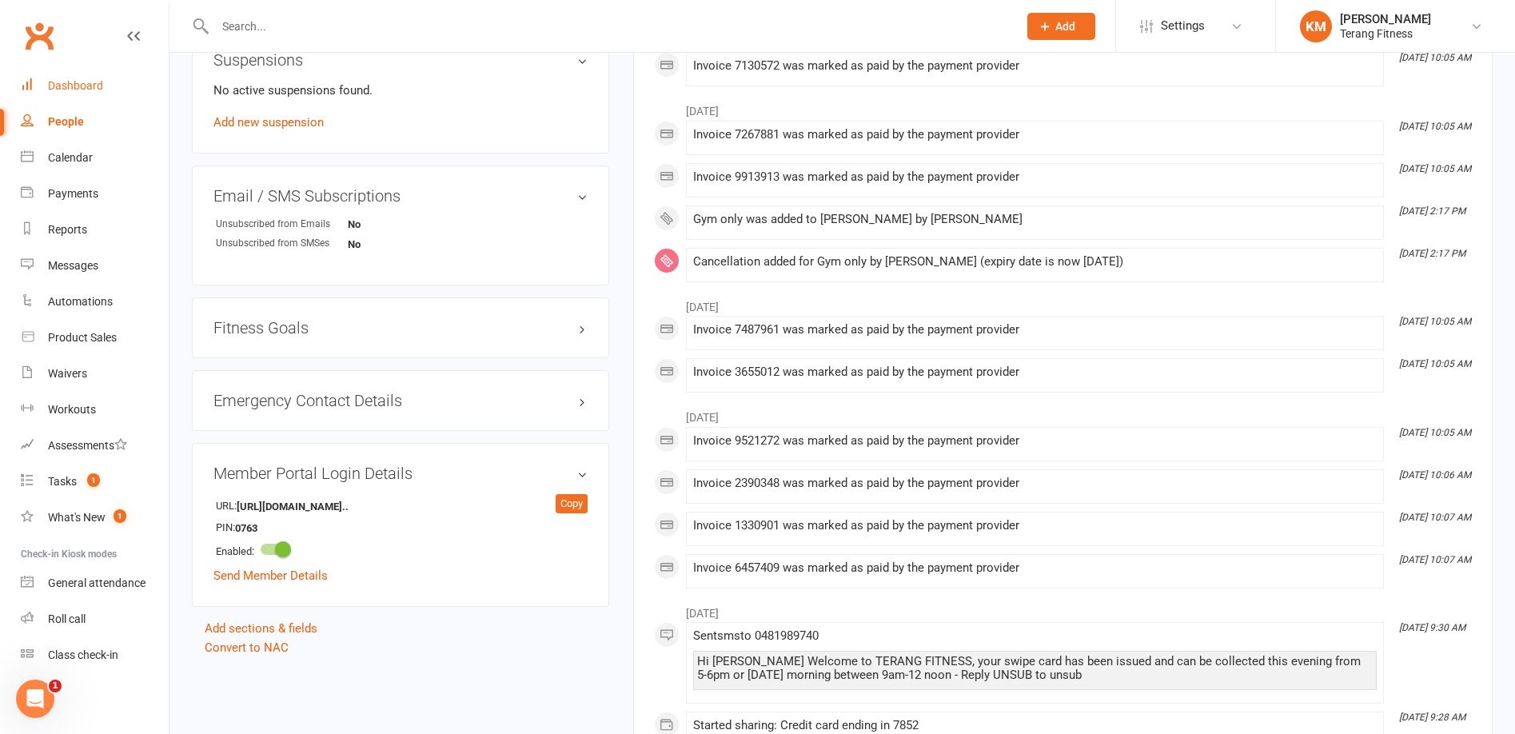
click at [71, 90] on div "Dashboard" at bounding box center [75, 85] width 55 height 13
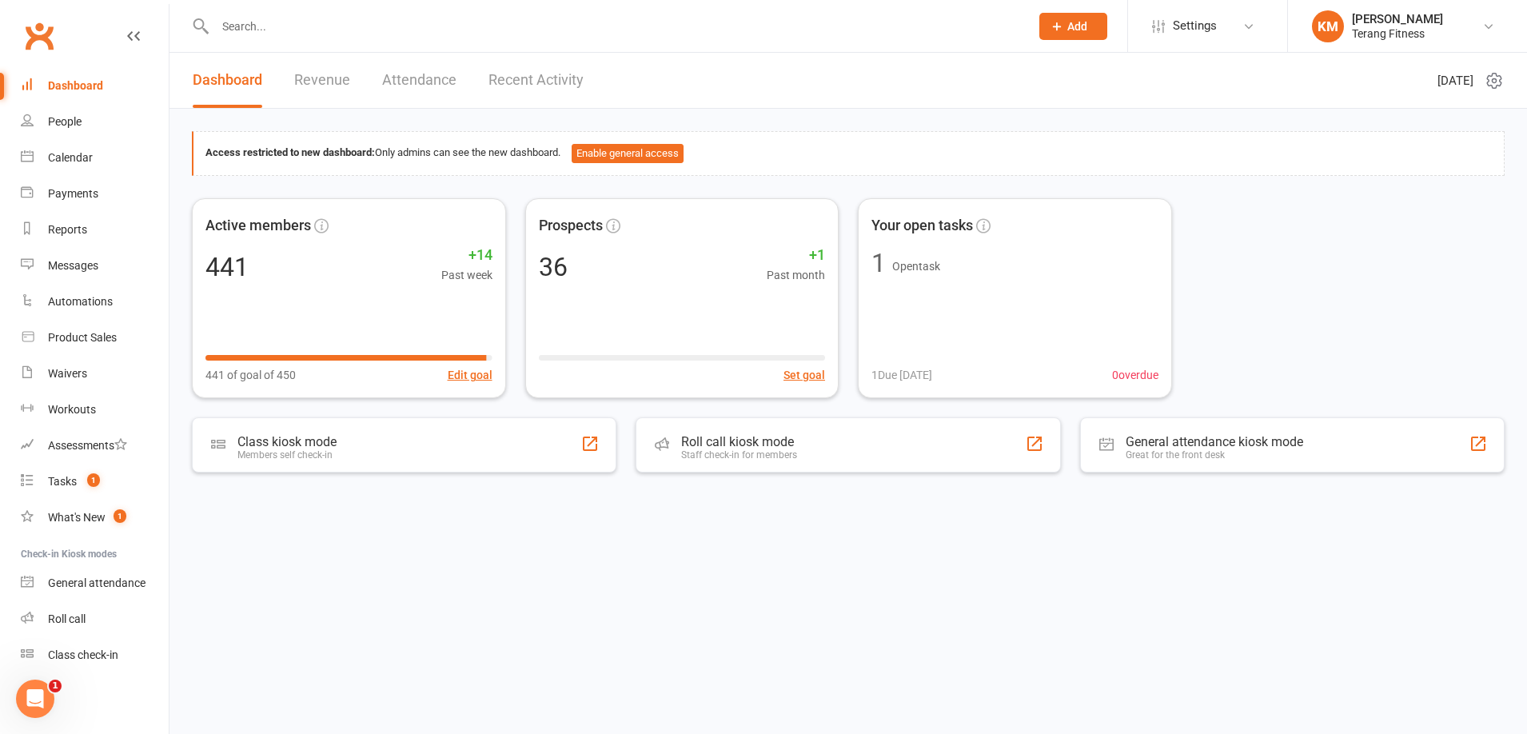
click at [273, 23] on input "text" at bounding box center [614, 26] width 808 height 22
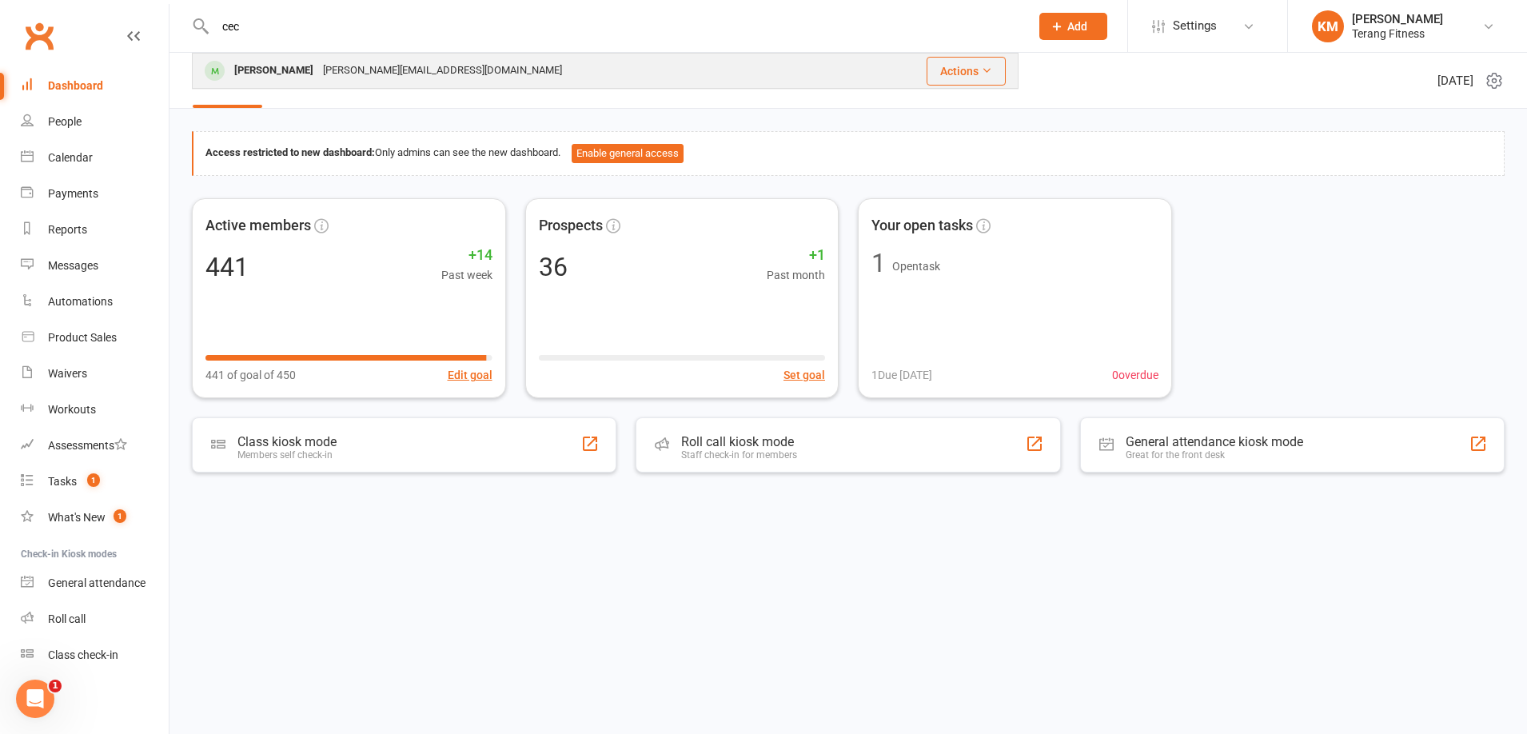
type input "cec"
click at [293, 72] on div "[PERSON_NAME]" at bounding box center [273, 70] width 89 height 23
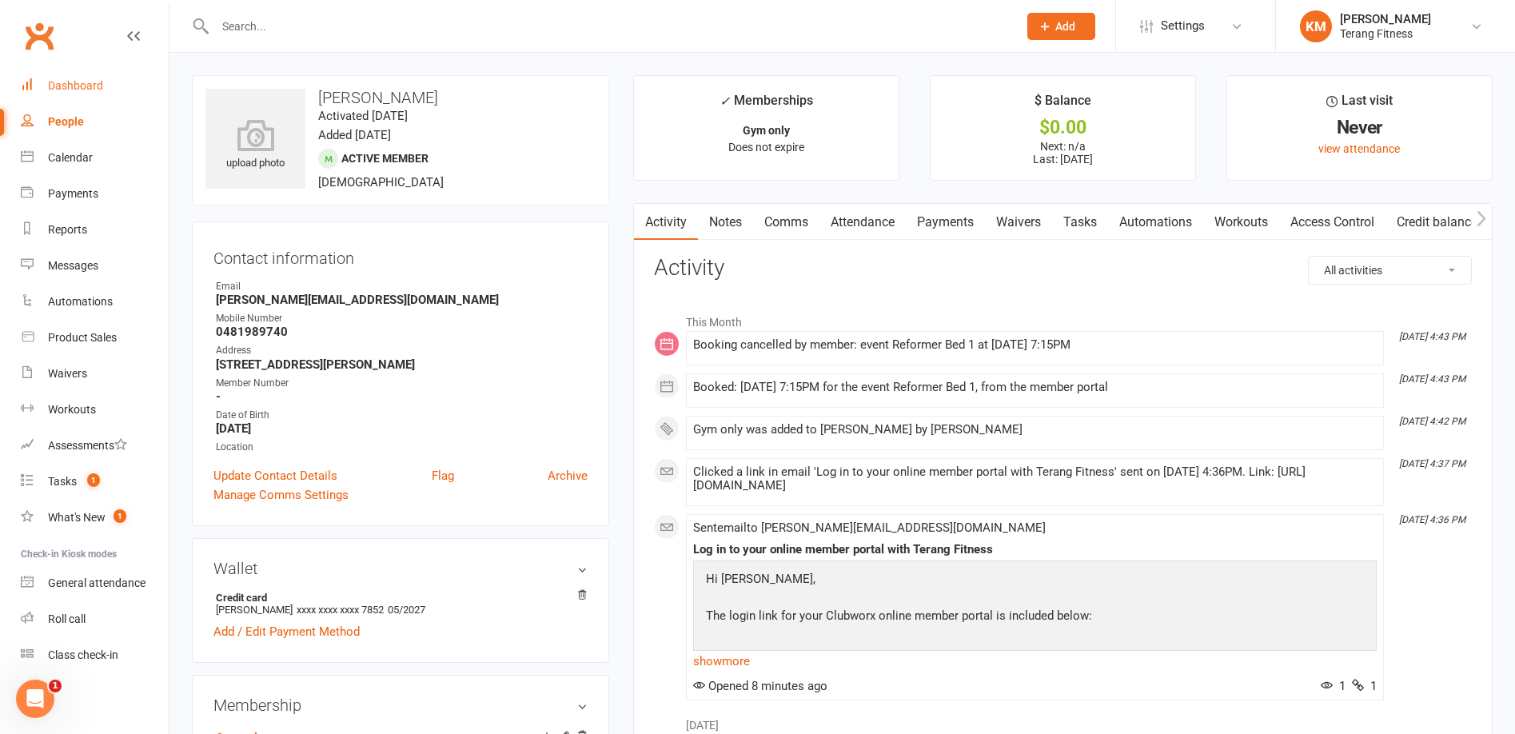
click at [78, 89] on div "Dashboard" at bounding box center [75, 85] width 55 height 13
